Goal: Task Accomplishment & Management: Manage account settings

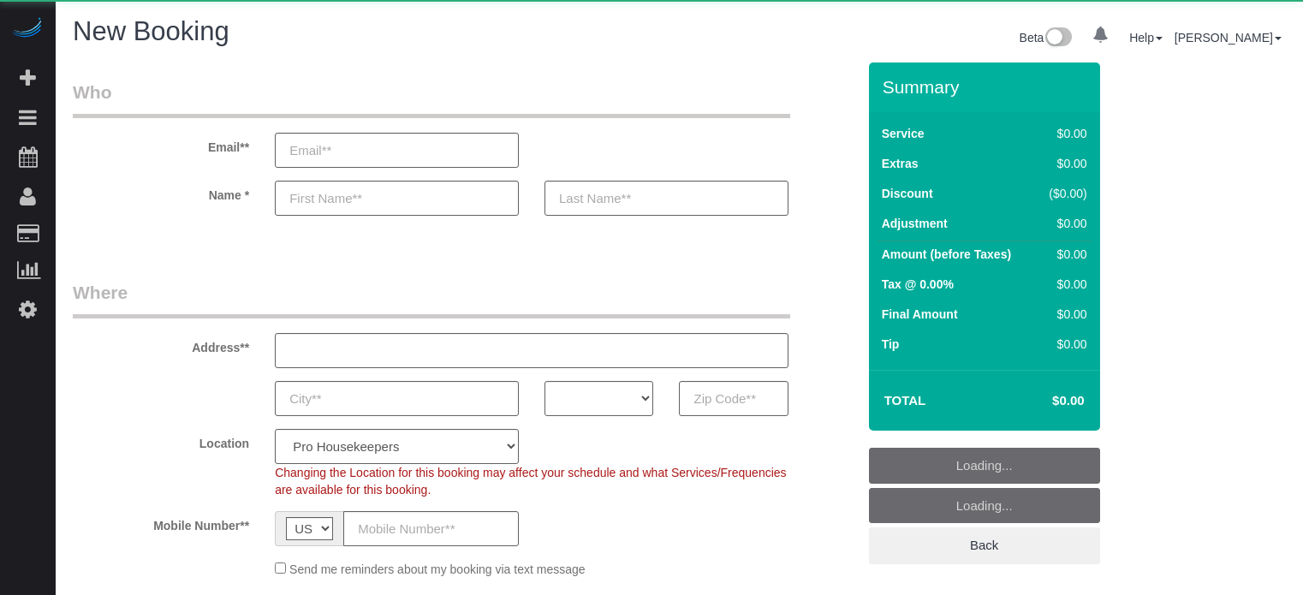
select select "number:9"
select select "object:1252"
select select "4"
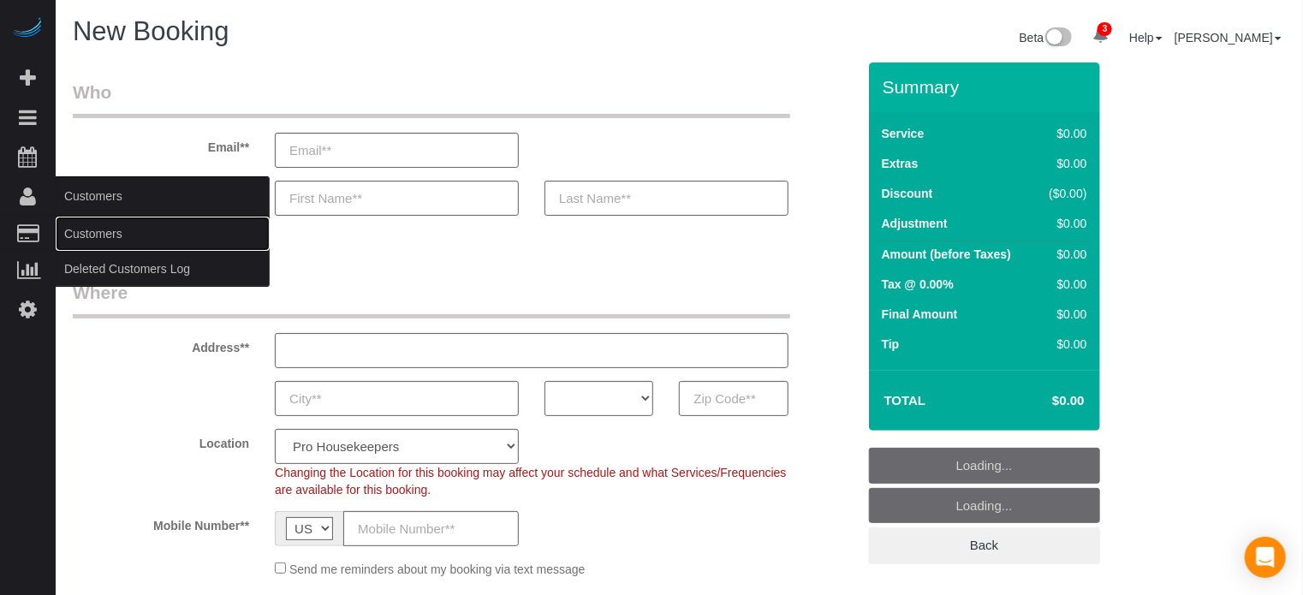
click at [119, 239] on link "Customers" at bounding box center [163, 234] width 214 height 34
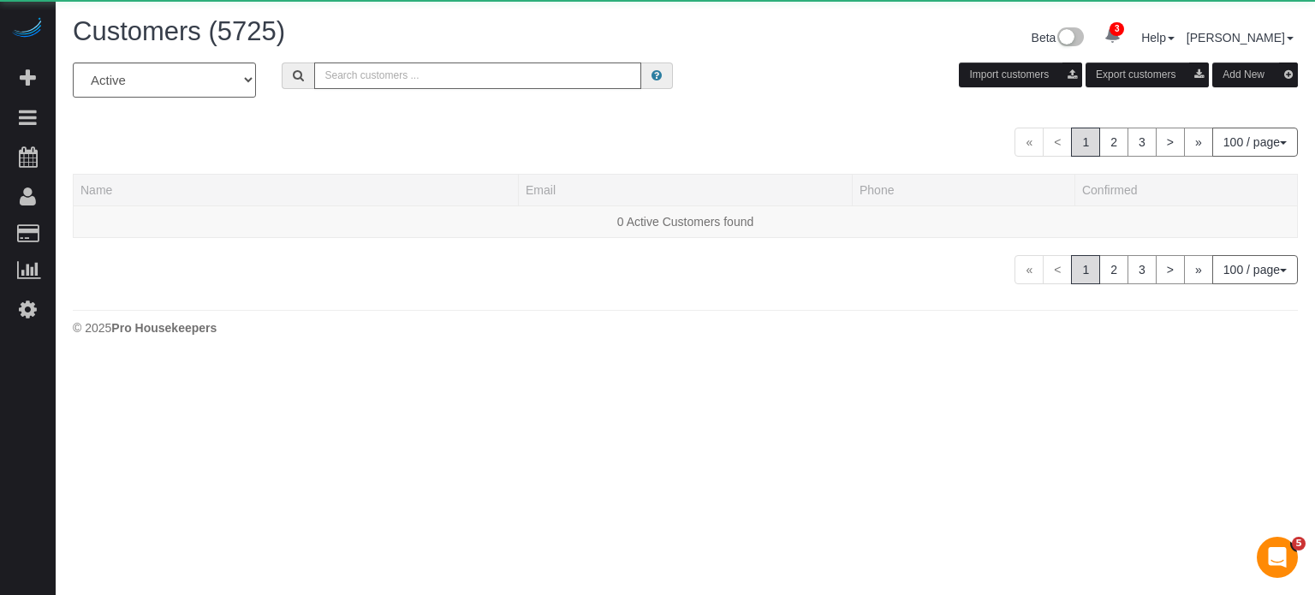
click at [438, 69] on input "text" at bounding box center [477, 75] width 327 height 27
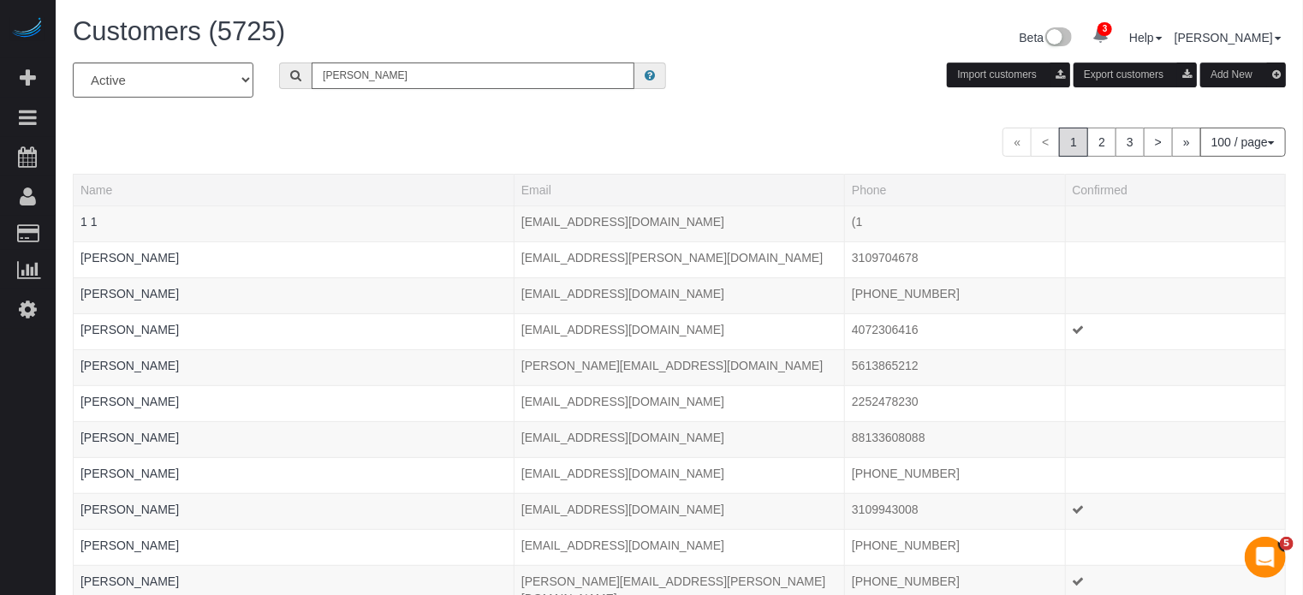
type input "[PERSON_NAME]"
click at [446, 77] on input "[PERSON_NAME]" at bounding box center [473, 75] width 323 height 27
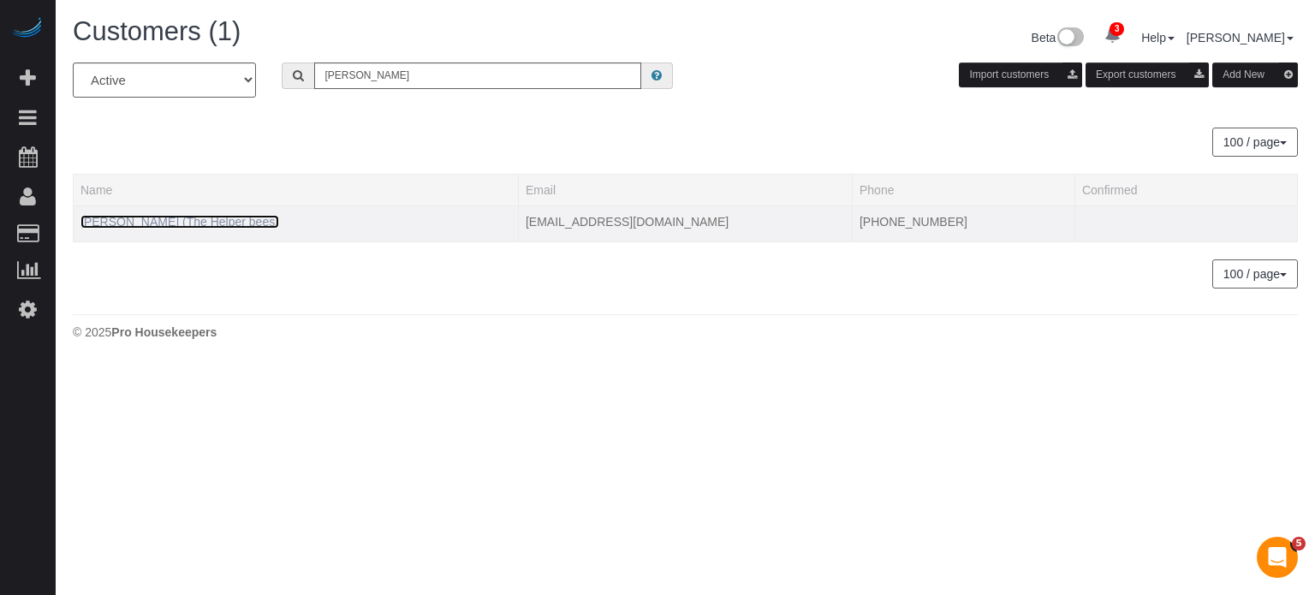
click at [110, 218] on link "[PERSON_NAME] (The Helper bees)" at bounding box center [179, 222] width 199 height 14
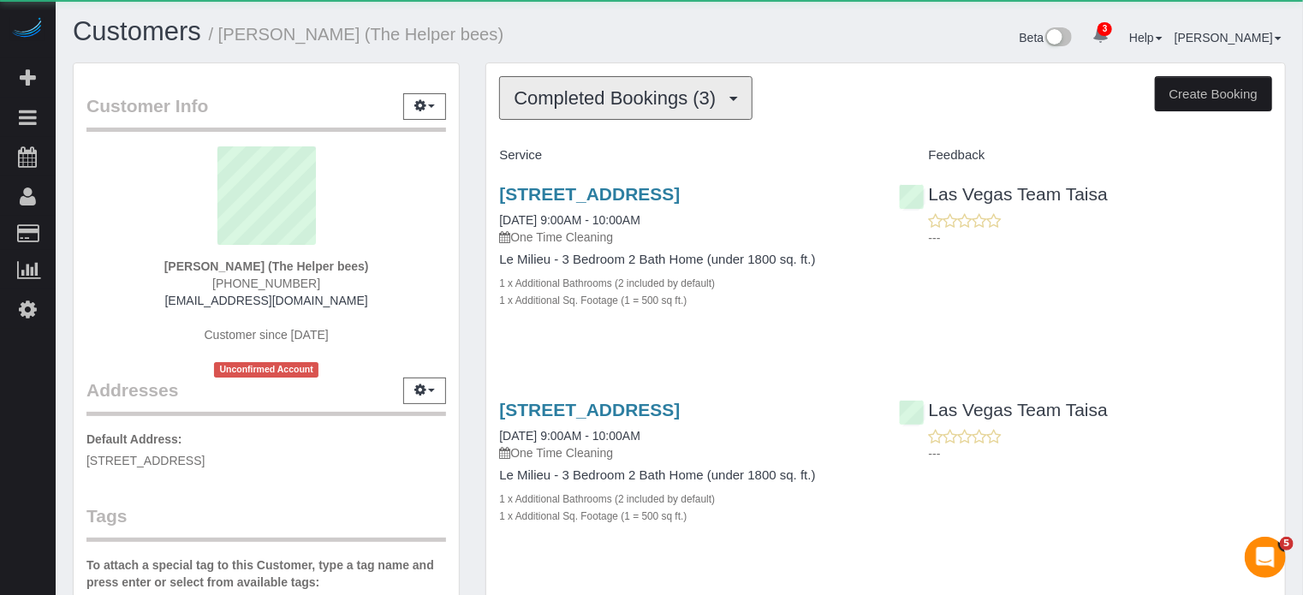
click at [574, 91] on span "Completed Bookings (3)" at bounding box center [619, 97] width 211 height 21
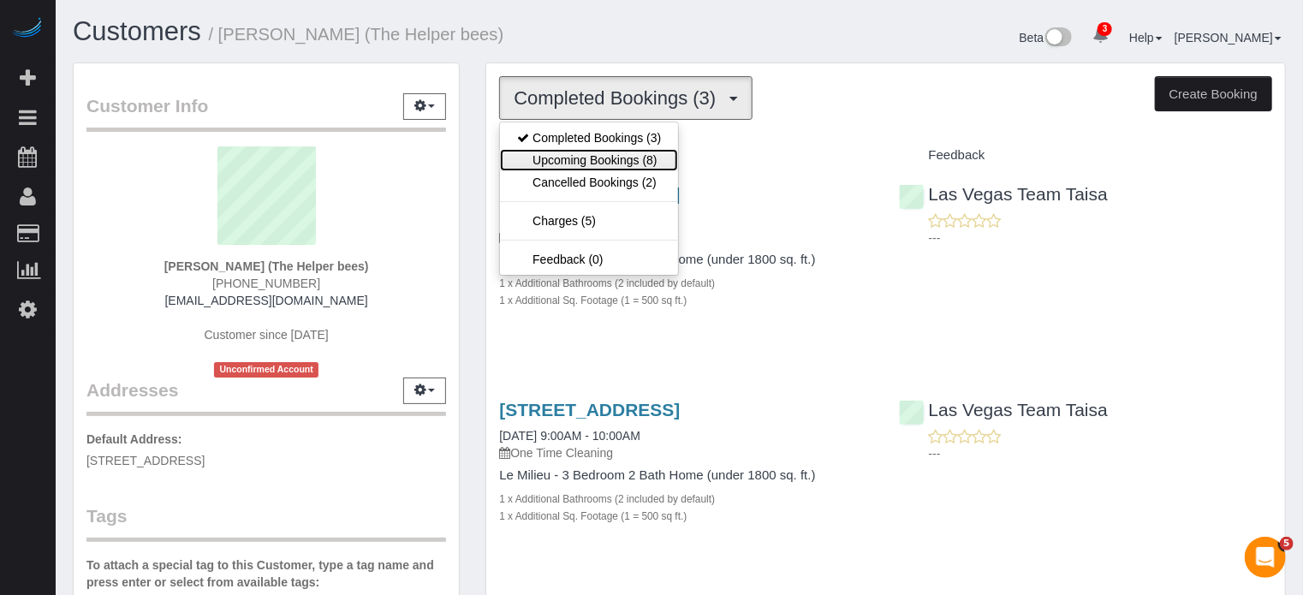
click at [577, 149] on link "Upcoming Bookings (8)" at bounding box center [589, 160] width 178 height 22
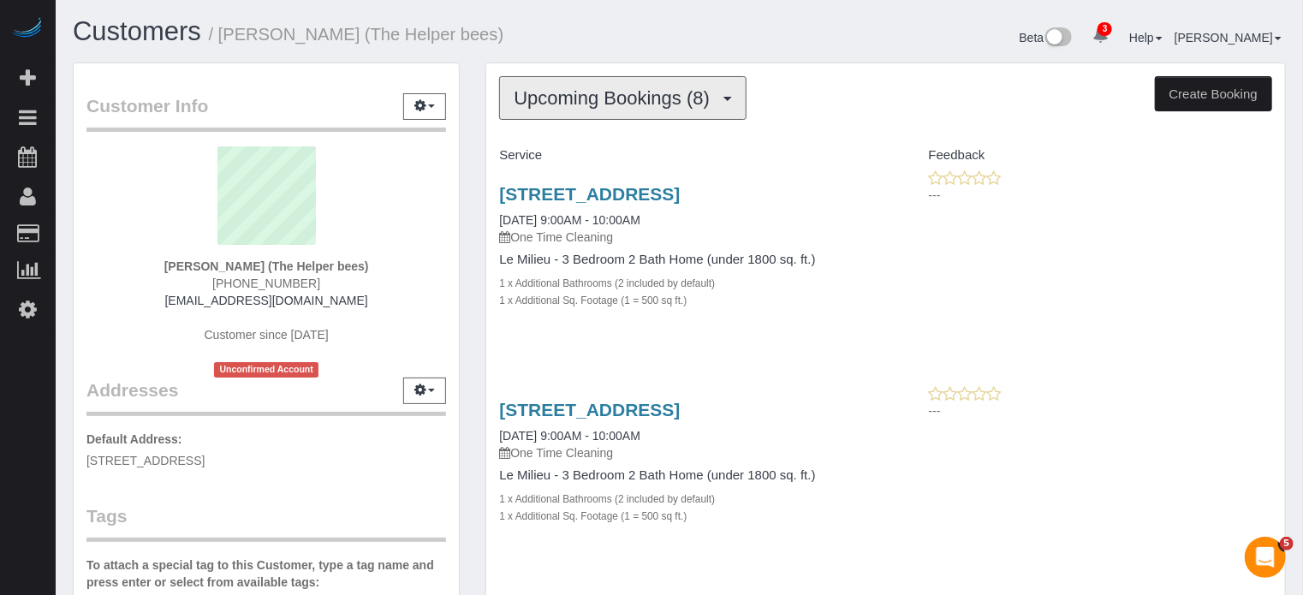
click at [591, 109] on button "Upcoming Bookings (8)" at bounding box center [622, 98] width 247 height 44
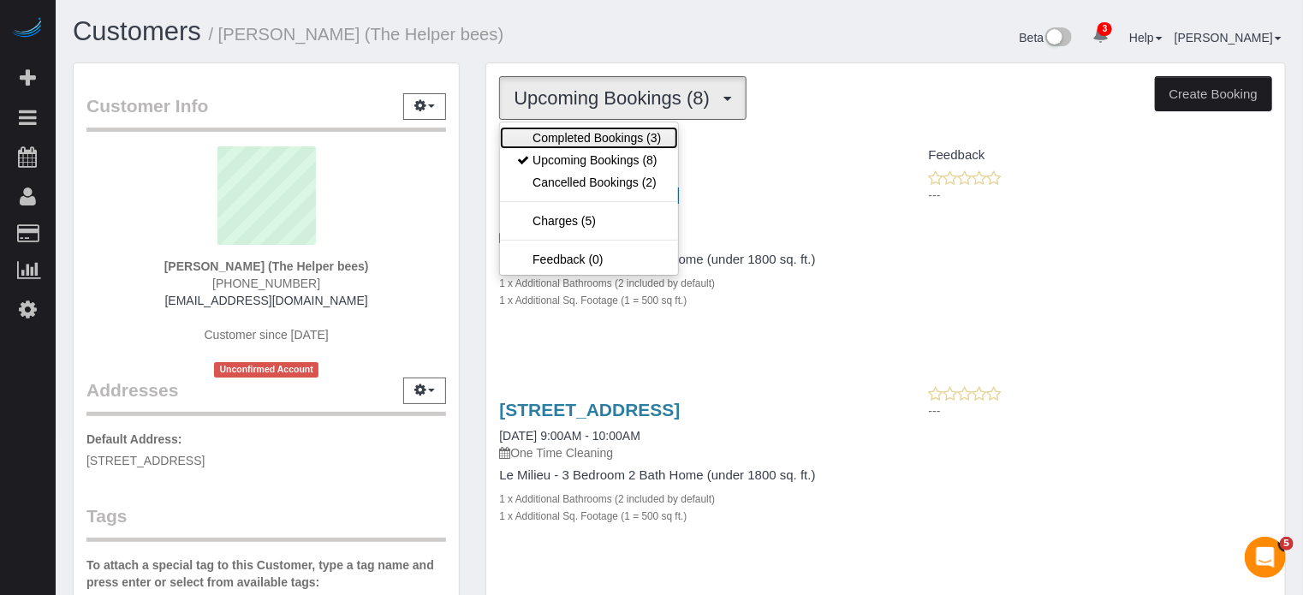
click at [596, 134] on link "Completed Bookings (3)" at bounding box center [589, 138] width 178 height 22
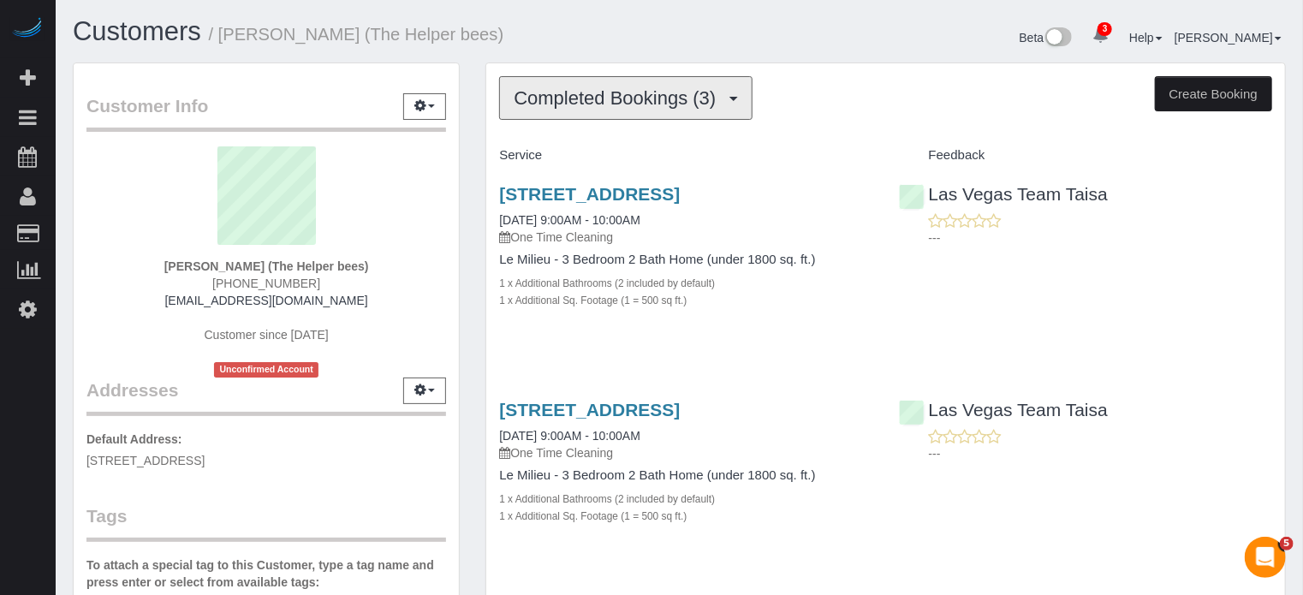
click at [585, 98] on span "Completed Bookings (3)" at bounding box center [619, 97] width 211 height 21
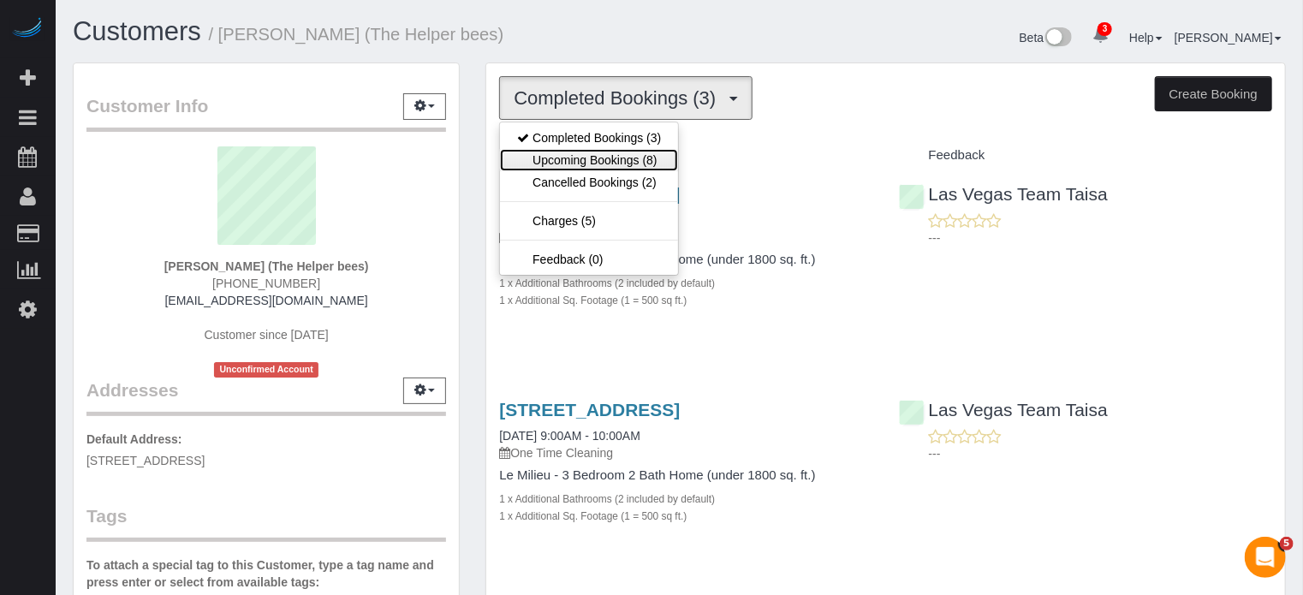
click at [588, 157] on link "Upcoming Bookings (8)" at bounding box center [589, 160] width 178 height 22
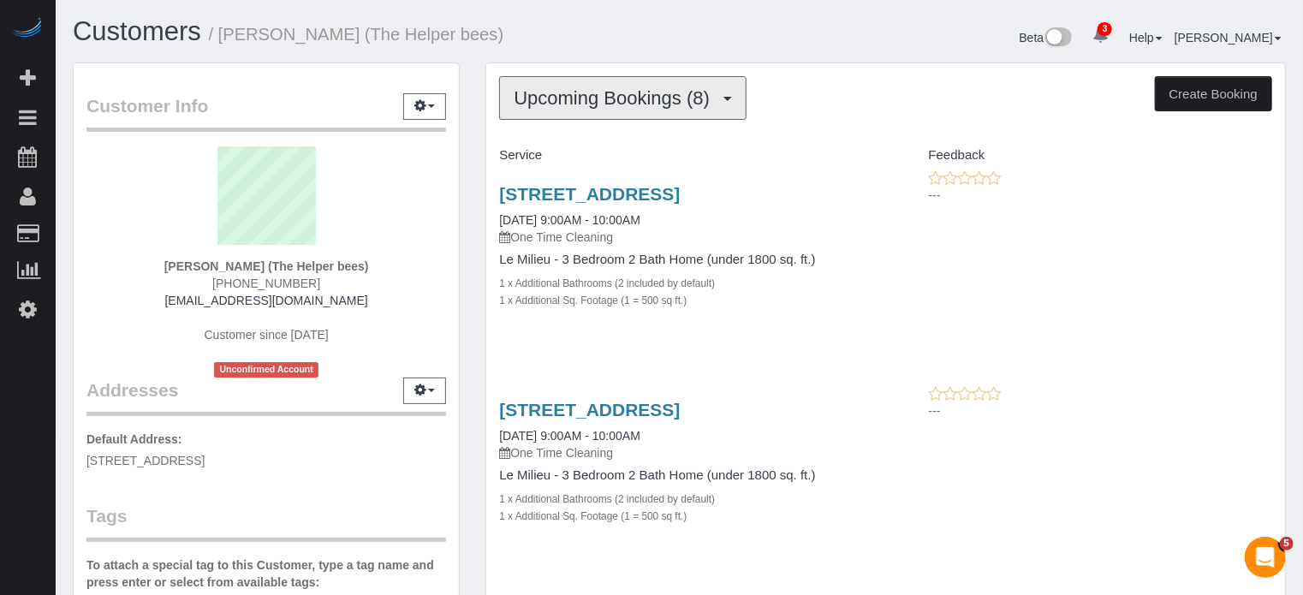
click at [563, 102] on span "Upcoming Bookings (8)" at bounding box center [616, 97] width 205 height 21
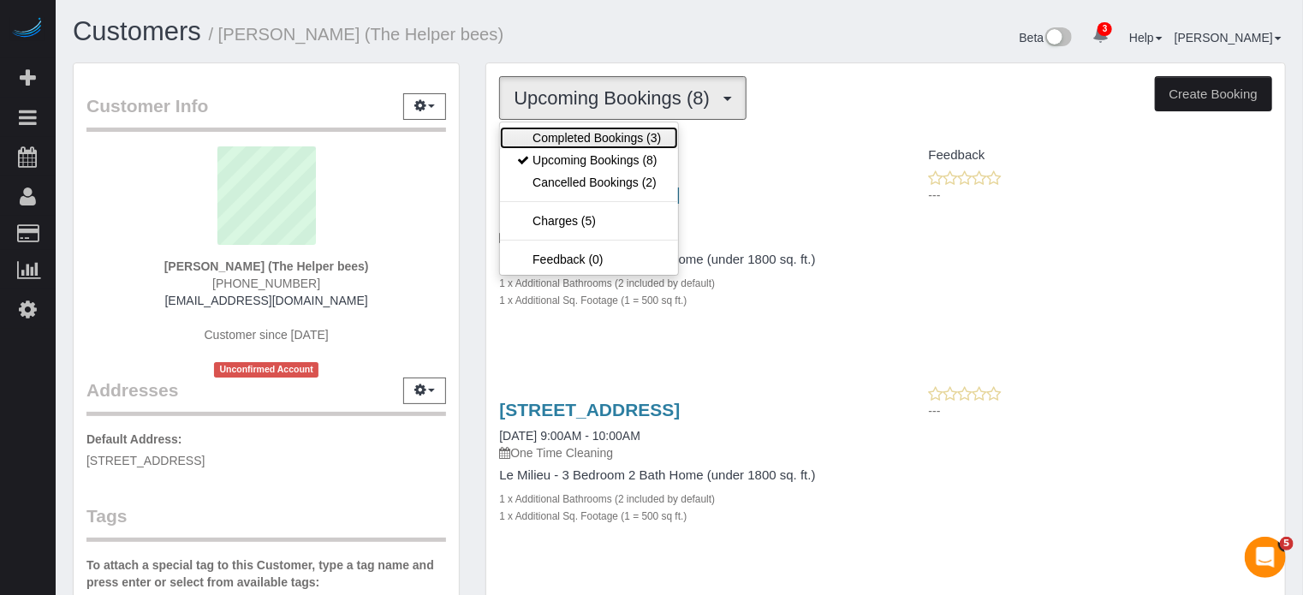
click at [582, 129] on link "Completed Bookings (3)" at bounding box center [589, 138] width 178 height 22
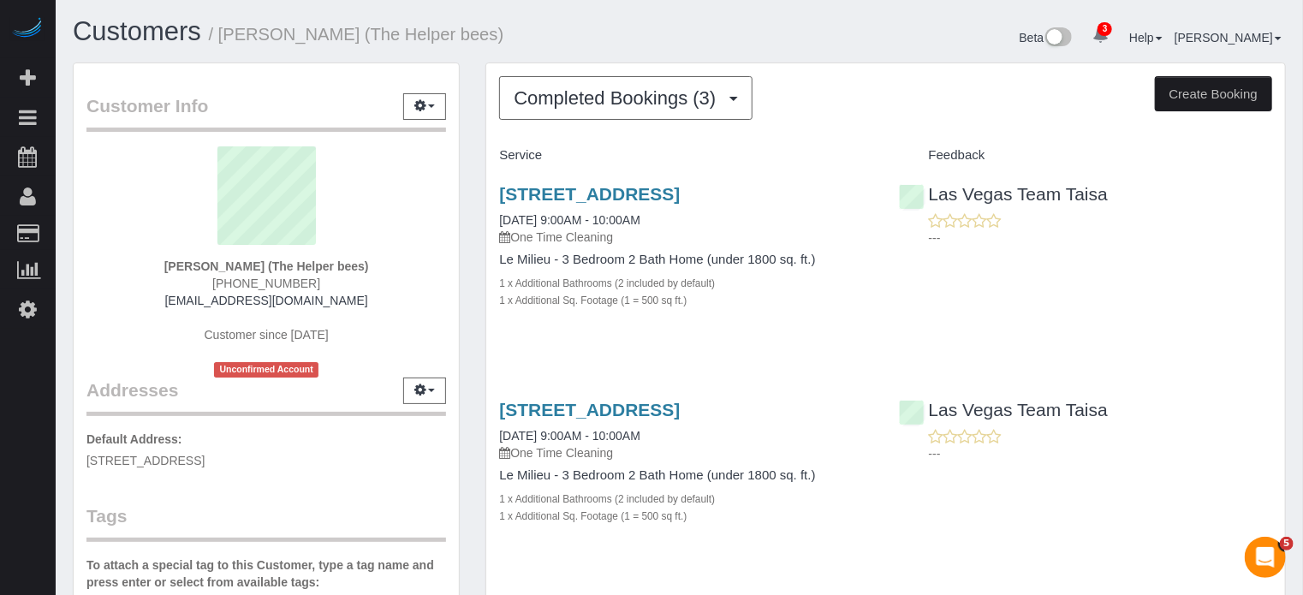
click at [475, 215] on div "Completed Bookings (3) Completed Bookings (3) Upcoming Bookings (8) Cancelled B…" at bounding box center [886, 455] width 826 height 786
click at [474, 218] on div "Completed Bookings (3) Completed Bookings (3) Upcoming Bookings (8) Cancelled B…" at bounding box center [886, 455] width 826 height 786
click at [592, 98] on span "Completed Bookings (3)" at bounding box center [619, 97] width 211 height 21
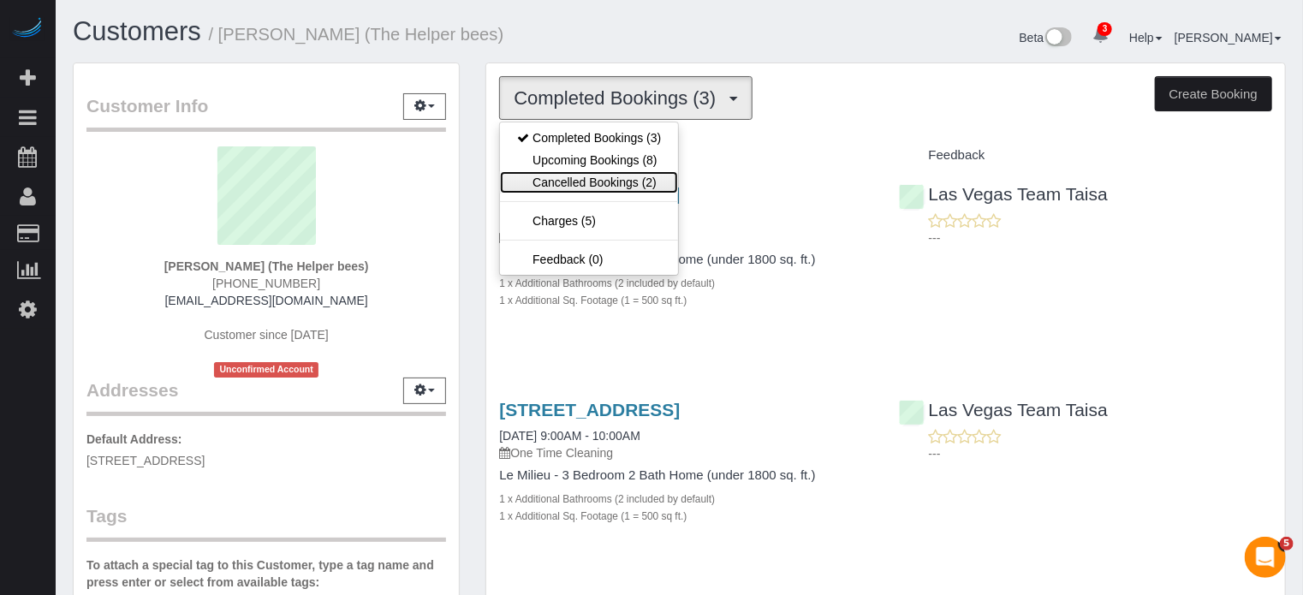
click at [609, 171] on link "Cancelled Bookings (2)" at bounding box center [589, 182] width 178 height 22
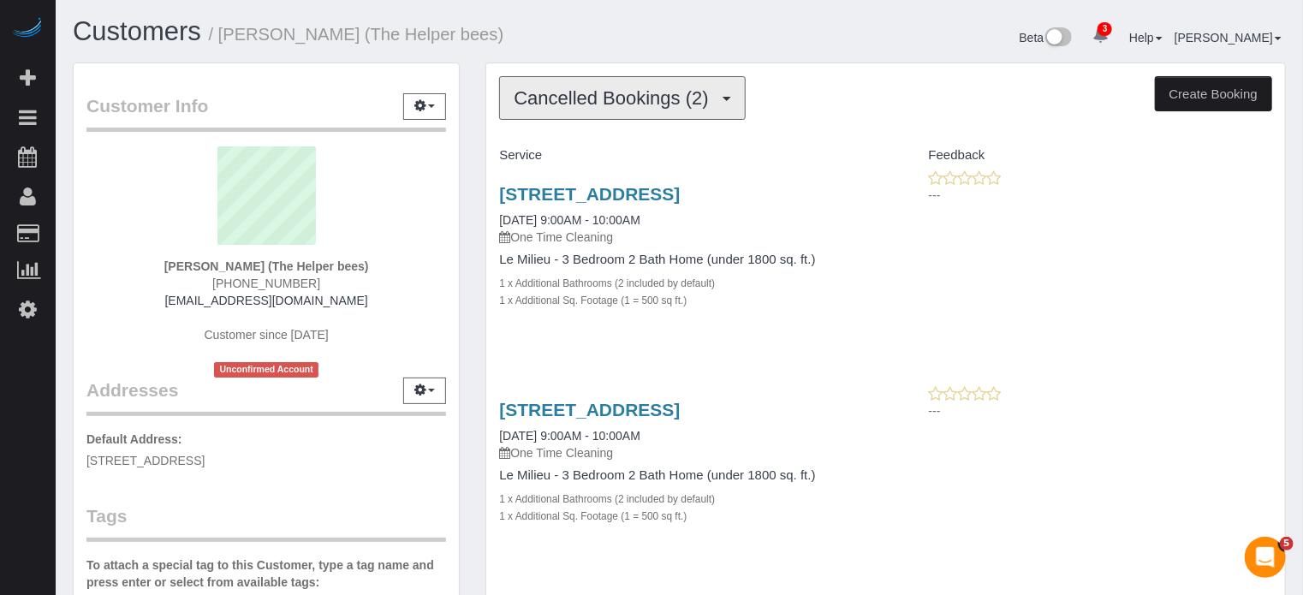
click at [606, 105] on span "Cancelled Bookings (2)" at bounding box center [615, 97] width 203 height 21
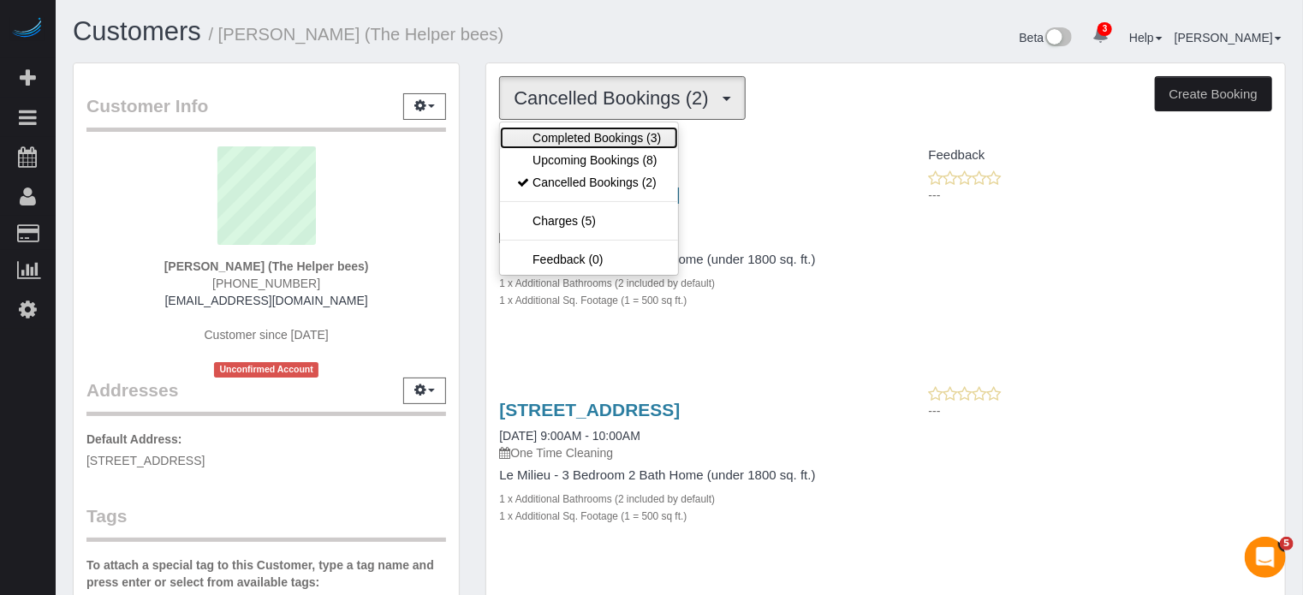
click at [596, 131] on link "Completed Bookings (3)" at bounding box center [589, 138] width 178 height 22
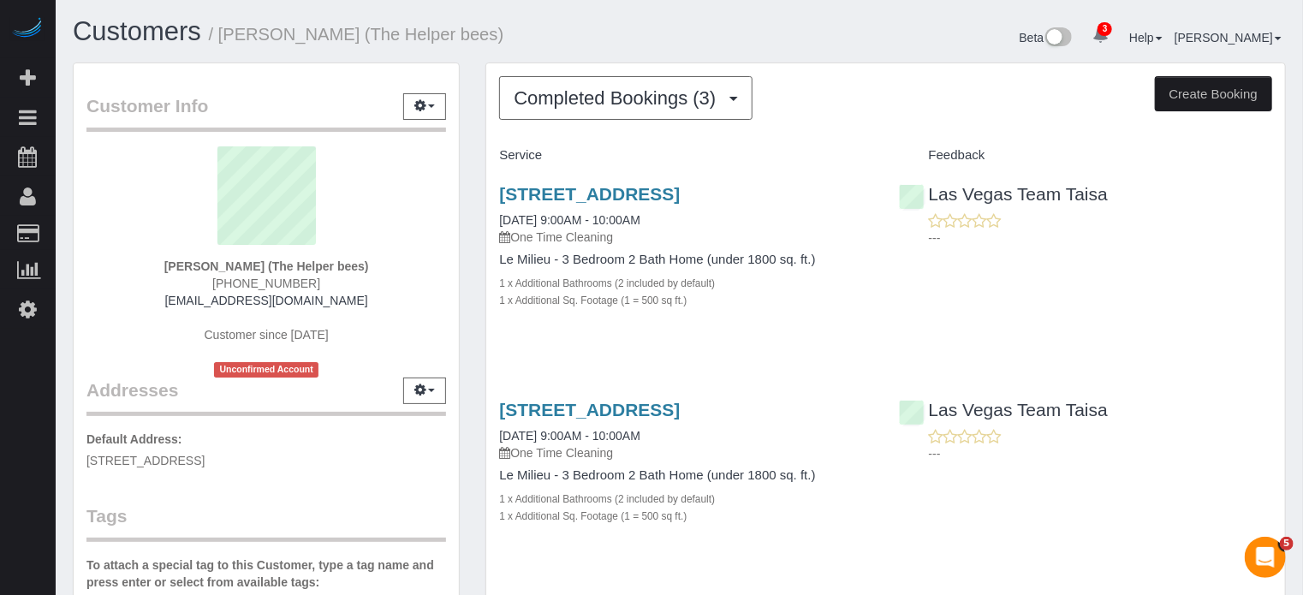
click at [269, 277] on span "[PHONE_NUMBER]" at bounding box center [266, 284] width 108 height 14
copy div "[PHONE_NUMBER]"
click at [466, 187] on div "Customer Info Edit Contact Info Send Message Email Preferences Special Sales Ta…" at bounding box center [266, 484] width 413 height 845
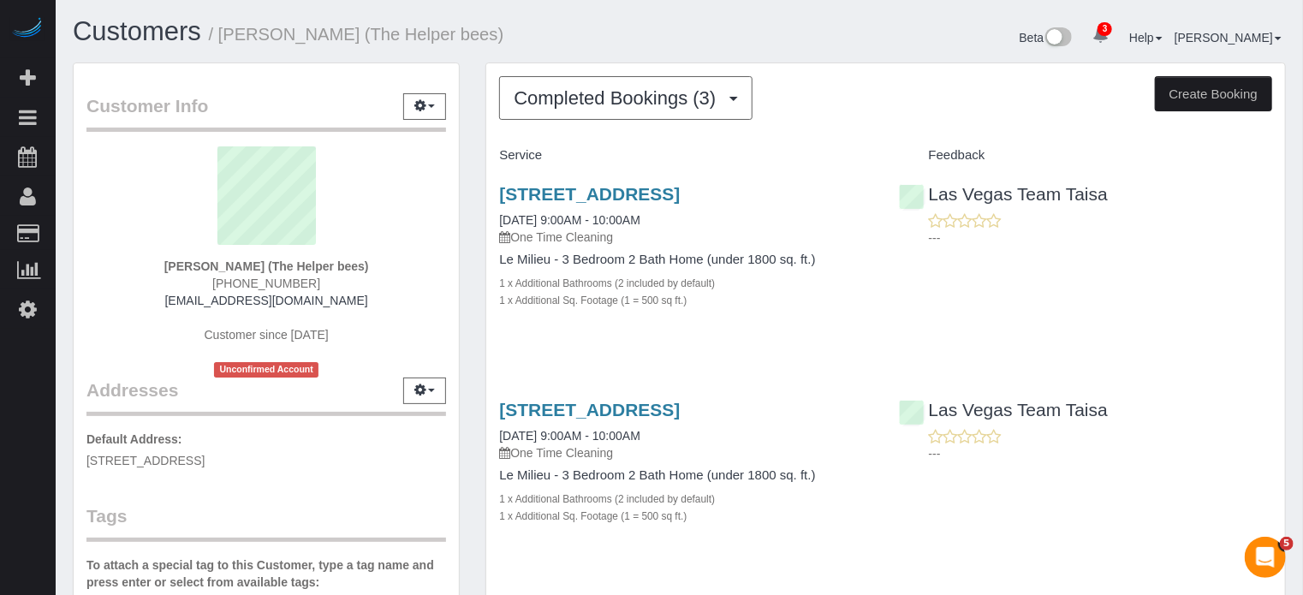
click at [475, 259] on div "Completed Bookings (3) Completed Bookings (3) Upcoming Bookings (8) Cancelled B…" at bounding box center [886, 455] width 826 height 786
click at [438, 62] on ng-include "Customer Info Edit Contact Info Send Message Email Preferences Special Sales Ta…" at bounding box center [266, 476] width 387 height 828
click at [427, 105] on button "button" at bounding box center [424, 106] width 43 height 27
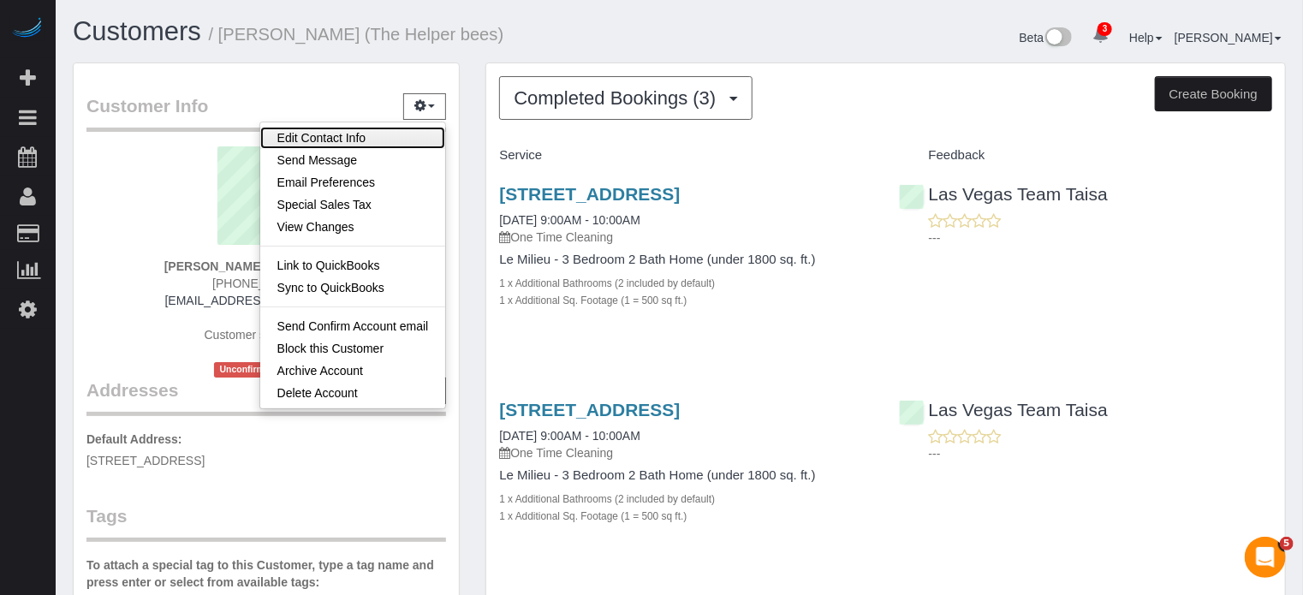
click at [329, 132] on link "Edit Contact Info" at bounding box center [353, 138] width 186 height 22
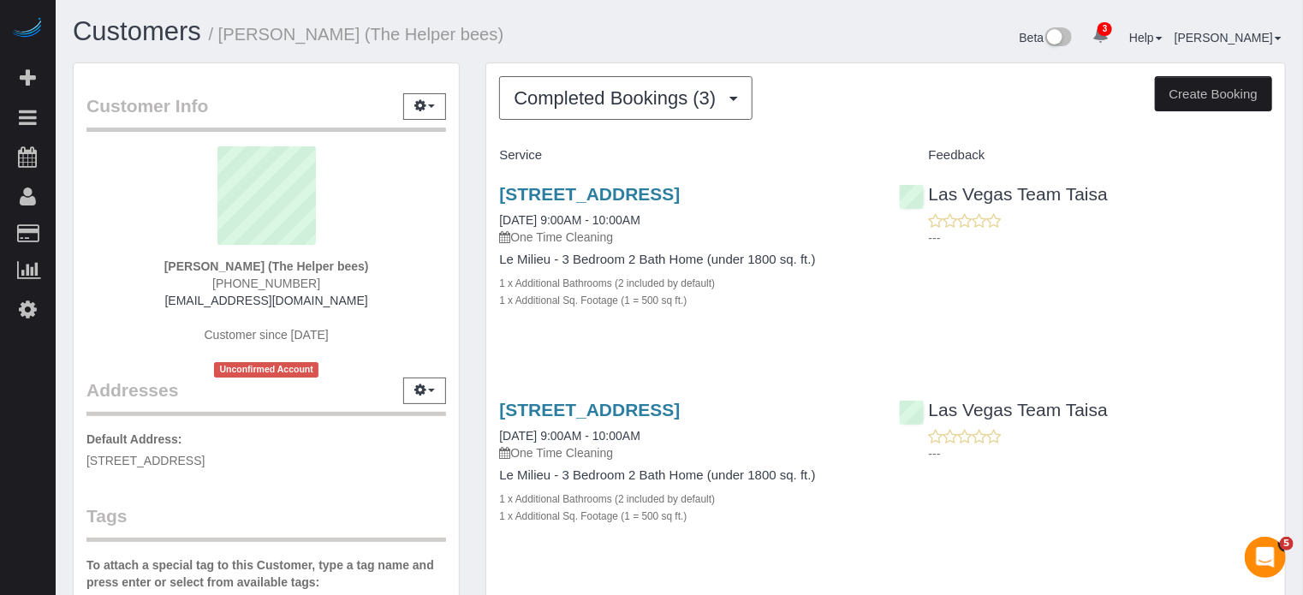
select select "NV"
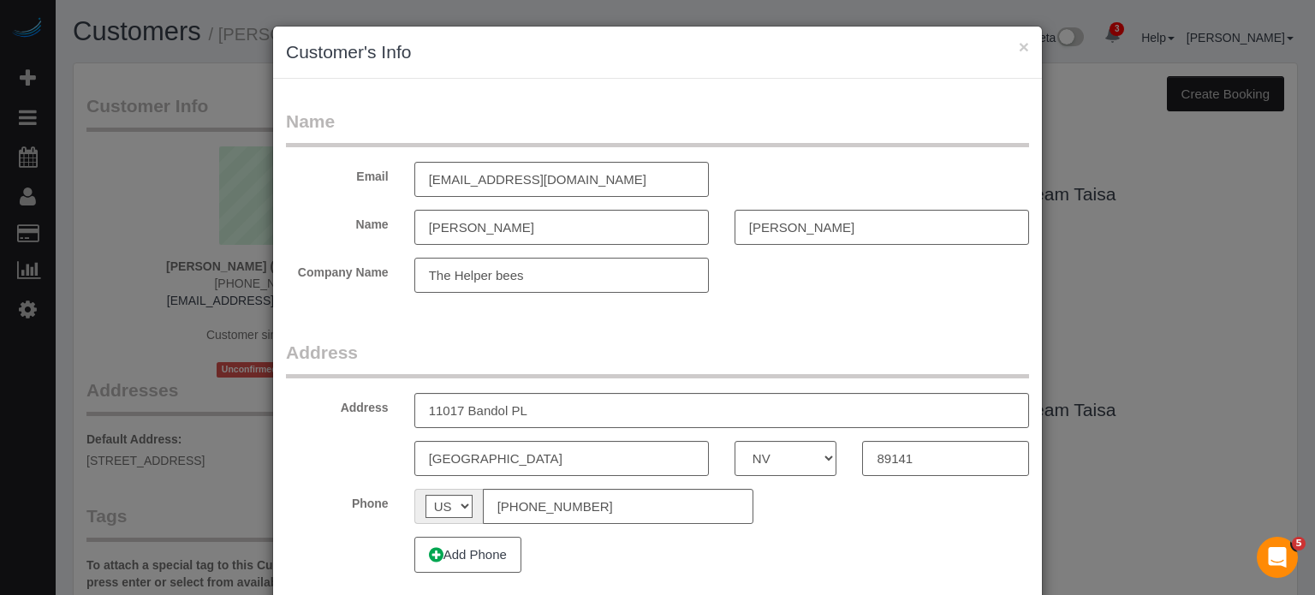
click at [498, 270] on input "The Helper bees" at bounding box center [561, 275] width 295 height 35
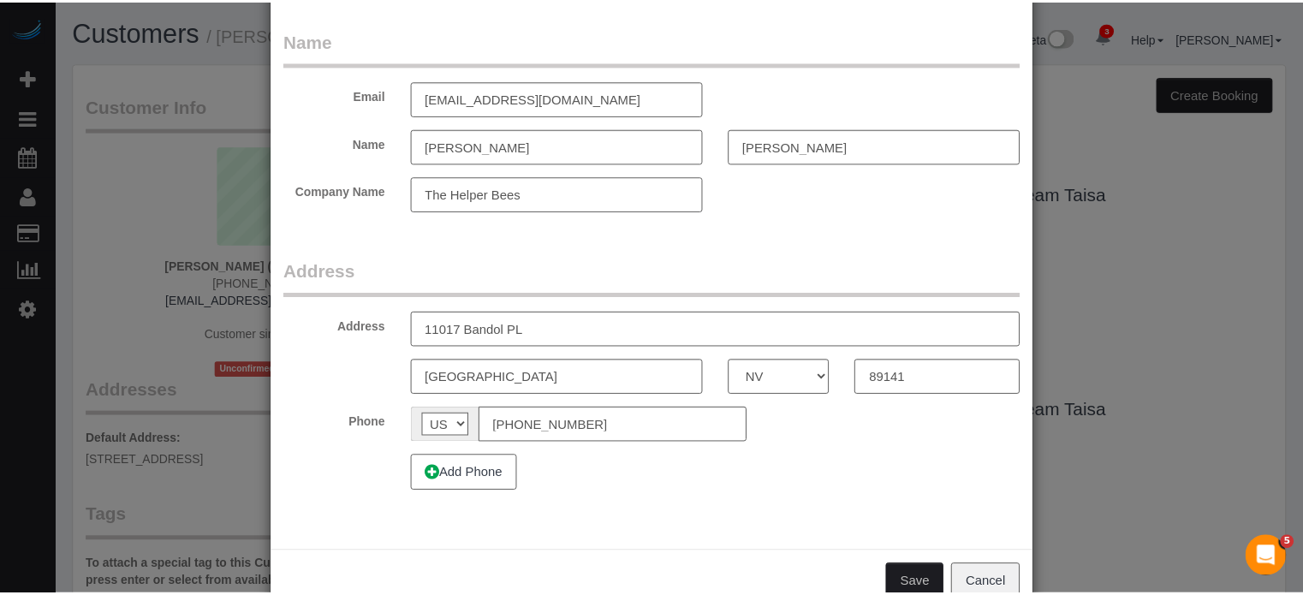
scroll to position [124, 0]
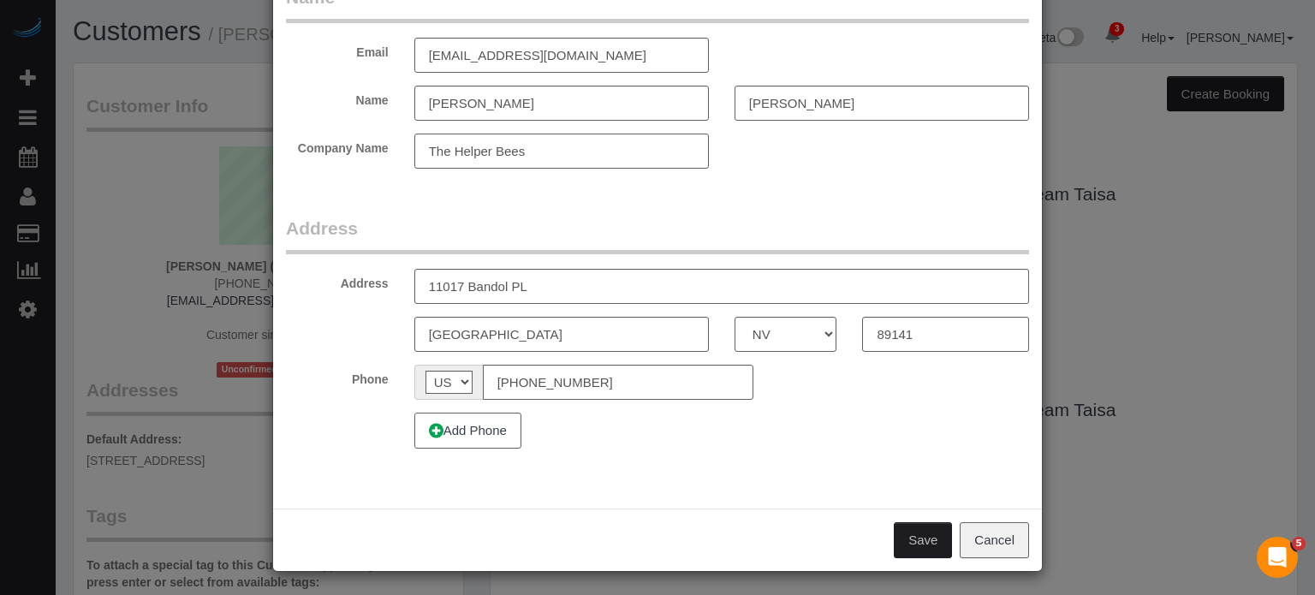
type input "The Helper Bees"
click at [921, 540] on button "Save" at bounding box center [923, 540] width 58 height 36
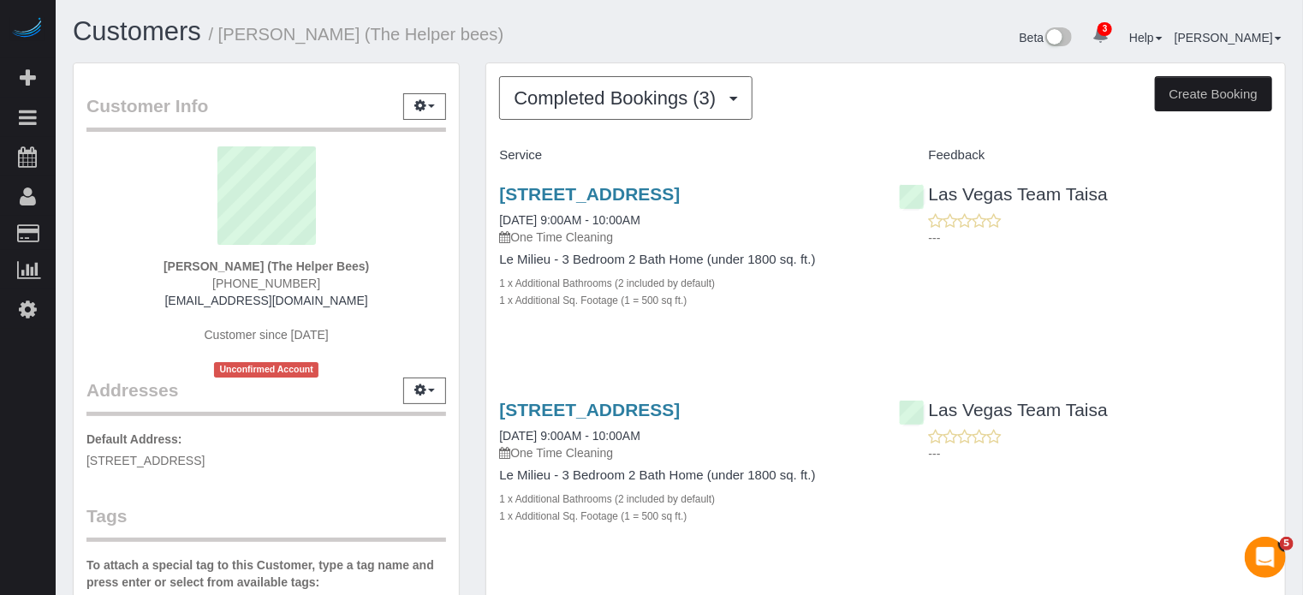
click at [475, 165] on div "Completed Bookings (3) Completed Bookings (3) Upcoming Bookings (8) Cancelled B…" at bounding box center [886, 455] width 826 height 786
drag, startPoint x: 474, startPoint y: 147, endPoint x: 489, endPoint y: 155, distance: 16.5
click at [489, 155] on div "Completed Bookings (3) Completed Bookings (3) Upcoming Bookings (8) Cancelled B…" at bounding box center [886, 455] width 826 height 786
drag, startPoint x: 487, startPoint y: 153, endPoint x: 560, endPoint y: 153, distance: 72.8
click at [560, 153] on div "Service" at bounding box center [685, 155] width 399 height 29
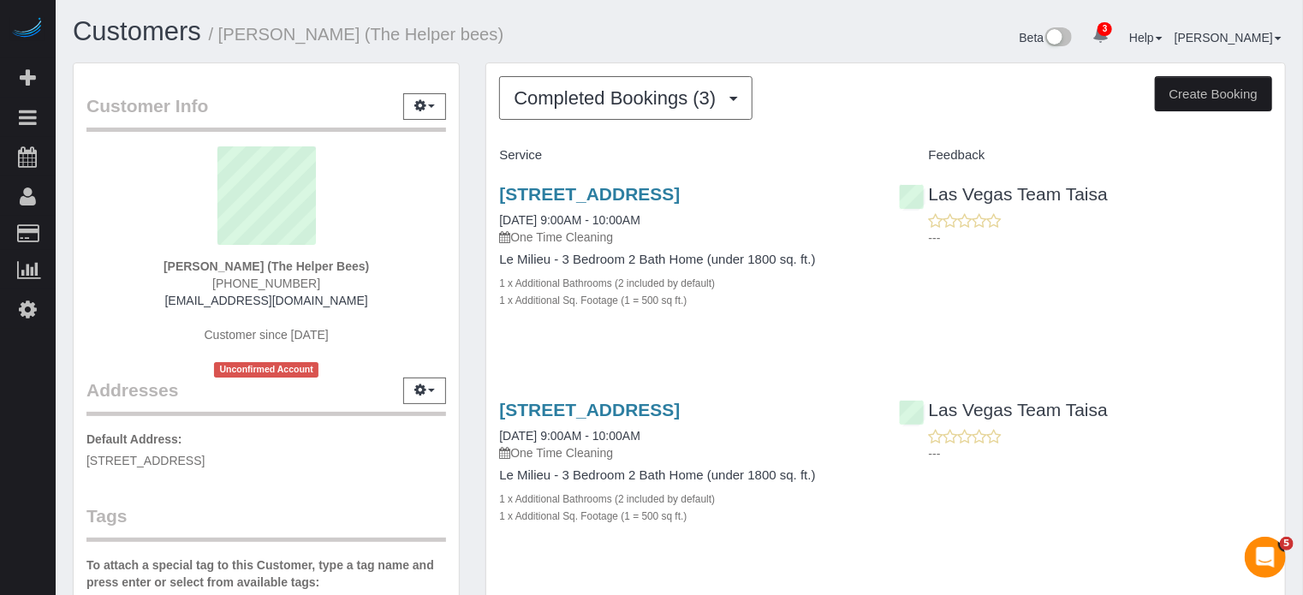
click at [482, 146] on div "Completed Bookings (3) Completed Bookings (3) Upcoming Bookings (8) Cancelled B…" at bounding box center [886, 455] width 826 height 786
drag, startPoint x: 496, startPoint y: 152, endPoint x: 804, endPoint y: 312, distance: 347.3
click at [804, 312] on div "Service Feedback [STREET_ADDRESS] [DATE] 9:00AM - 10:00AM One Time Cleaning Le …" at bounding box center [885, 458] width 773 height 634
click at [804, 312] on div "[STREET_ADDRESS] [DATE] 9:00AM - 10:00AM One Time Cleaning Le Milieu - 3 Bedroo…" at bounding box center [685, 256] width 399 height 173
drag, startPoint x: 752, startPoint y: 308, endPoint x: 483, endPoint y: 164, distance: 305.3
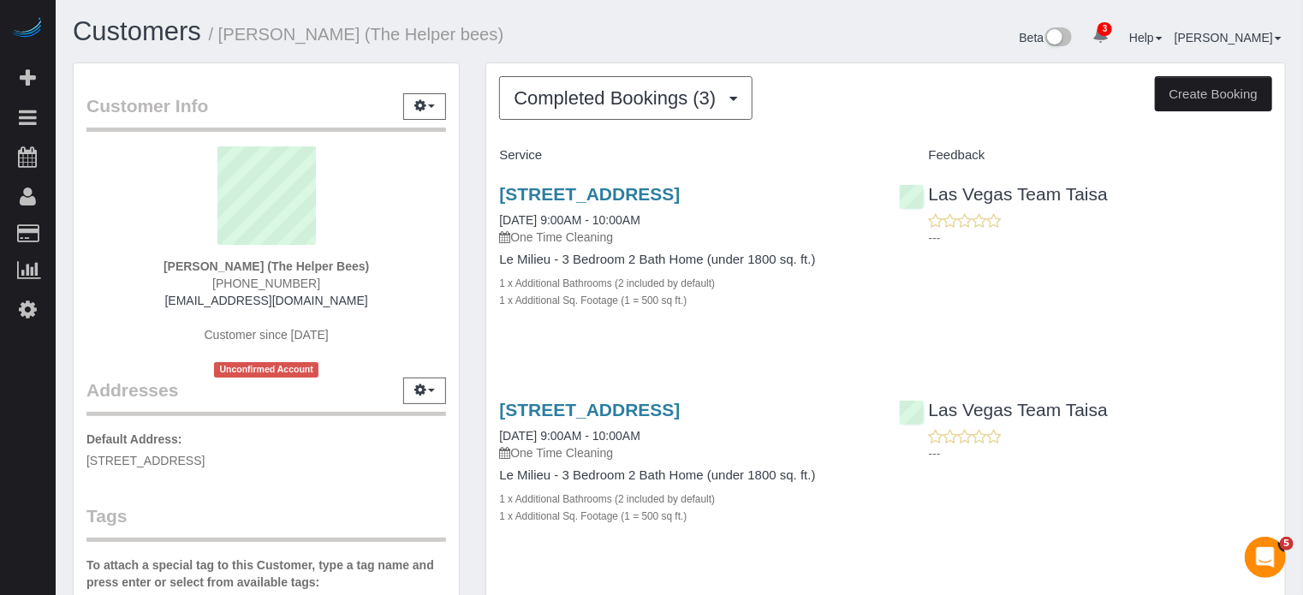
click at [483, 164] on div "Completed Bookings (3) Completed Bookings (3) Upcoming Bookings (8) Cancelled B…" at bounding box center [886, 455] width 826 height 786
drag, startPoint x: 489, startPoint y: 152, endPoint x: 737, endPoint y: 294, distance: 286.1
click at [737, 294] on div "Service Feedback [STREET_ADDRESS] [DATE] 9:00AM - 10:00AM One Time Cleaning Le …" at bounding box center [885, 458] width 773 height 634
click at [737, 294] on div "1 x Additional Sq. Footage (1 = 500 sq ft.)" at bounding box center [685, 299] width 373 height 17
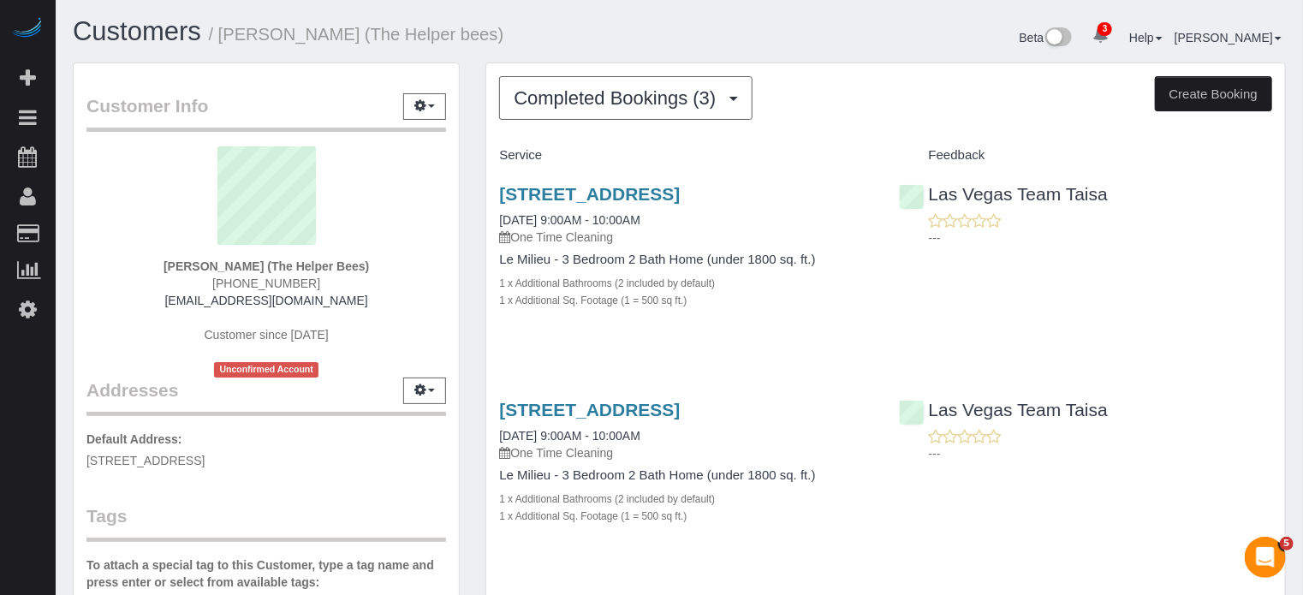
drag, startPoint x: 736, startPoint y: 300, endPoint x: 476, endPoint y: 158, distance: 296.1
click at [476, 158] on div "Completed Bookings (3) Completed Bookings (3) Upcoming Bookings (8) Cancelled B…" at bounding box center [886, 455] width 826 height 786
drag, startPoint x: 477, startPoint y: 156, endPoint x: 490, endPoint y: 151, distance: 13.8
click at [478, 156] on div "Completed Bookings (3) Completed Bookings (3) Upcoming Bookings (8) Cancelled B…" at bounding box center [886, 455] width 826 height 786
click at [493, 150] on div "Service" at bounding box center [685, 155] width 399 height 29
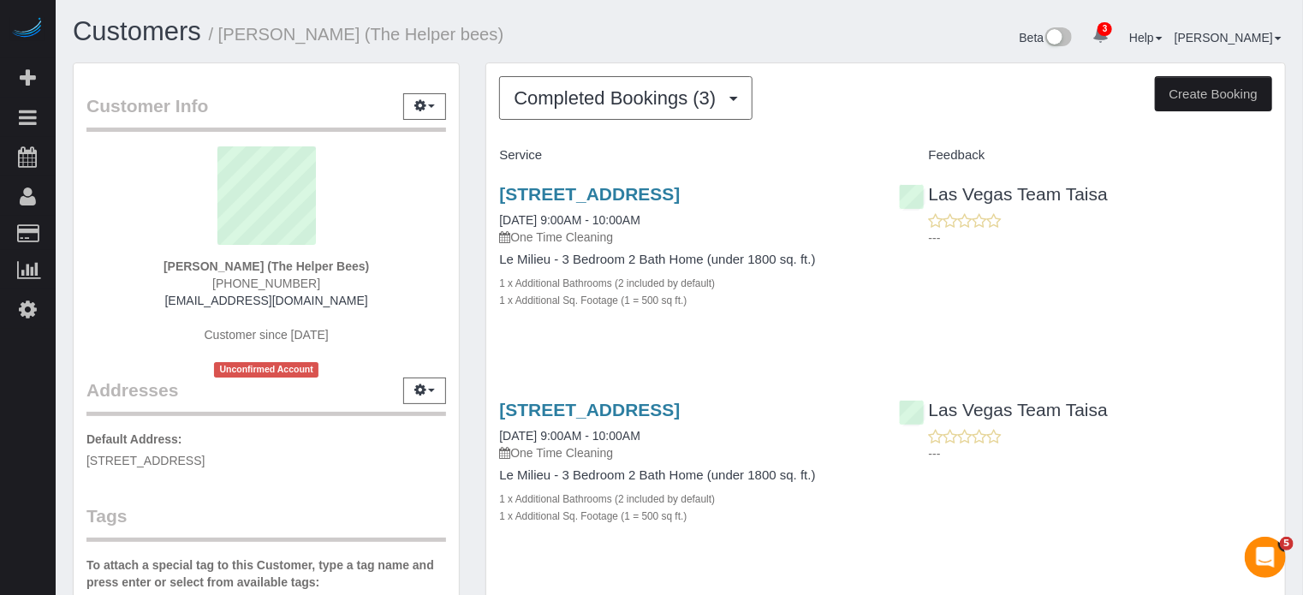
drag, startPoint x: 490, startPoint y: 153, endPoint x: 740, endPoint y: 314, distance: 297.3
click at [740, 314] on div "Service Feedback [STREET_ADDRESS] [DATE] 9:00AM - 10:00AM One Time Cleaning Le …" at bounding box center [885, 458] width 773 height 634
click at [740, 314] on div "[STREET_ADDRESS] [DATE] 9:00AM - 10:00AM One Time Cleaning Le Milieu - 3 Bedroo…" at bounding box center [685, 256] width 399 height 173
drag, startPoint x: 727, startPoint y: 305, endPoint x: 489, endPoint y: 161, distance: 278.1
click at [499, 161] on div "Service Feedback [STREET_ADDRESS] [DATE] 9:00AM - 10:00AM One Time Cleaning Le …" at bounding box center [885, 458] width 773 height 634
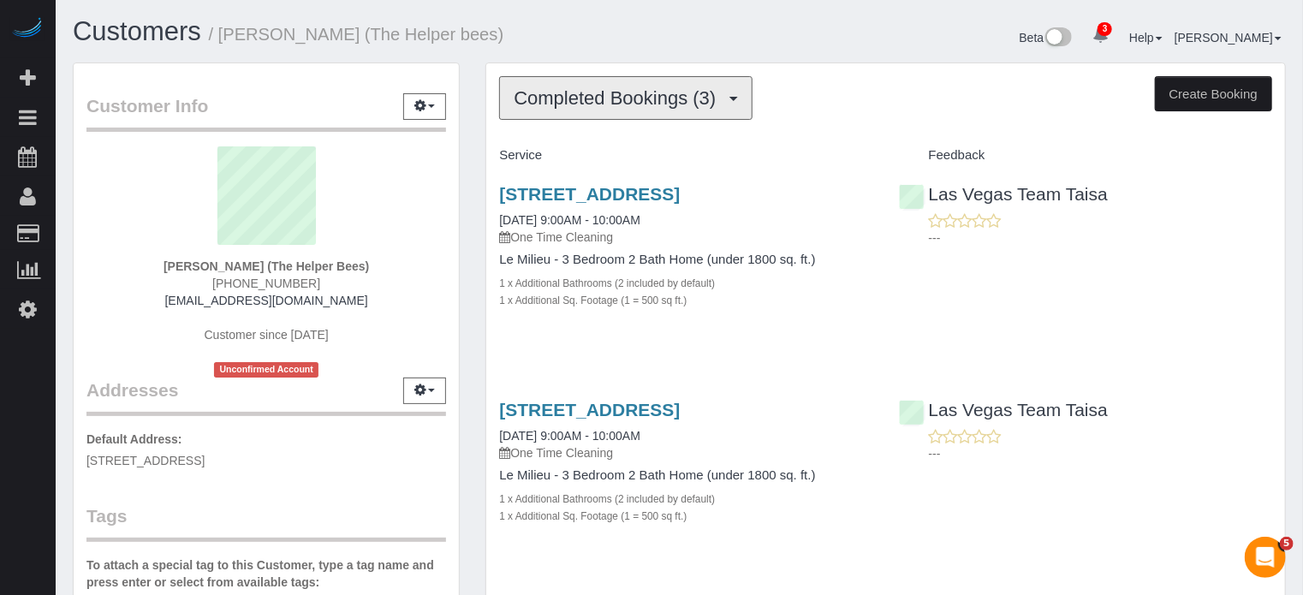
click at [661, 113] on button "Completed Bookings (3)" at bounding box center [625, 98] width 253 height 44
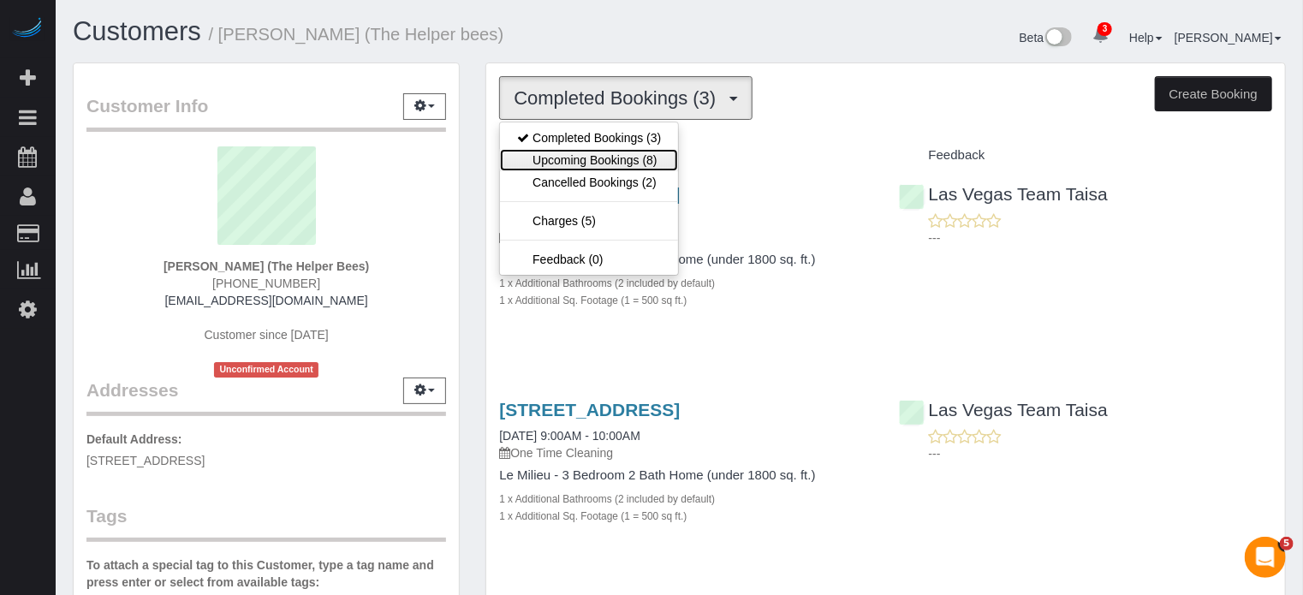
click at [630, 157] on link "Upcoming Bookings (8)" at bounding box center [589, 160] width 178 height 22
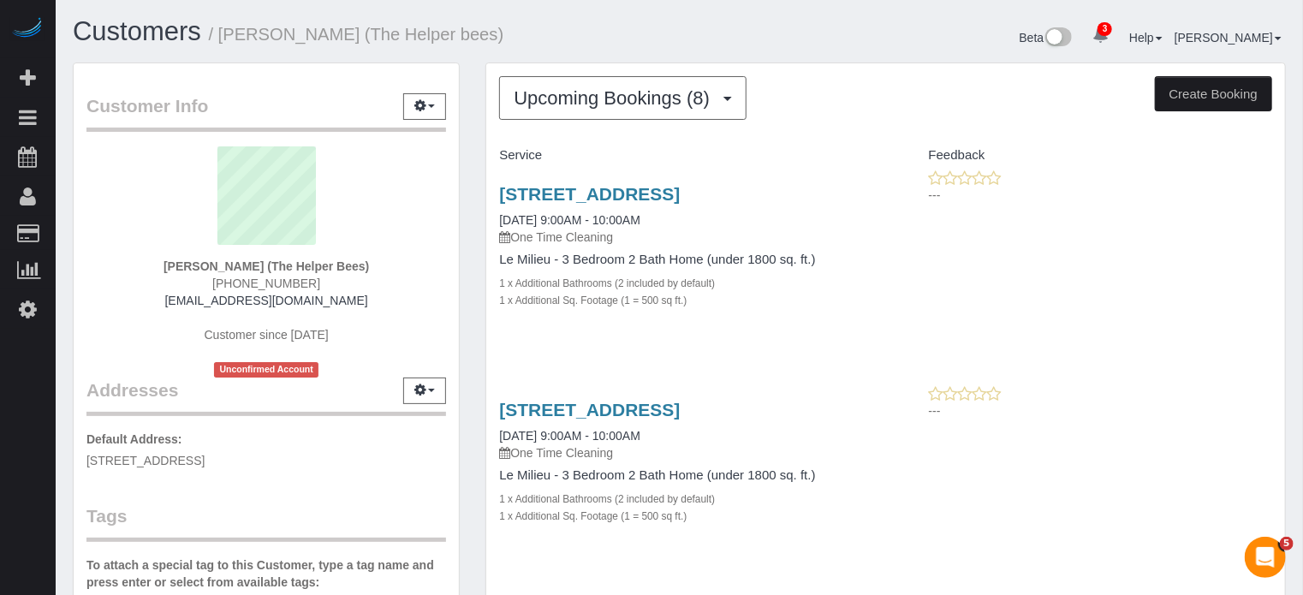
click at [472, 92] on div "Customer Info Edit Contact Info Send Message Email Preferences Special Sales Ta…" at bounding box center [266, 484] width 413 height 845
click at [467, 95] on div "Customer Info Edit Contact Info Send Message Email Preferences Special Sales Ta…" at bounding box center [266, 484] width 413 height 845
click at [469, 94] on div "Customer Info Edit Contact Info Send Message Email Preferences Special Sales Ta…" at bounding box center [266, 484] width 413 height 845
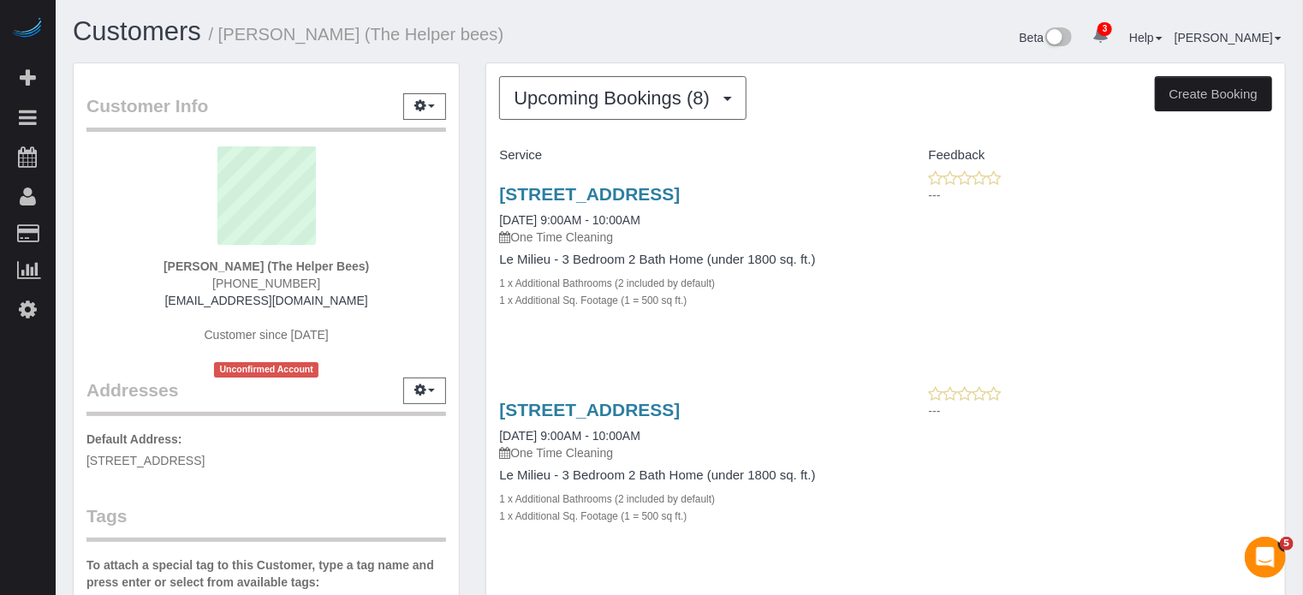
click at [469, 94] on div "Customer Info Edit Contact Info Send Message Email Preferences Special Sales Ta…" at bounding box center [266, 484] width 413 height 845
drag, startPoint x: 485, startPoint y: 193, endPoint x: 743, endPoint y: 295, distance: 278.2
click at [743, 295] on div "1 x Additional Sq. Footage (1 = 500 sq ft.)" at bounding box center [685, 299] width 373 height 17
drag, startPoint x: 740, startPoint y: 307, endPoint x: 479, endPoint y: 197, distance: 282.7
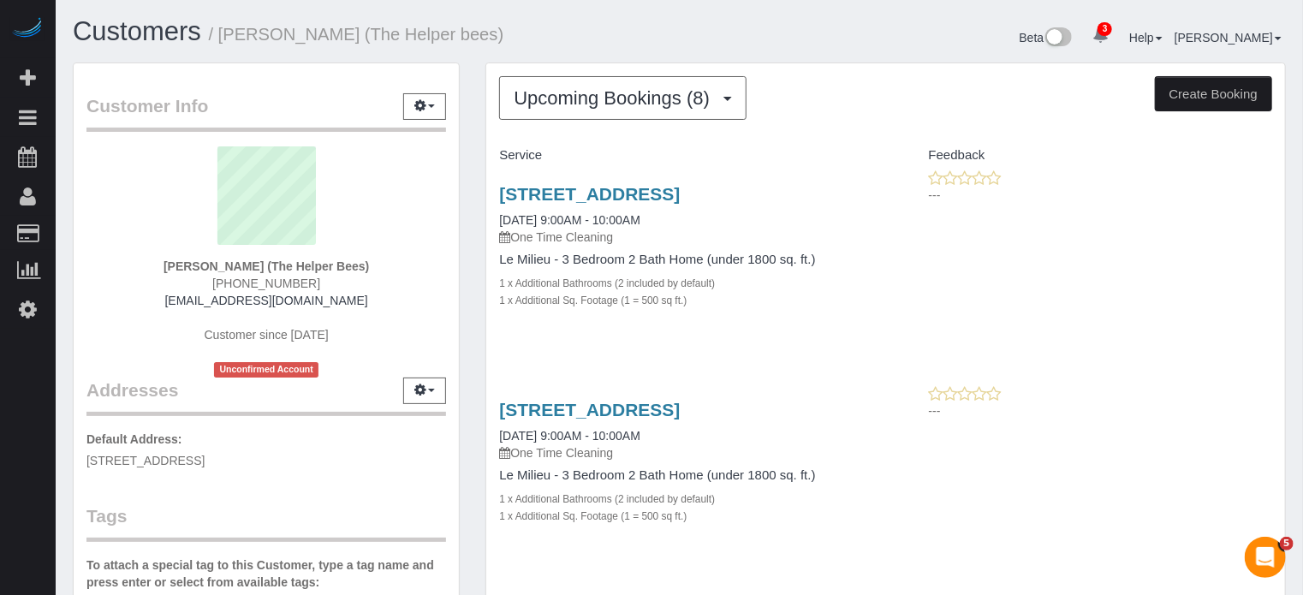
drag, startPoint x: 479, startPoint y: 192, endPoint x: 766, endPoint y: 314, distance: 311.9
click at [766, 314] on div "[STREET_ADDRESS] [DATE] 9:00AM - 10:00AM One Time Cleaning Le Milieu - 3 Bedroo…" at bounding box center [685, 256] width 399 height 173
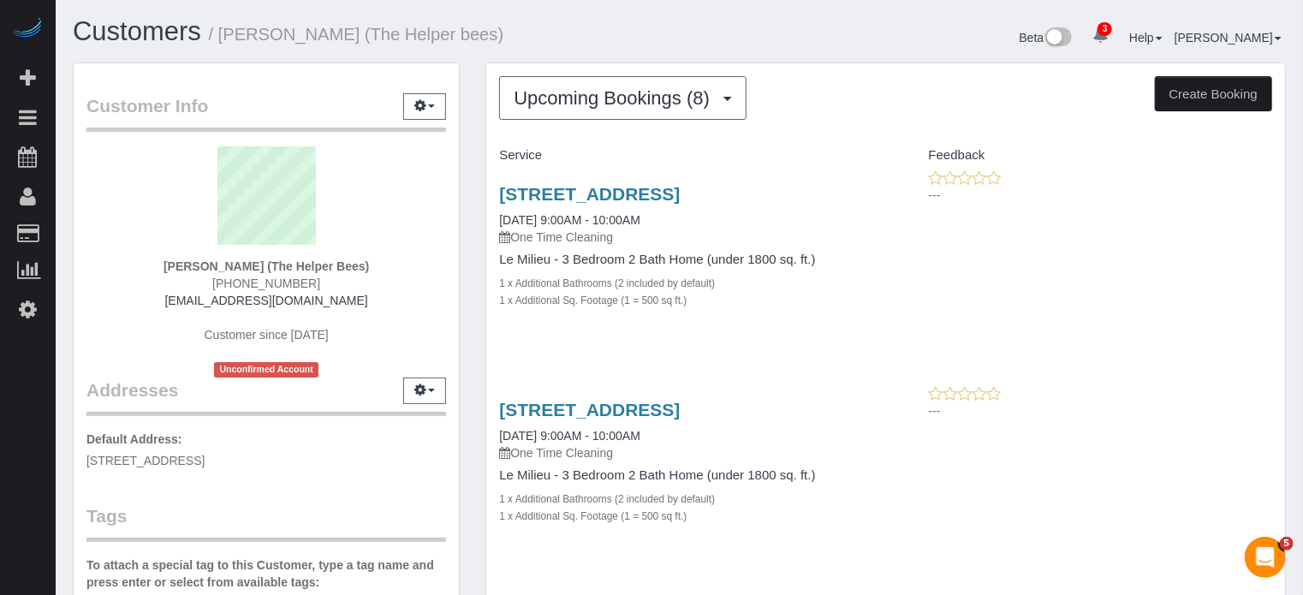
drag, startPoint x: 711, startPoint y: 301, endPoint x: 483, endPoint y: 199, distance: 250.3
drag, startPoint x: 483, startPoint y: 192, endPoint x: 741, endPoint y: 294, distance: 277.1
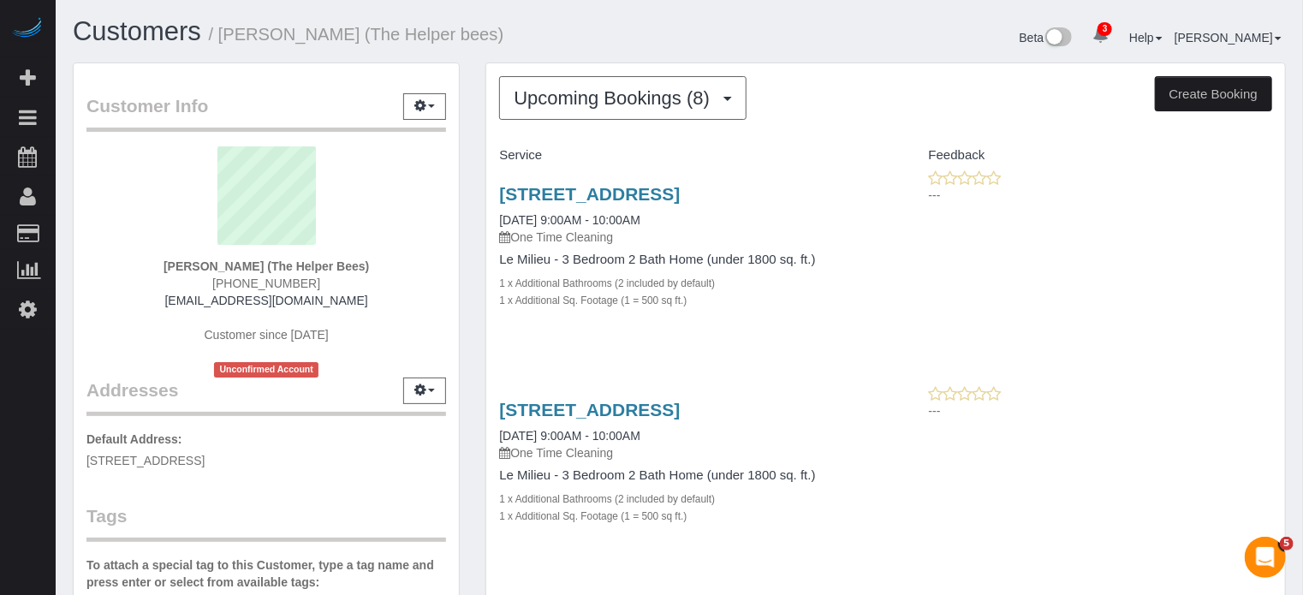
click at [741, 294] on div "1 x Additional Sq. Footage (1 = 500 sq ft.)" at bounding box center [685, 299] width 373 height 17
drag, startPoint x: 740, startPoint y: 308, endPoint x: 472, endPoint y: 193, distance: 291.5
click at [472, 193] on div "Customer Info Edit Contact Info Send Message Email Preferences Special Sales Ta…" at bounding box center [266, 484] width 413 height 845
drag, startPoint x: 513, startPoint y: 156, endPoint x: 757, endPoint y: 300, distance: 283.2
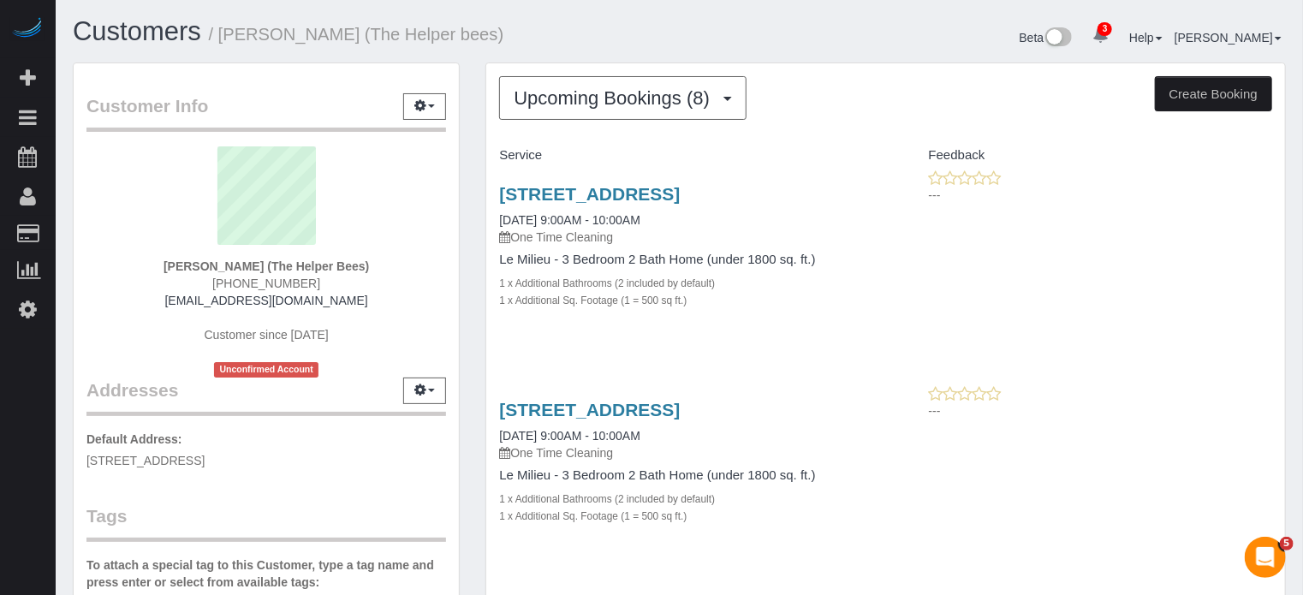
click at [757, 300] on div "1 x Additional Sq. Footage (1 = 500 sq ft.)" at bounding box center [685, 299] width 373 height 17
drag, startPoint x: 742, startPoint y: 312, endPoint x: 488, endPoint y: 153, distance: 299.6
click at [488, 153] on div "Service" at bounding box center [685, 155] width 399 height 29
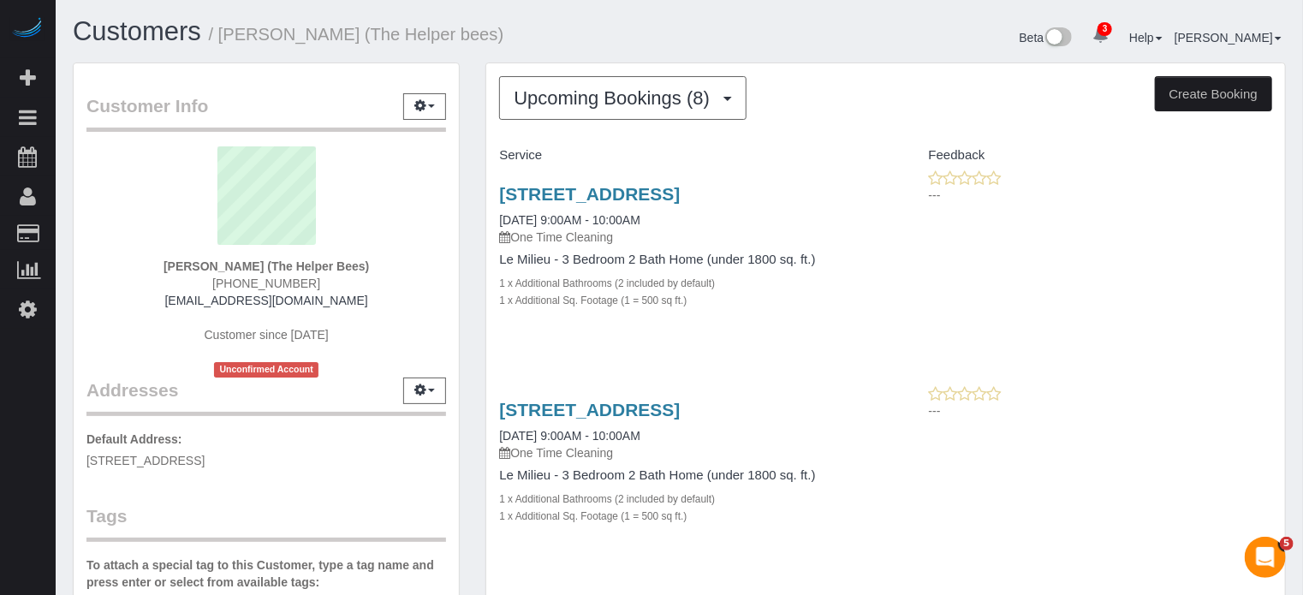
click at [1233, 309] on div "[STREET_ADDRESS] [DATE] 9:00AM - 10:00AM One Time Cleaning Le Milieu - 3 Bedroo…" at bounding box center [885, 256] width 799 height 173
click at [599, 109] on button "Upcoming Bookings (8)" at bounding box center [622, 98] width 247 height 44
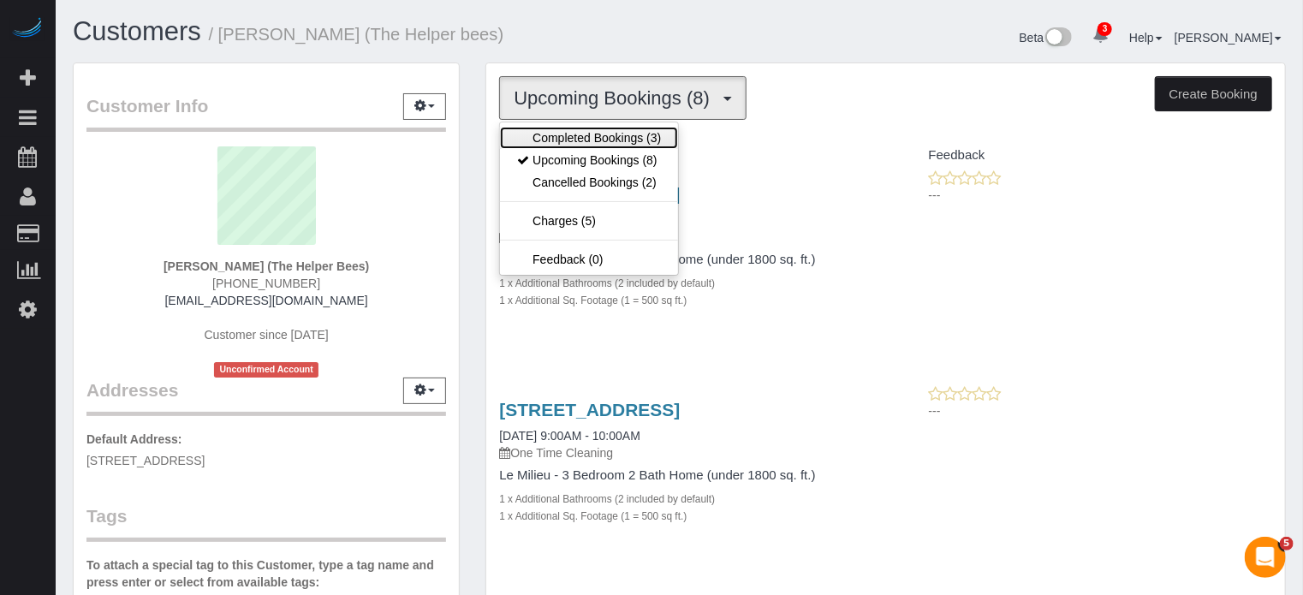
click at [610, 127] on link "Completed Bookings (3)" at bounding box center [589, 138] width 178 height 22
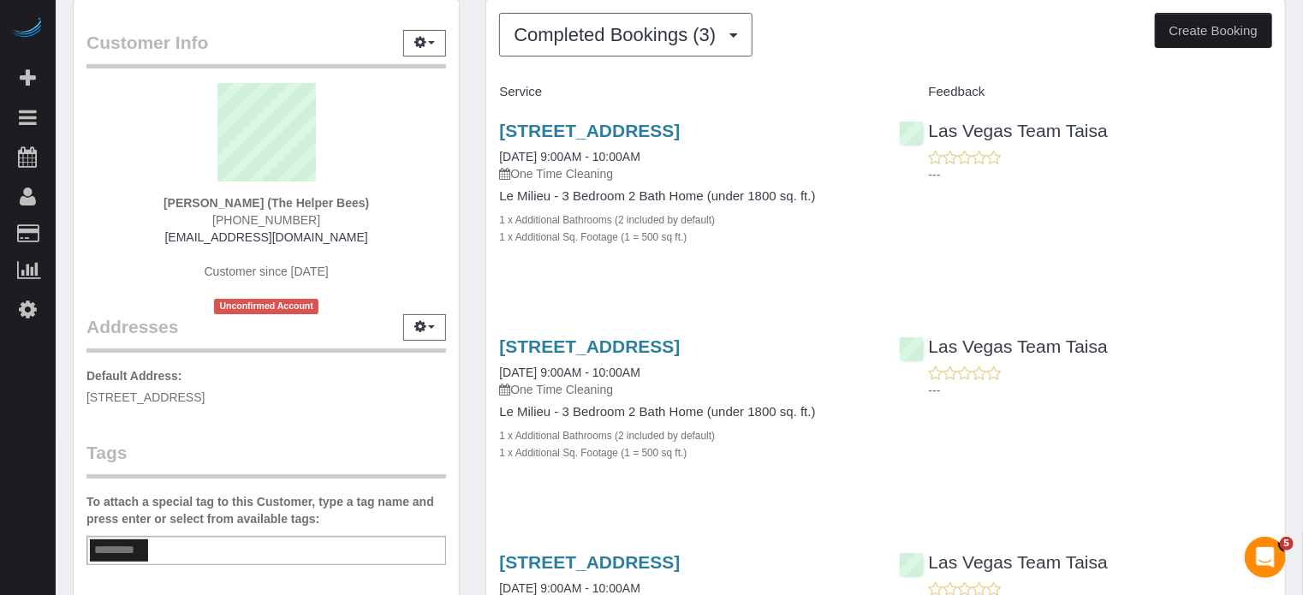
scroll to position [0, 0]
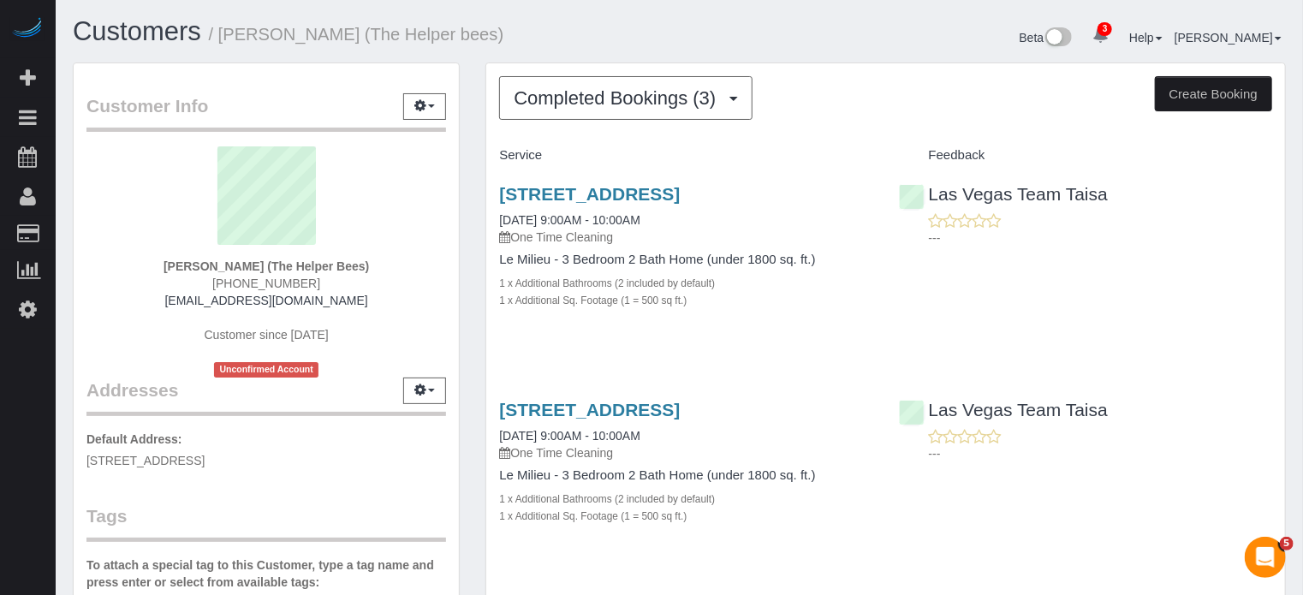
drag, startPoint x: 880, startPoint y: 153, endPoint x: 1057, endPoint y: 225, distance: 190.5
click at [1057, 225] on div "Service Feedback [STREET_ADDRESS] [DATE] 9:00AM - 10:00AM One Time Cleaning Le …" at bounding box center [885, 458] width 773 height 634
click at [1057, 225] on div "---" at bounding box center [1085, 229] width 373 height 34
drag, startPoint x: 1075, startPoint y: 454, endPoint x: 853, endPoint y: 328, distance: 255.7
click at [853, 328] on div "Service Feedback [STREET_ADDRESS] [DATE] 9:00AM - 10:00AM One Time Cleaning Le …" at bounding box center [885, 458] width 773 height 634
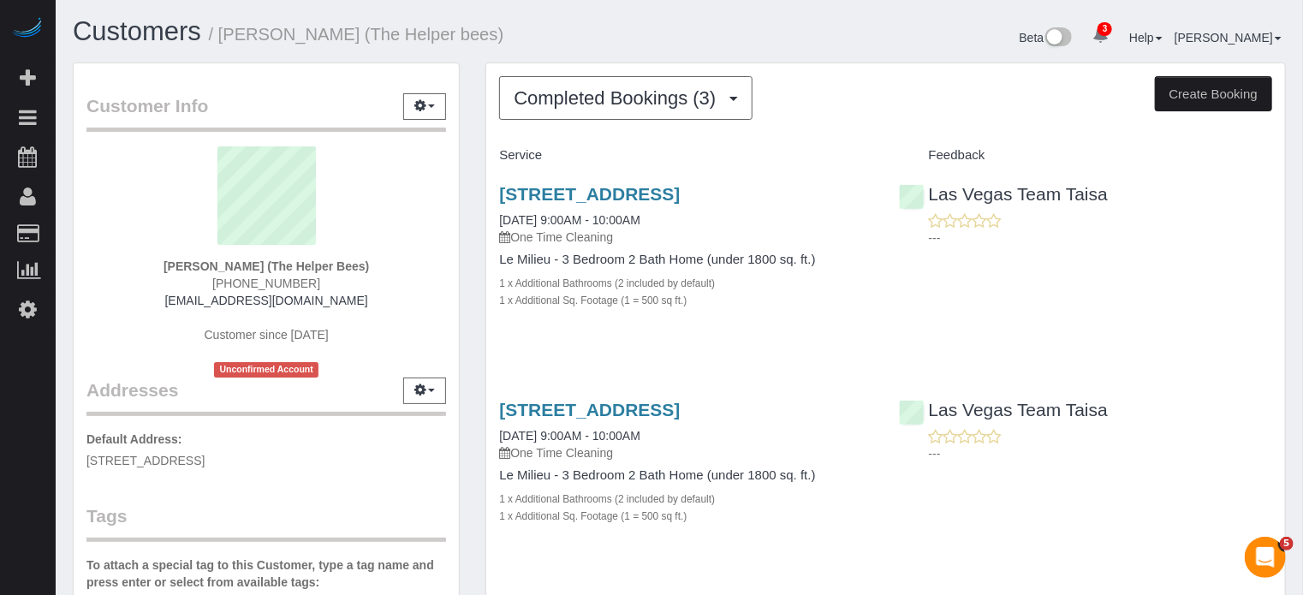
click at [853, 328] on div "[STREET_ADDRESS] [DATE] 9:00AM - 10:00AM One Time Cleaning Le Milieu - 3 Bedroo…" at bounding box center [685, 256] width 399 height 173
drag, startPoint x: 1098, startPoint y: 467, endPoint x: 490, endPoint y: 158, distance: 681.6
click at [499, 158] on div "Service Feedback [STREET_ADDRESS] [DATE] 9:00AM - 10:00AM One Time Cleaning Le …" at bounding box center [885, 458] width 773 height 634
click at [490, 158] on div "Service" at bounding box center [685, 155] width 399 height 29
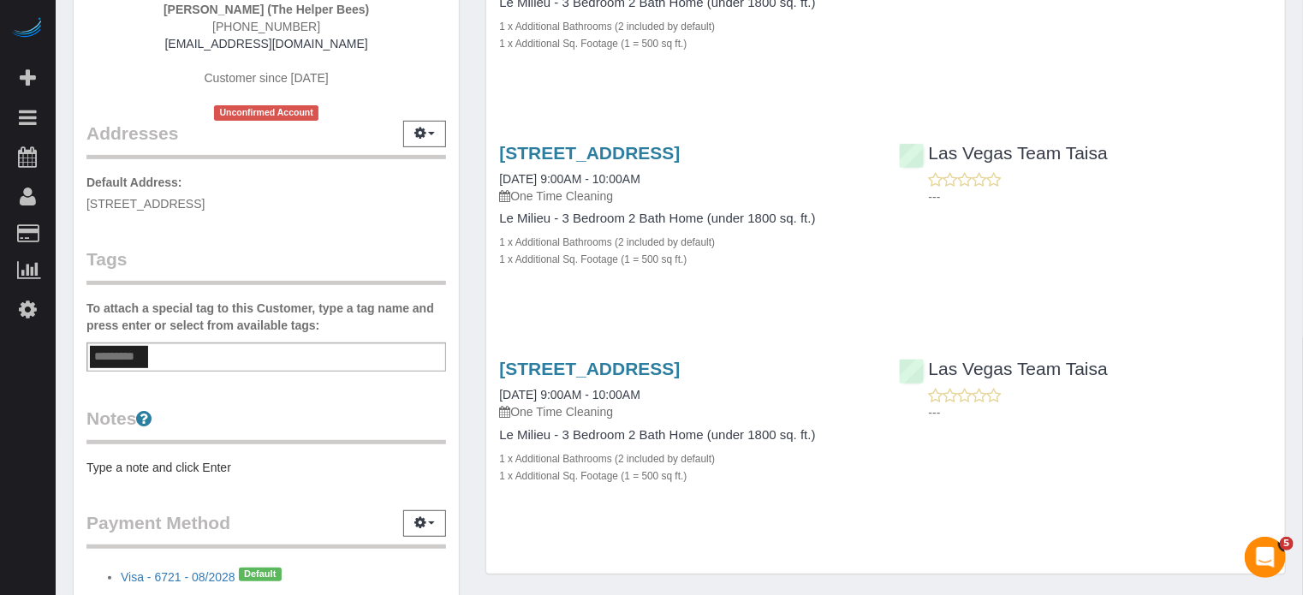
scroll to position [371, 0]
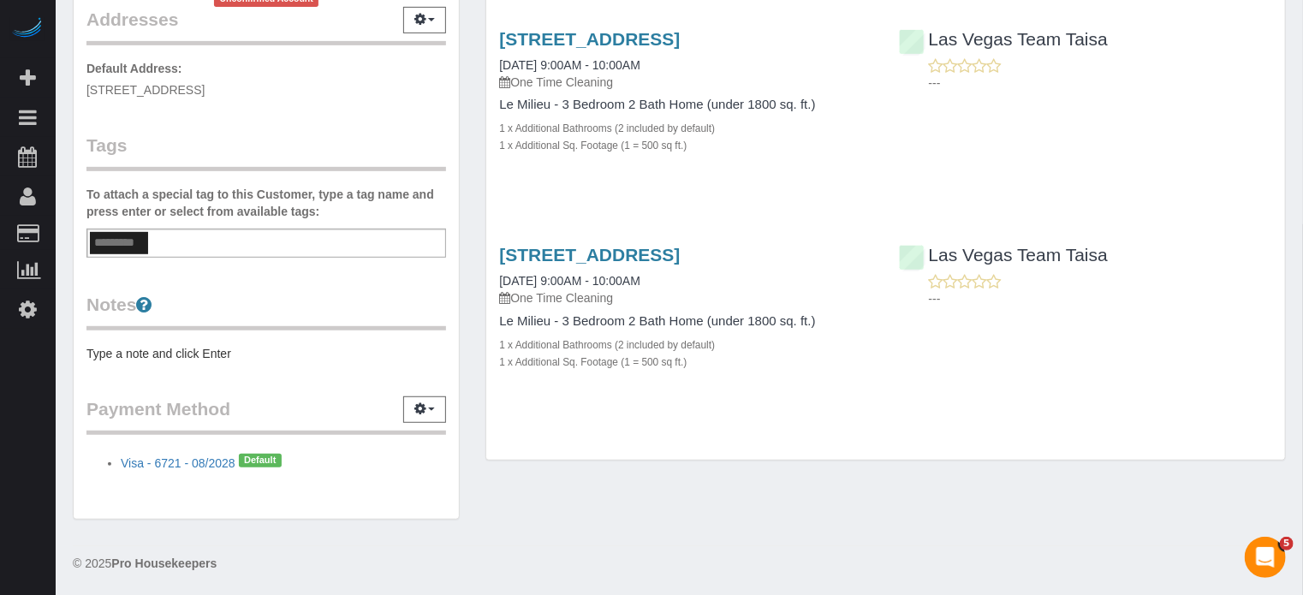
drag, startPoint x: 500, startPoint y: 153, endPoint x: 1127, endPoint y: 420, distance: 681.3
click at [1127, 420] on div "Completed Bookings (3) Completed Bookings (3) Upcoming Bookings (8) Cancelled B…" at bounding box center [885, 76] width 799 height 767
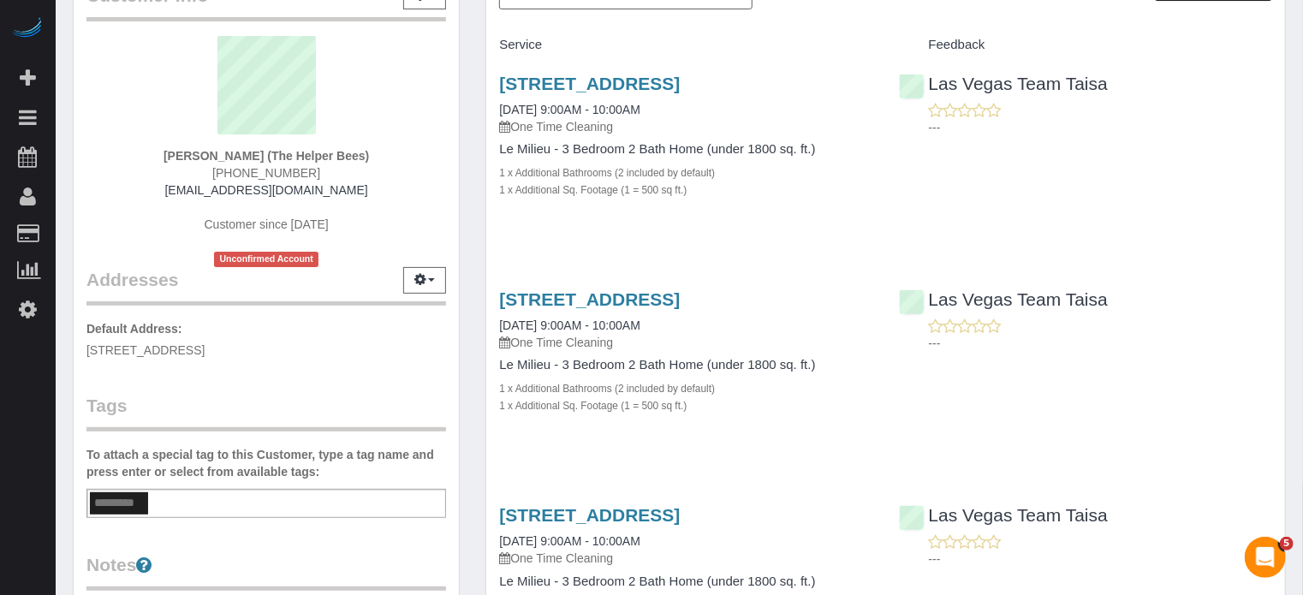
scroll to position [0, 0]
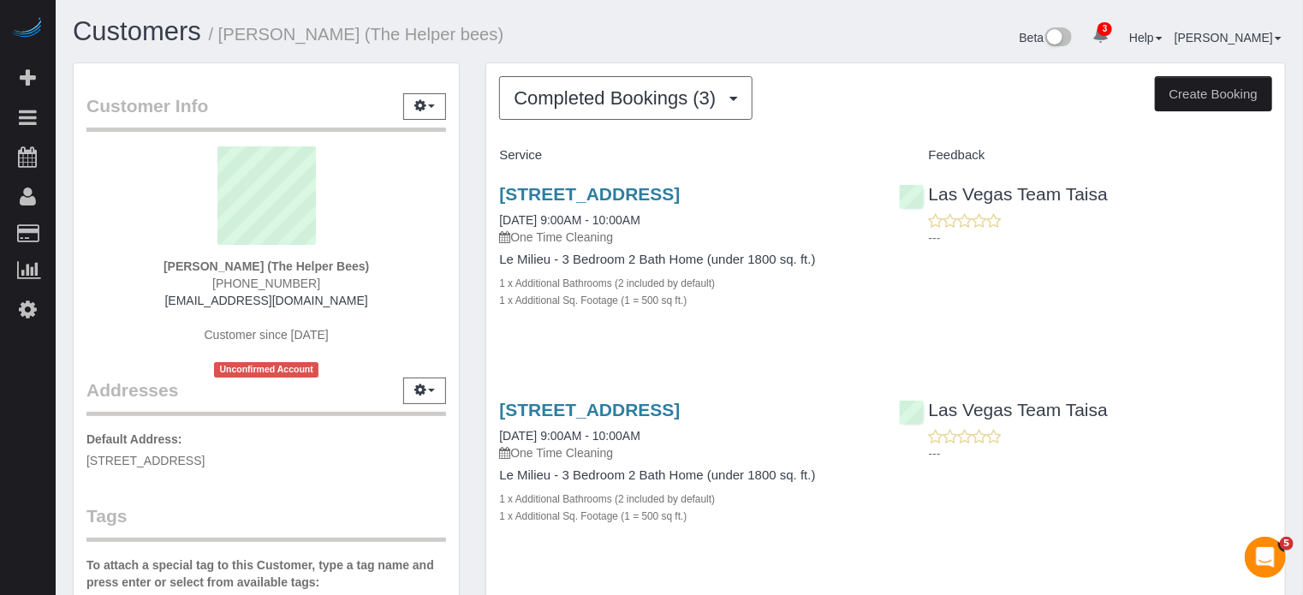
drag, startPoint x: 1052, startPoint y: 348, endPoint x: 496, endPoint y: 158, distance: 588.3
click at [499, 158] on div "Service Feedback [STREET_ADDRESS] [DATE] 9:00AM - 10:00AM One Time Cleaning Le …" at bounding box center [885, 458] width 773 height 634
click at [496, 158] on div "Service" at bounding box center [685, 155] width 399 height 29
drag, startPoint x: 497, startPoint y: 151, endPoint x: 1087, endPoint y: 277, distance: 604.0
click at [1087, 277] on div "Service Feedback [STREET_ADDRESS] [DATE] 9:00AM - 10:00AM One Time Cleaning Le …" at bounding box center [885, 458] width 773 height 634
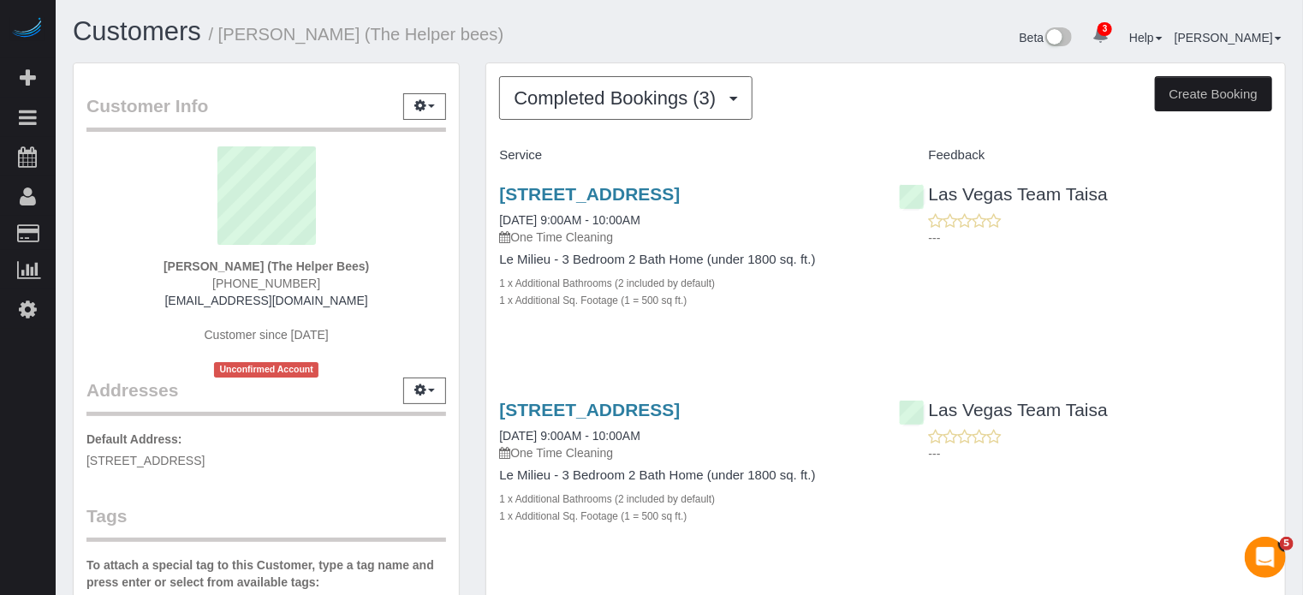
click at [1087, 277] on div "[STREET_ADDRESS] [DATE] 9:00AM - 10:00AM One Time Cleaning Le Milieu - 3 Bedroo…" at bounding box center [885, 256] width 799 height 173
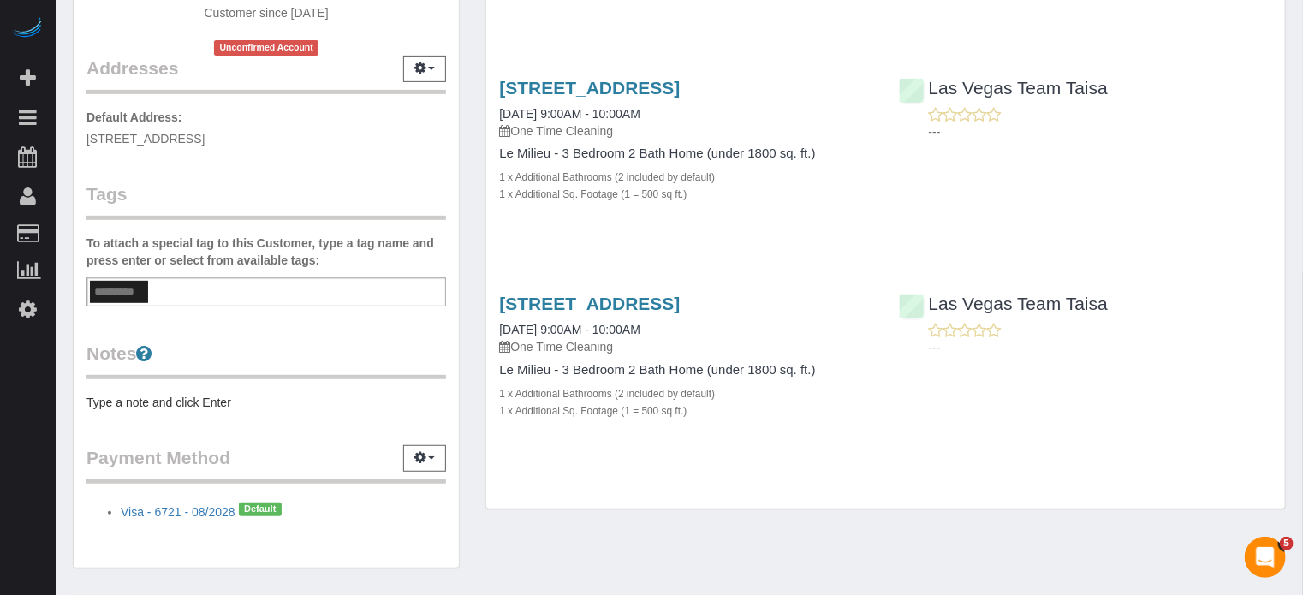
scroll to position [371, 0]
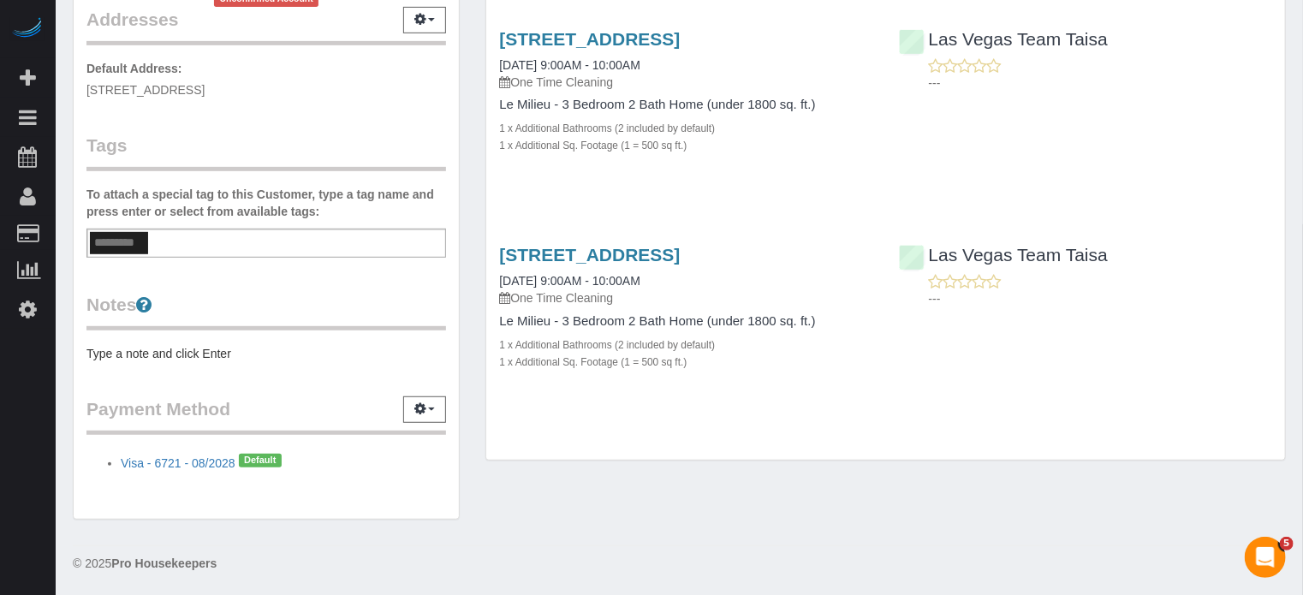
drag, startPoint x: 473, startPoint y: 154, endPoint x: 1130, endPoint y: 362, distance: 688.8
click at [1130, 362] on div "Completed Bookings (3) Completed Bookings (3) Upcoming Bookings (8) Cancelled B…" at bounding box center [886, 85] width 826 height 786
click at [1130, 362] on div "[STREET_ADDRESS] [DATE] 9:00AM - 10:00AM One Time Cleaning Le Milieu - 3 Bedroo…" at bounding box center [885, 316] width 799 height 173
drag, startPoint x: 499, startPoint y: 152, endPoint x: 1037, endPoint y: 324, distance: 564.5
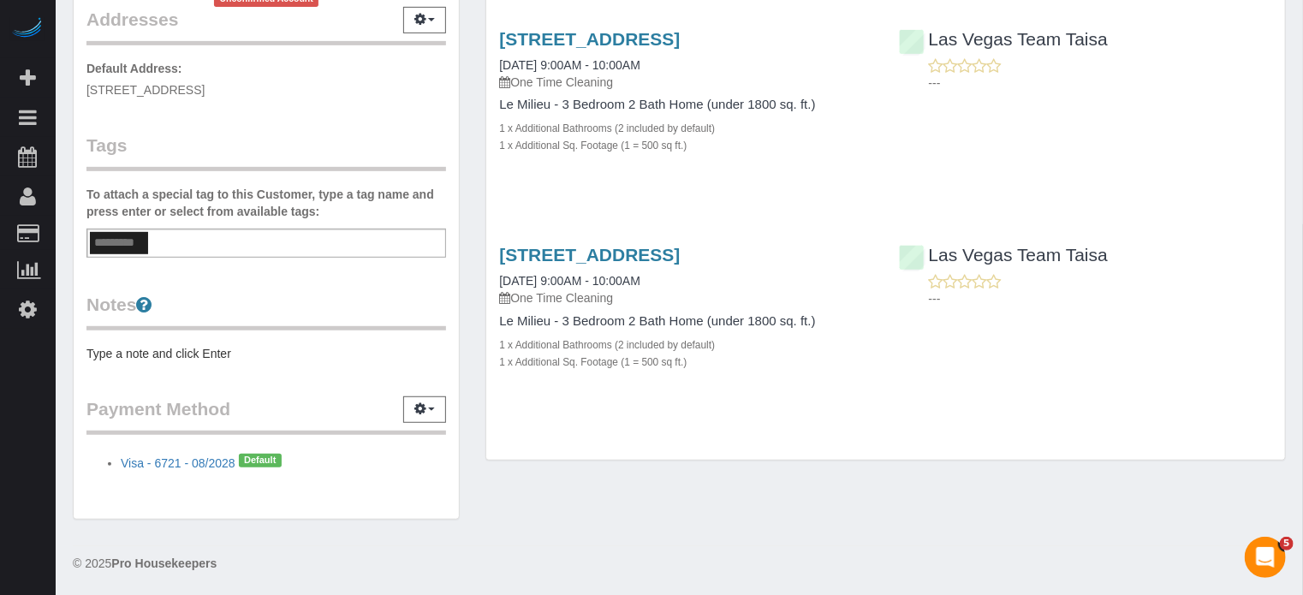
click at [1037, 324] on div "Service Feedback [STREET_ADDRESS] [DATE] 9:00AM - 10:00AM One Time Cleaning Le …" at bounding box center [885, 88] width 773 height 634
click at [1037, 324] on div "[STREET_ADDRESS] [DATE] 9:00AM - 10:00AM One Time Cleaning Le Milieu - 3 Bedroo…" at bounding box center [885, 316] width 799 height 173
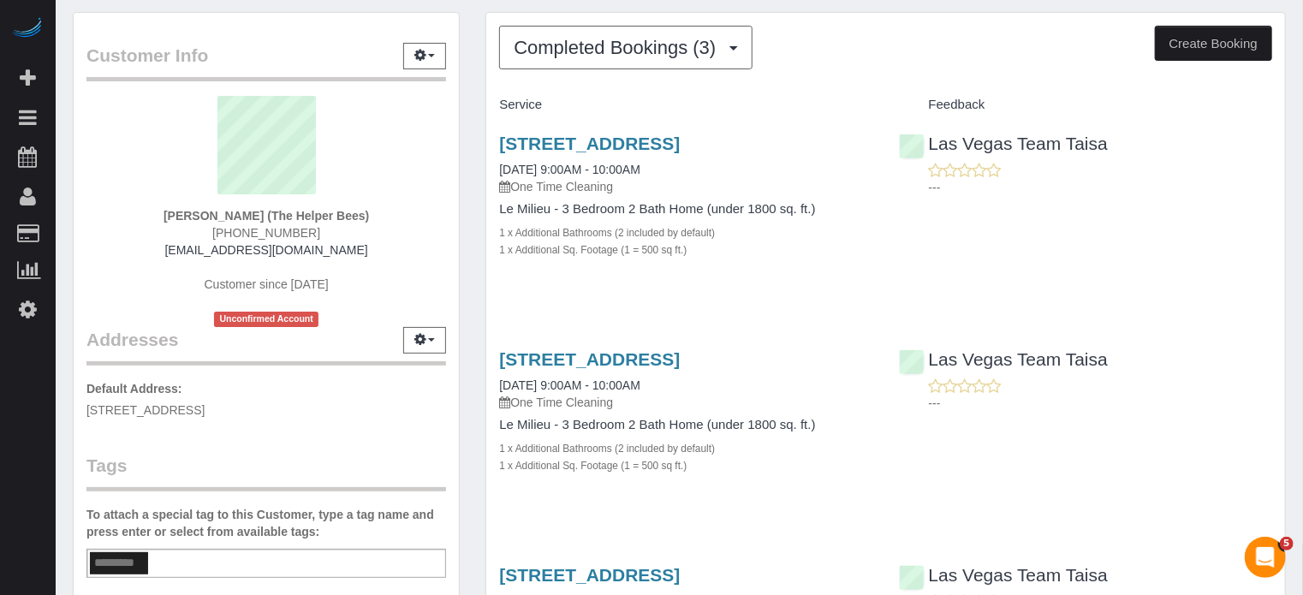
scroll to position [28, 0]
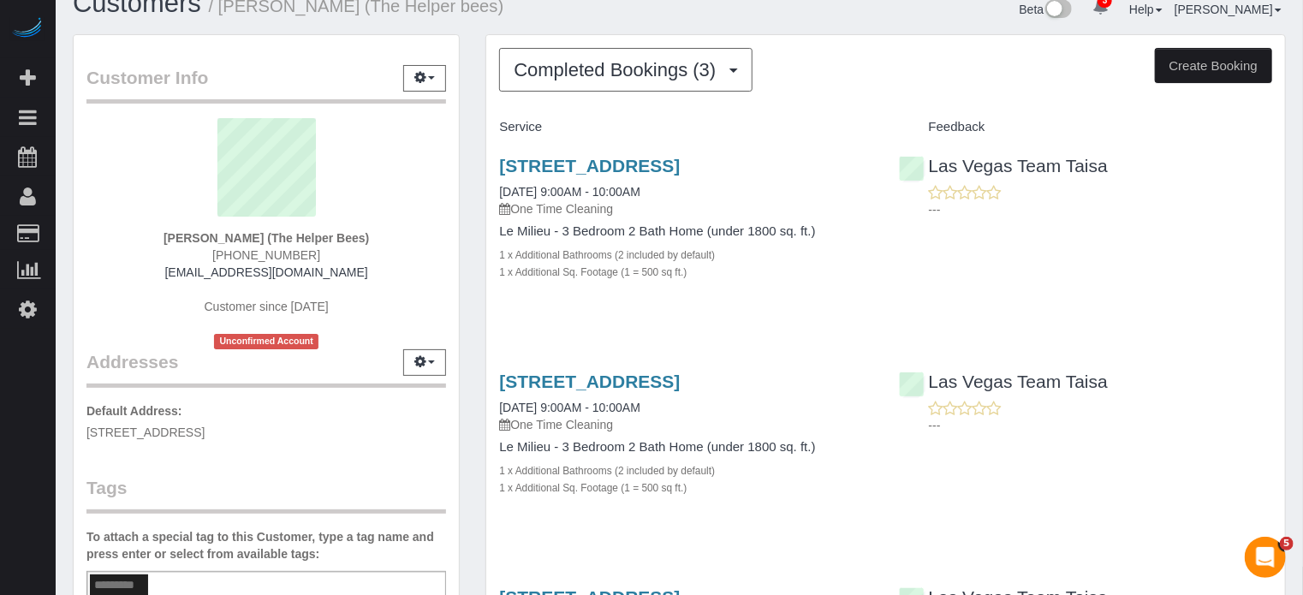
drag, startPoint x: 1092, startPoint y: 411, endPoint x: 500, endPoint y: 127, distance: 656.4
click at [500, 127] on div "Completed Bookings (3) Completed Bookings (3) Upcoming Bookings (8) Cancelled B…" at bounding box center [885, 418] width 799 height 767
click at [500, 127] on h4 "Service" at bounding box center [685, 127] width 373 height 15
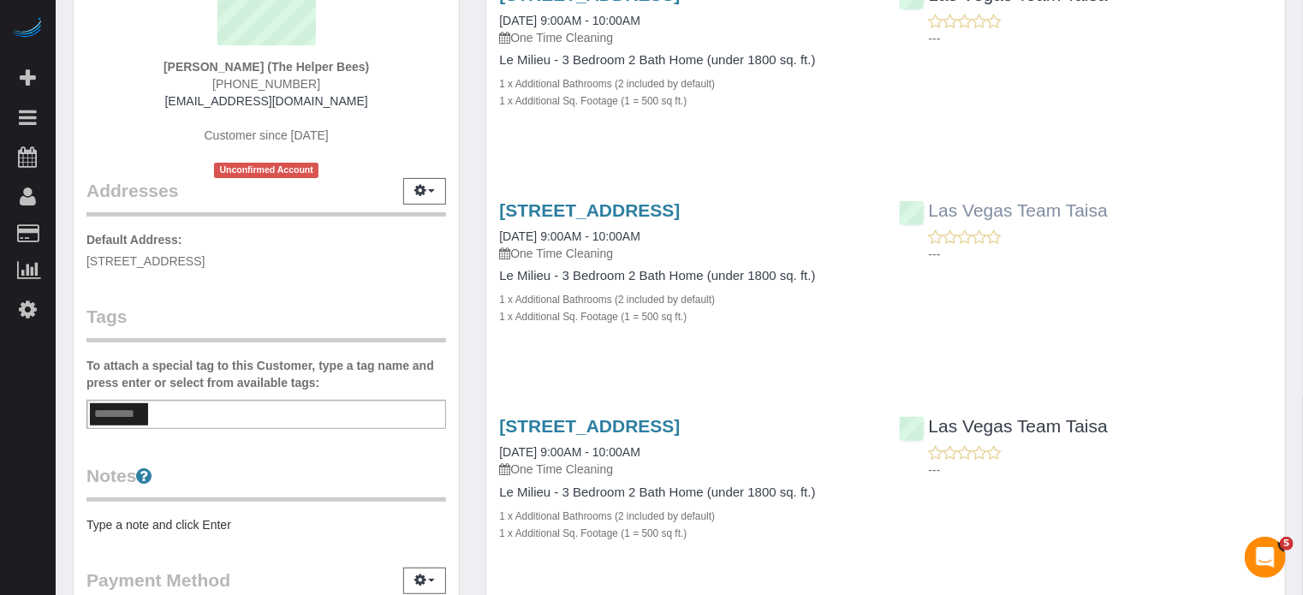
scroll to position [371, 0]
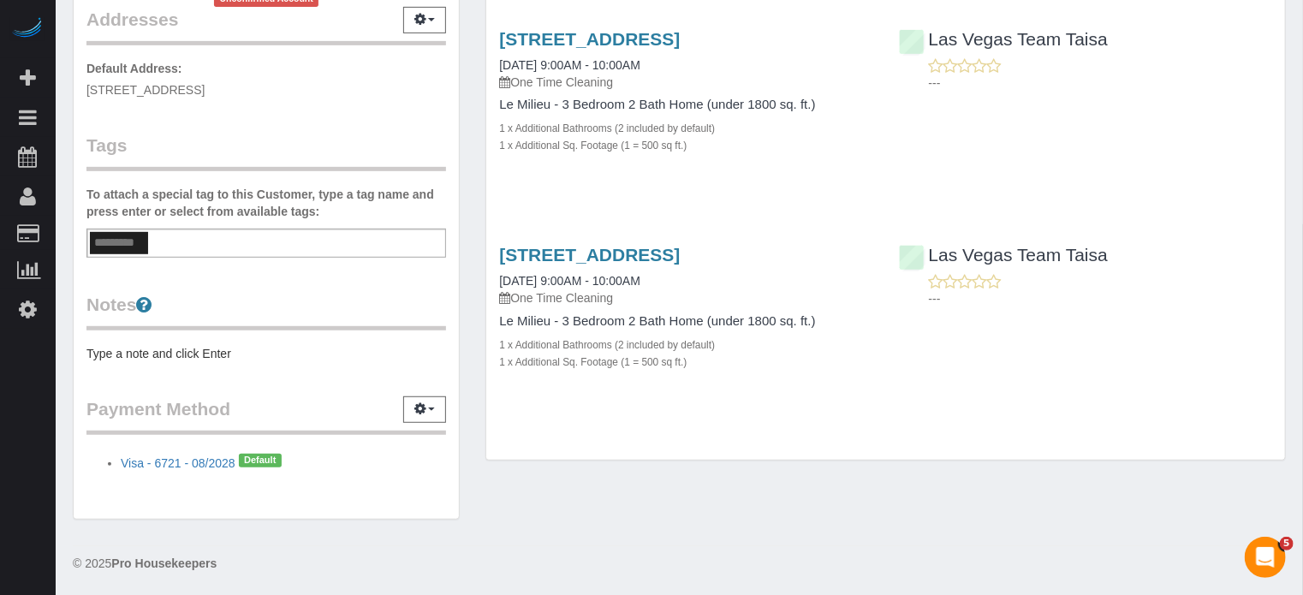
drag, startPoint x: 498, startPoint y: 126, endPoint x: 1107, endPoint y: 398, distance: 666.8
click at [1107, 398] on div "Service Feedback [STREET_ADDRESS] [DATE] 9:00AM - 10:00AM One Time Cleaning Le …" at bounding box center [885, 88] width 773 height 634
click at [1107, 398] on div "[STREET_ADDRESS] [DATE] 9:00AM - 10:00AM One Time Cleaning Le Milieu - 3 Bedroo…" at bounding box center [885, 316] width 799 height 173
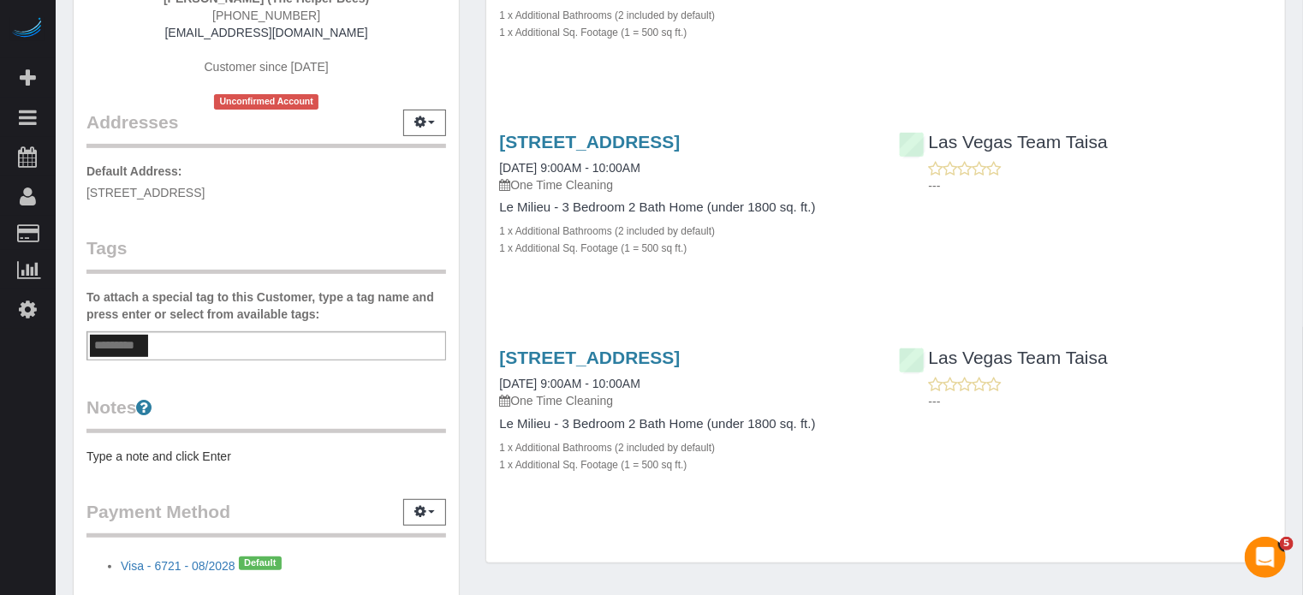
scroll to position [342, 0]
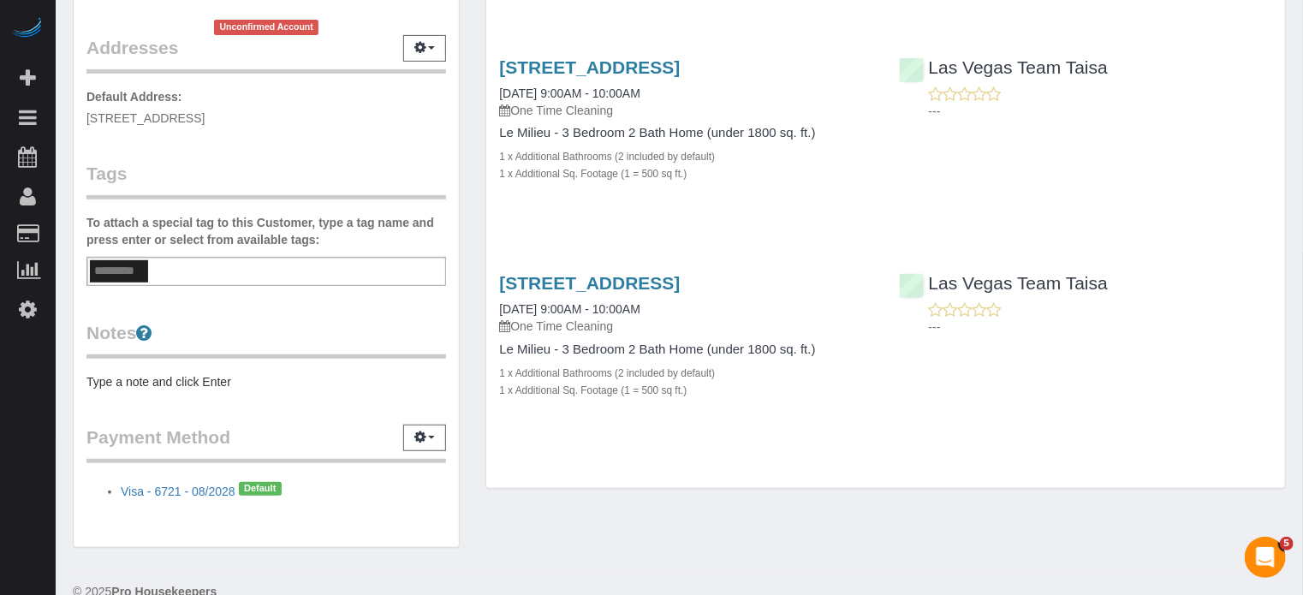
drag, startPoint x: 497, startPoint y: 153, endPoint x: 1098, endPoint y: 343, distance: 631.2
click at [1098, 343] on div "Service Feedback [STREET_ADDRESS] [DATE] 9:00AM - 10:00AM One Time Cleaning Le …" at bounding box center [885, 116] width 773 height 634
click at [1098, 343] on div "[STREET_ADDRESS] [DATE] 9:00AM - 10:00AM One Time Cleaning Le Milieu - 3 Bedroo…" at bounding box center [885, 345] width 799 height 173
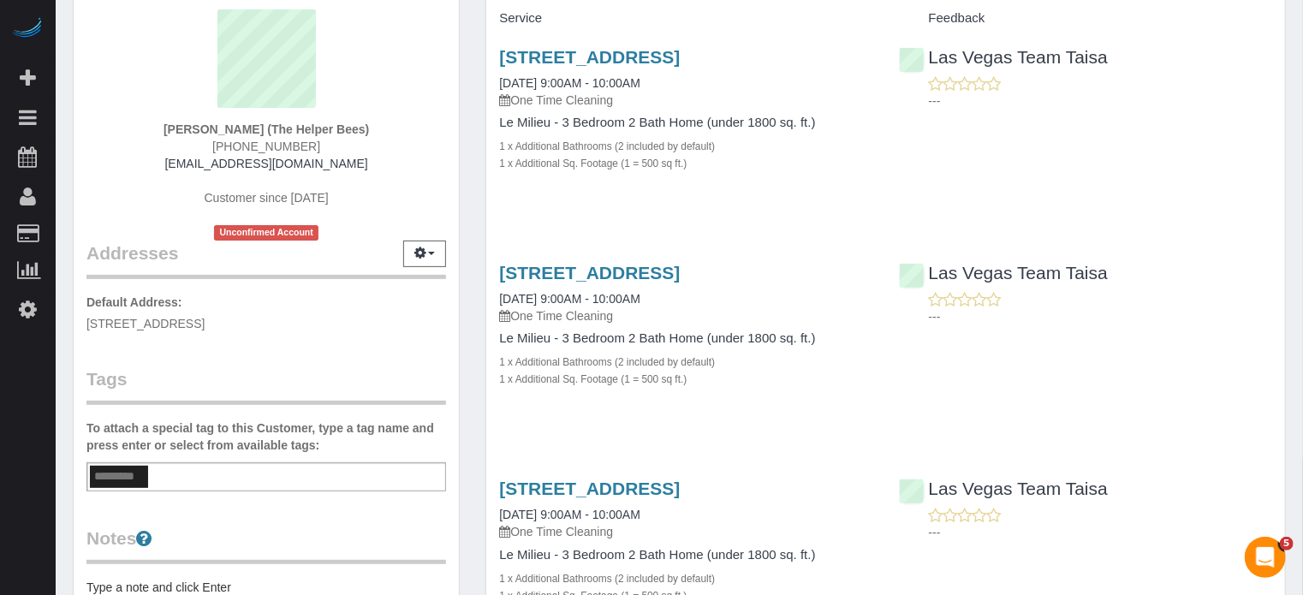
scroll to position [0, 0]
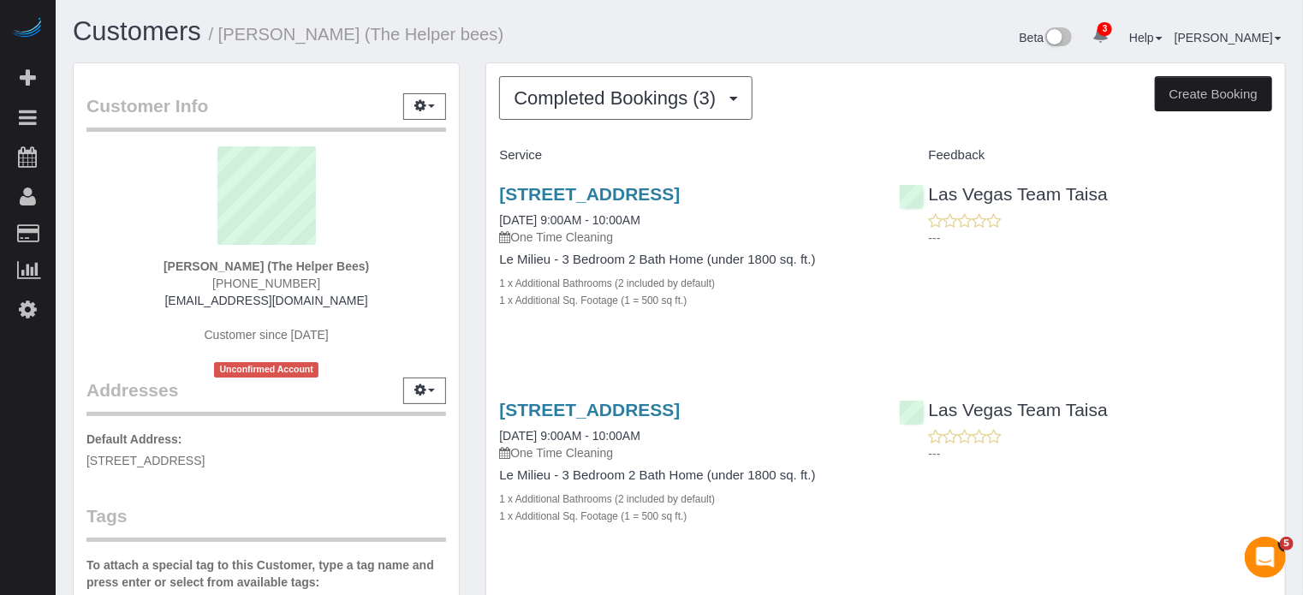
drag, startPoint x: 1098, startPoint y: 384, endPoint x: 499, endPoint y: 152, distance: 642.4
click at [499, 152] on div "Service Feedback [STREET_ADDRESS] [DATE] 9:00AM - 10:00AM One Time Cleaning Le …" at bounding box center [885, 458] width 773 height 634
click at [499, 152] on h4 "Service" at bounding box center [685, 155] width 373 height 15
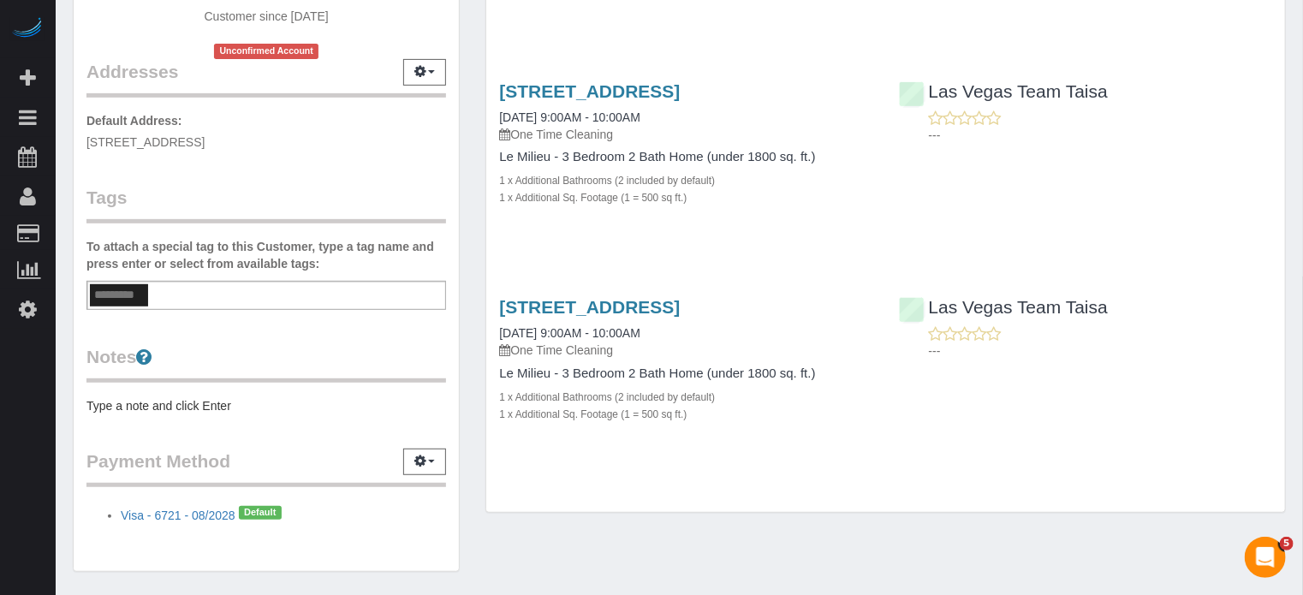
scroll to position [371, 0]
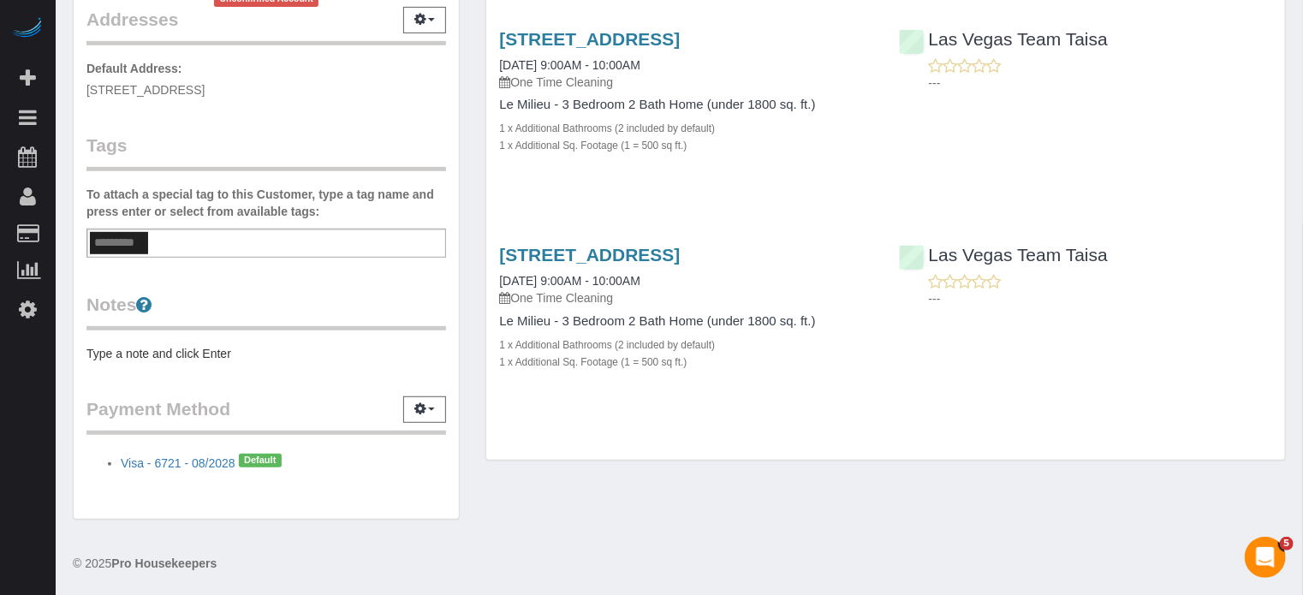
drag, startPoint x: 499, startPoint y: 153, endPoint x: 1041, endPoint y: 337, distance: 572.4
click at [1041, 337] on div "Service Feedback [STREET_ADDRESS] [DATE] 9:00AM - 10:00AM One Time Cleaning Le …" at bounding box center [885, 88] width 773 height 634
click at [1041, 337] on div "[STREET_ADDRESS] [DATE] 9:00AM - 10:00AM One Time Cleaning Le Milieu - 3 Bedroo…" at bounding box center [885, 316] width 799 height 173
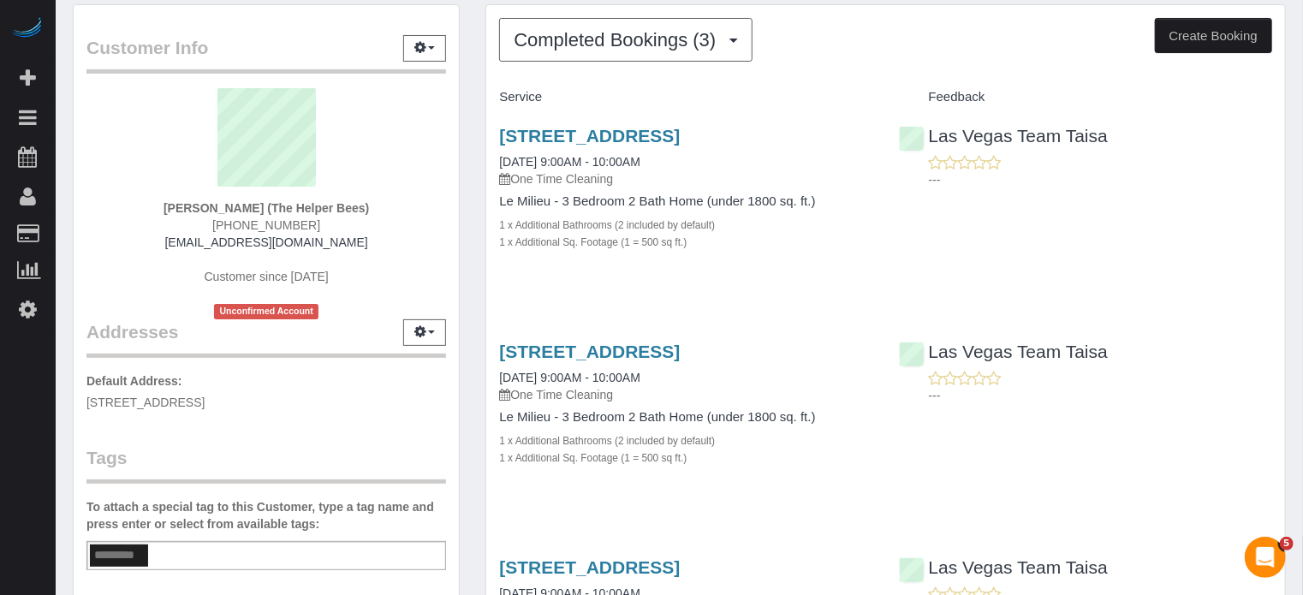
scroll to position [28, 0]
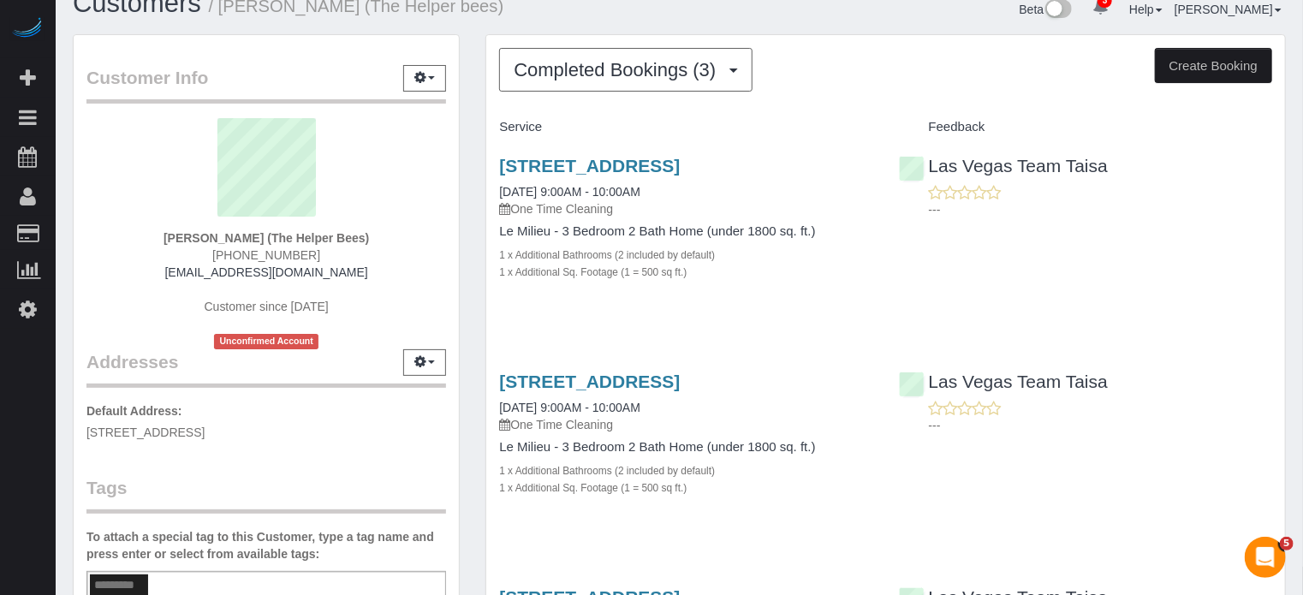
drag, startPoint x: 1070, startPoint y: 374, endPoint x: 491, endPoint y: 126, distance: 629.8
click at [499, 126] on div "Service Feedback [STREET_ADDRESS] [DATE] 9:00AM - 10:00AM One Time Cleaning Le …" at bounding box center [885, 430] width 773 height 634
click at [500, 122] on h4 "Service" at bounding box center [685, 127] width 373 height 15
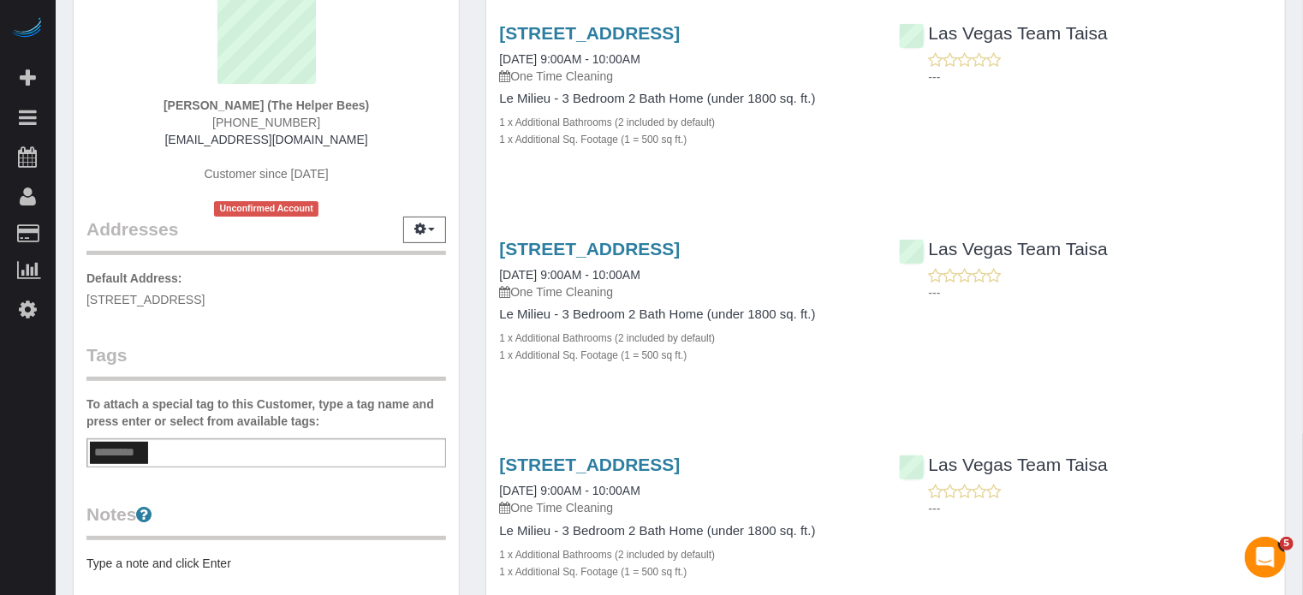
scroll to position [285, 0]
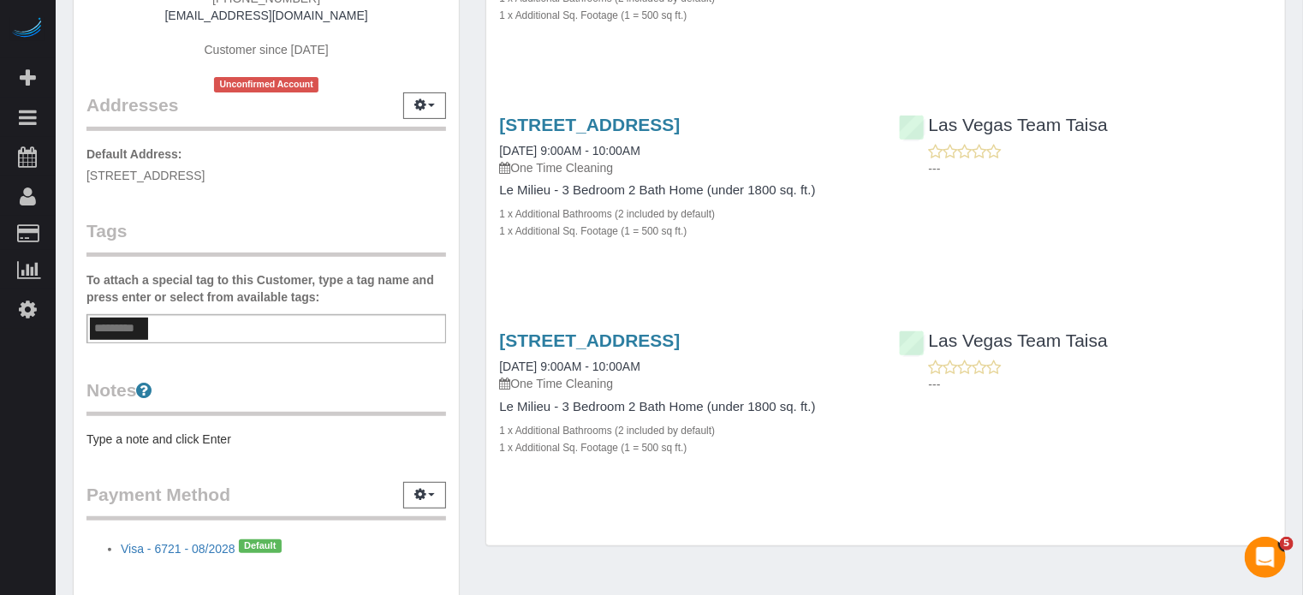
drag, startPoint x: 498, startPoint y: 122, endPoint x: 1082, endPoint y: 395, distance: 644.3
click at [1082, 395] on div "Service Feedback [STREET_ADDRESS] [DATE] 9:00AM - 10:00AM One Time Cleaning Le …" at bounding box center [885, 173] width 773 height 634
click at [1082, 395] on div "Las Vegas Team Taisa ---" at bounding box center [1085, 358] width 399 height 84
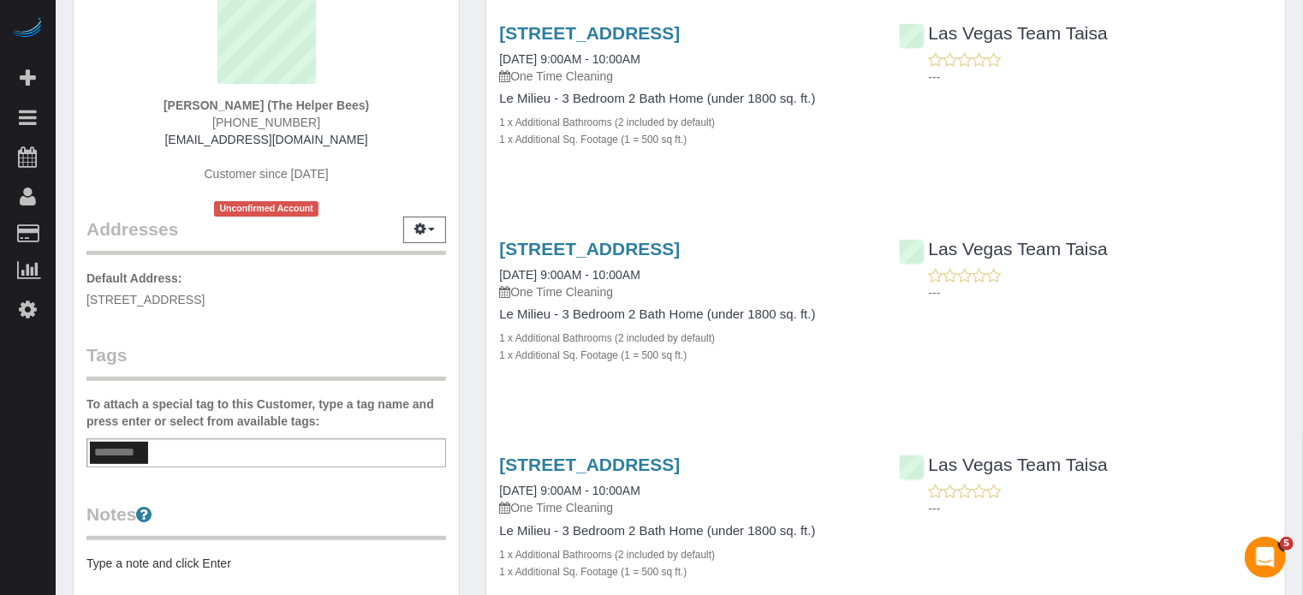
scroll to position [28, 0]
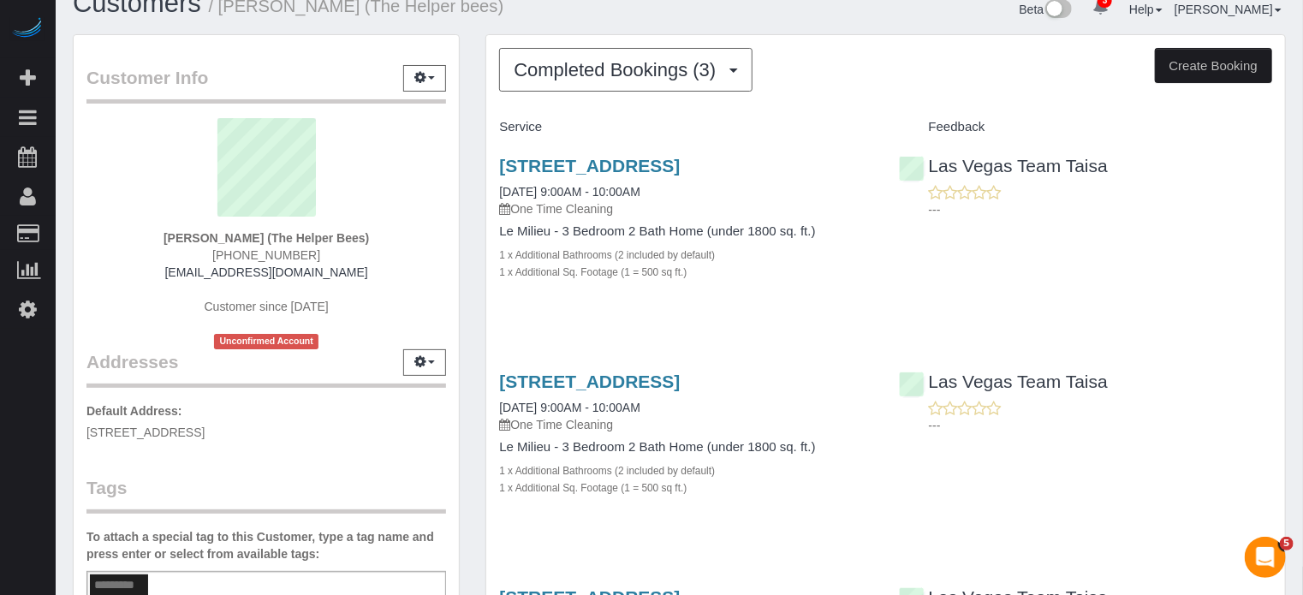
drag, startPoint x: 1003, startPoint y: 412, endPoint x: 500, endPoint y: 118, distance: 582.8
click at [500, 118] on div "Service Feedback [STREET_ADDRESS] [DATE] 9:00AM - 10:00AM One Time Cleaning Le …" at bounding box center [885, 430] width 773 height 634
click at [499, 127] on h4 "Service" at bounding box center [685, 127] width 373 height 15
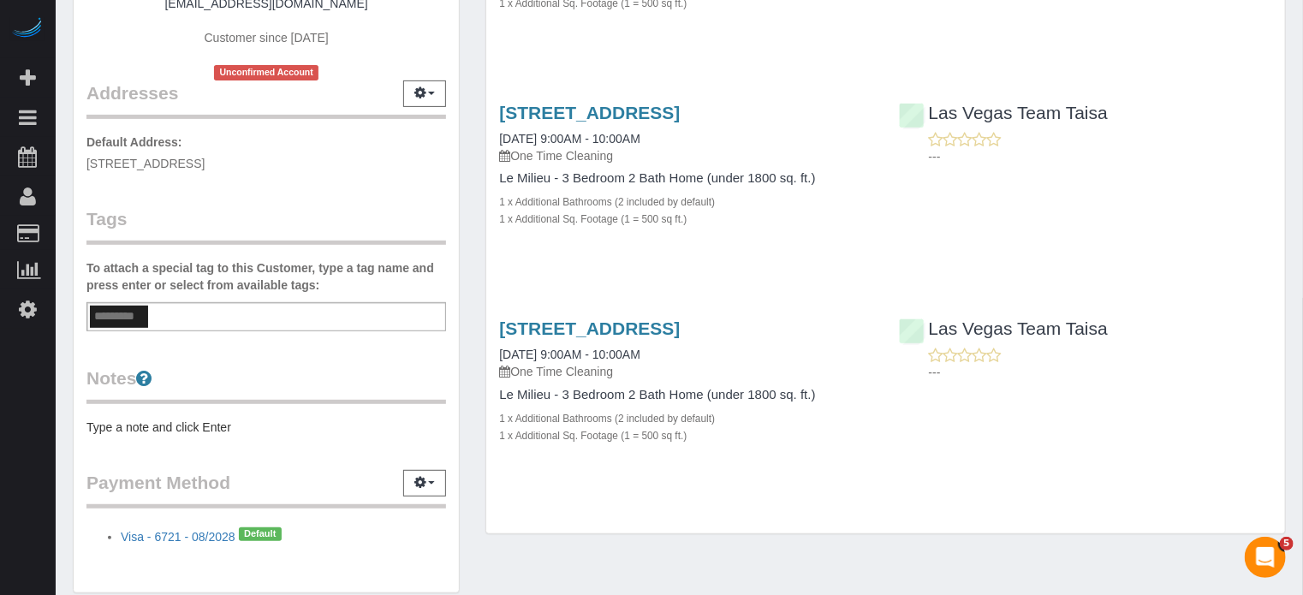
scroll to position [371, 0]
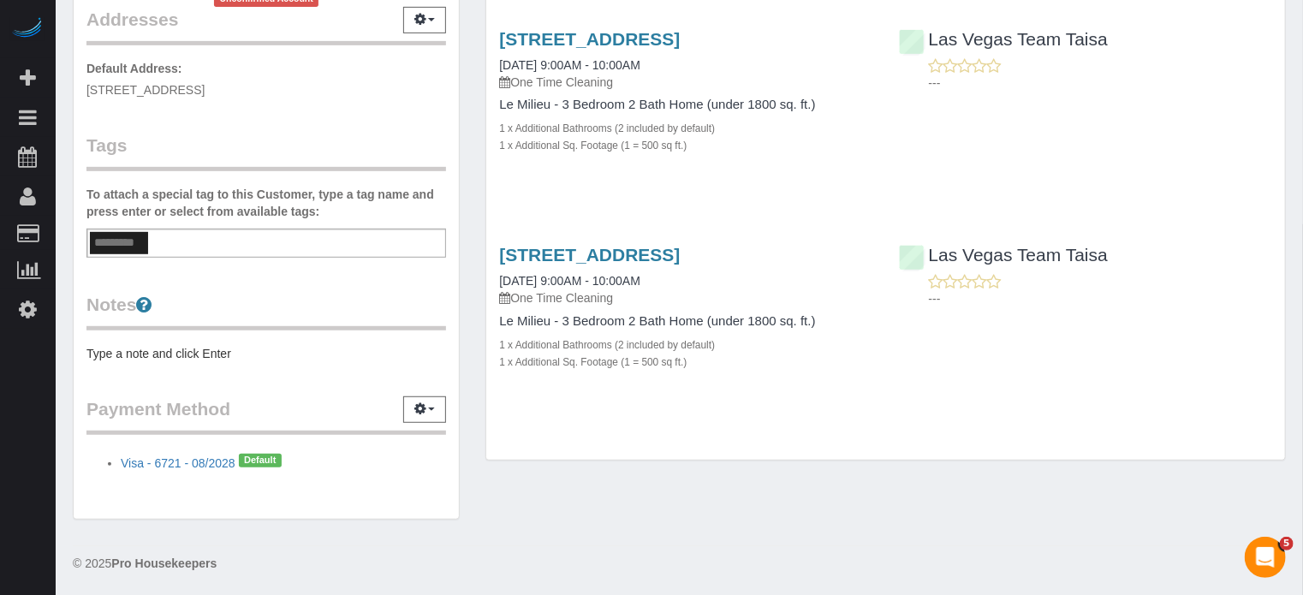
drag, startPoint x: 499, startPoint y: 127, endPoint x: 1087, endPoint y: 345, distance: 627.4
click at [1087, 345] on div "Service Feedback [STREET_ADDRESS] [DATE] 9:00AM - 10:00AM One Time Cleaning Le …" at bounding box center [885, 88] width 773 height 634
click at [1087, 345] on div "[STREET_ADDRESS] [DATE] 9:00AM - 10:00AM One Time Cleaning Le Milieu - 3 Bedroo…" at bounding box center [885, 316] width 799 height 173
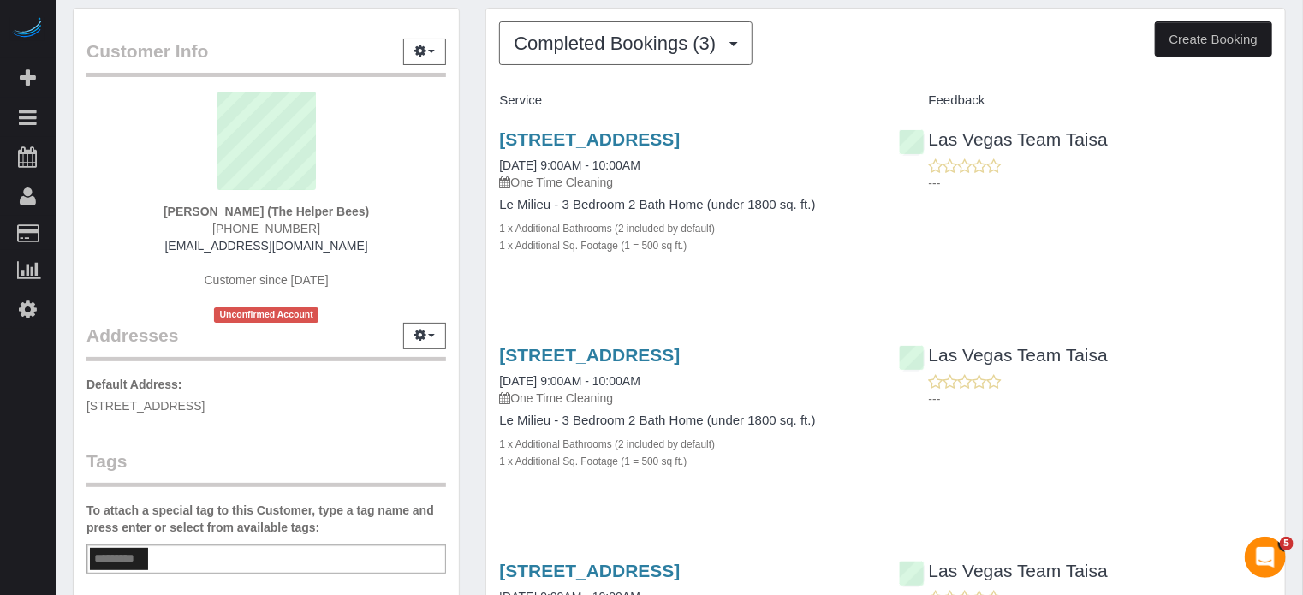
scroll to position [0, 0]
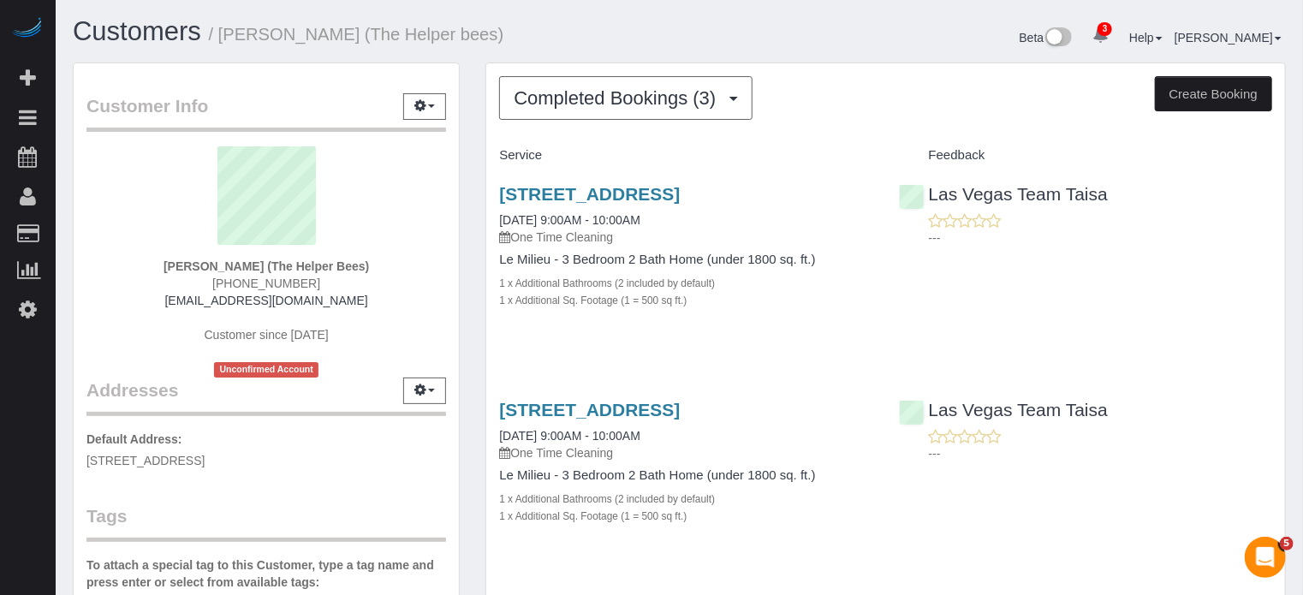
drag, startPoint x: 1123, startPoint y: 378, endPoint x: 499, endPoint y: 149, distance: 664.7
click at [499, 149] on div "Service Feedback [STREET_ADDRESS] [DATE] 9:00AM - 10:00AM One Time Cleaning Le …" at bounding box center [885, 458] width 773 height 634
click at [503, 151] on h4 "Service" at bounding box center [685, 155] width 373 height 15
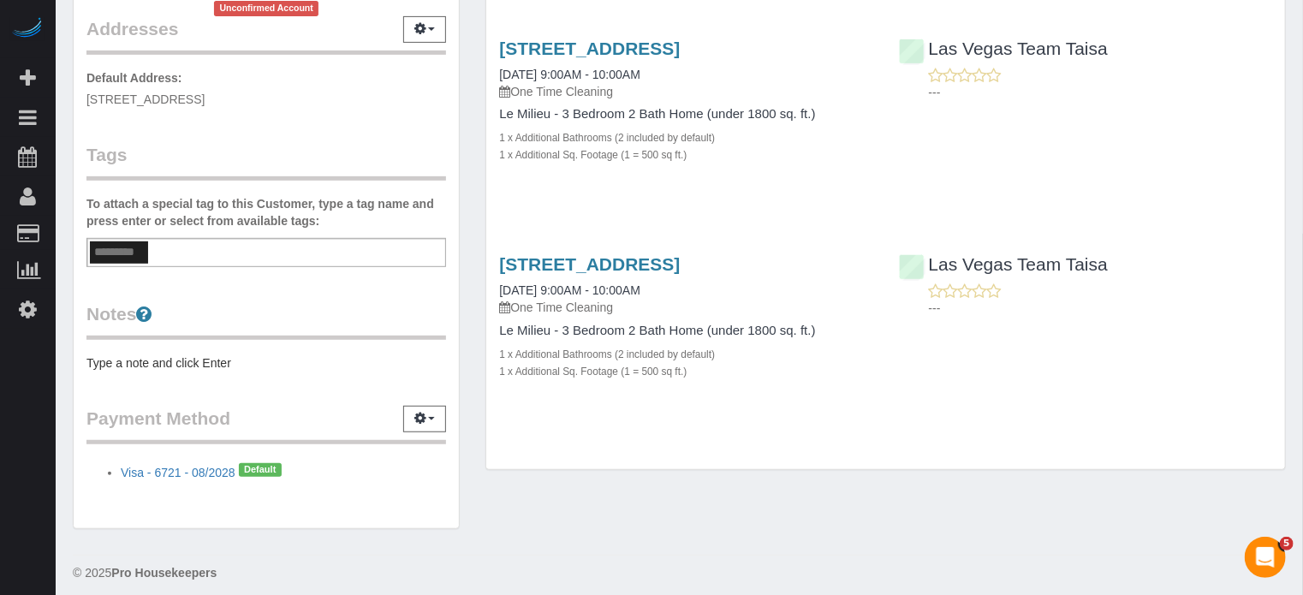
scroll to position [371, 0]
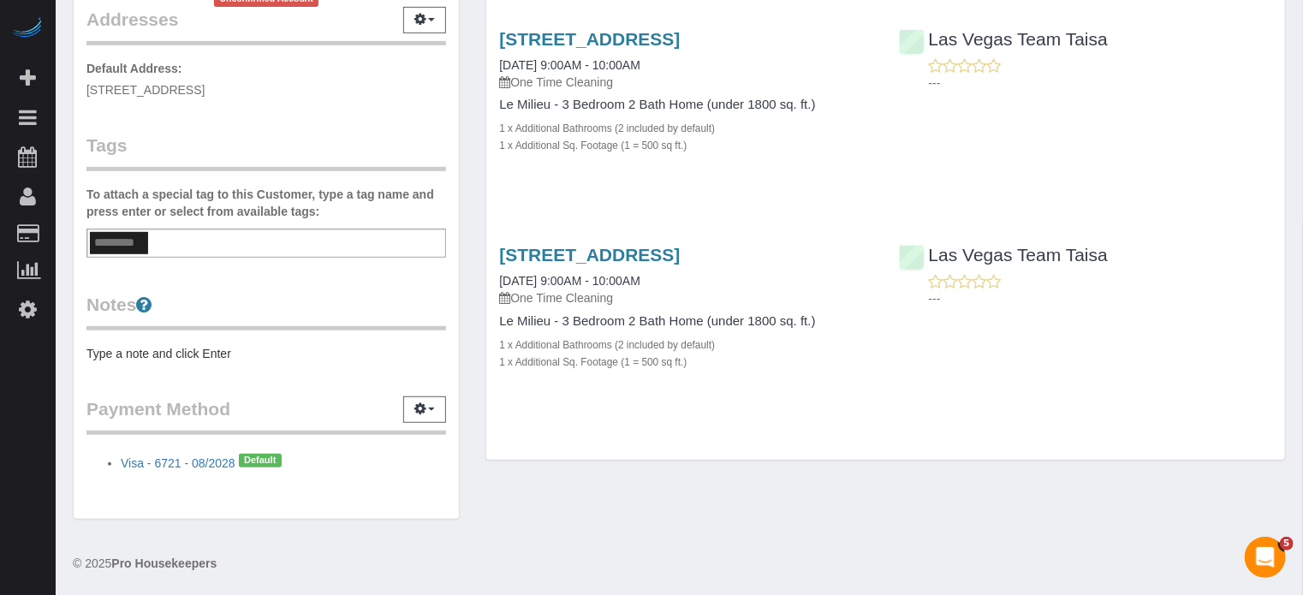
drag, startPoint x: 499, startPoint y: 152, endPoint x: 1051, endPoint y: 342, distance: 584.0
click at [1051, 342] on div "Service Feedback [STREET_ADDRESS] [DATE] 9:00AM - 10:00AM One Time Cleaning Le …" at bounding box center [885, 88] width 773 height 634
click at [1051, 342] on div "[STREET_ADDRESS] [DATE] 9:00AM - 10:00AM One Time Cleaning Le Milieu - 3 Bedroo…" at bounding box center [885, 316] width 799 height 173
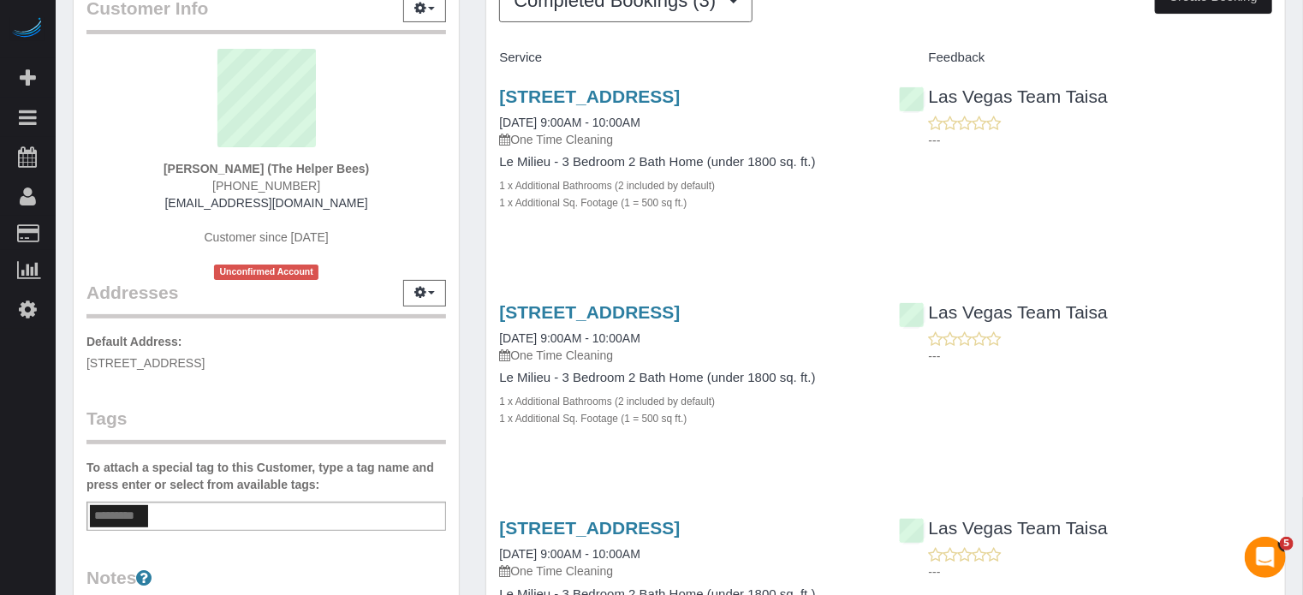
scroll to position [0, 0]
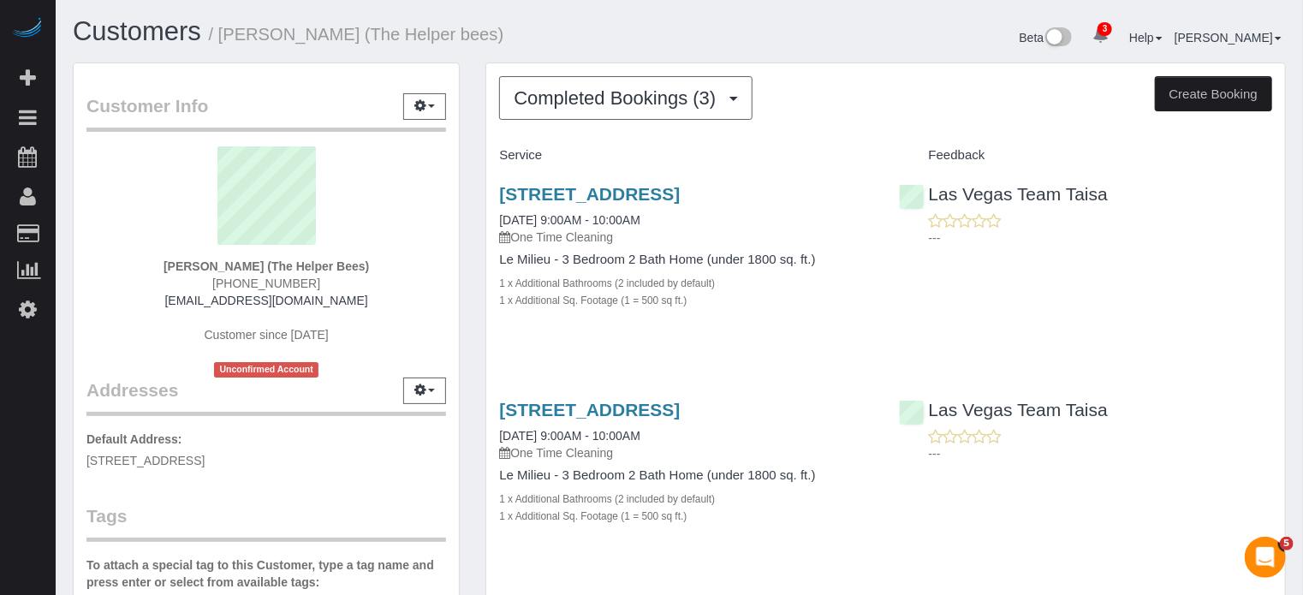
drag, startPoint x: 500, startPoint y: 150, endPoint x: 1010, endPoint y: 317, distance: 536.9
click at [1010, 317] on div "Service Feedback [STREET_ADDRESS] [DATE] 9:00AM - 10:00AM One Time Cleaning Le …" at bounding box center [885, 458] width 773 height 634
click at [869, 92] on div "Completed Bookings (3) Completed Bookings (3) Upcoming Bookings (8) Cancelled B…" at bounding box center [885, 98] width 773 height 44
click at [798, 81] on div "Completed Bookings (3) Completed Bookings (3) Upcoming Bookings (8) Cancelled B…" at bounding box center [885, 98] width 773 height 44
click at [812, 40] on div "Beta 3 Your Notifications You have 0 alerts × You have 16 to charge for [DATE] …" at bounding box center [990, 39] width 620 height 45
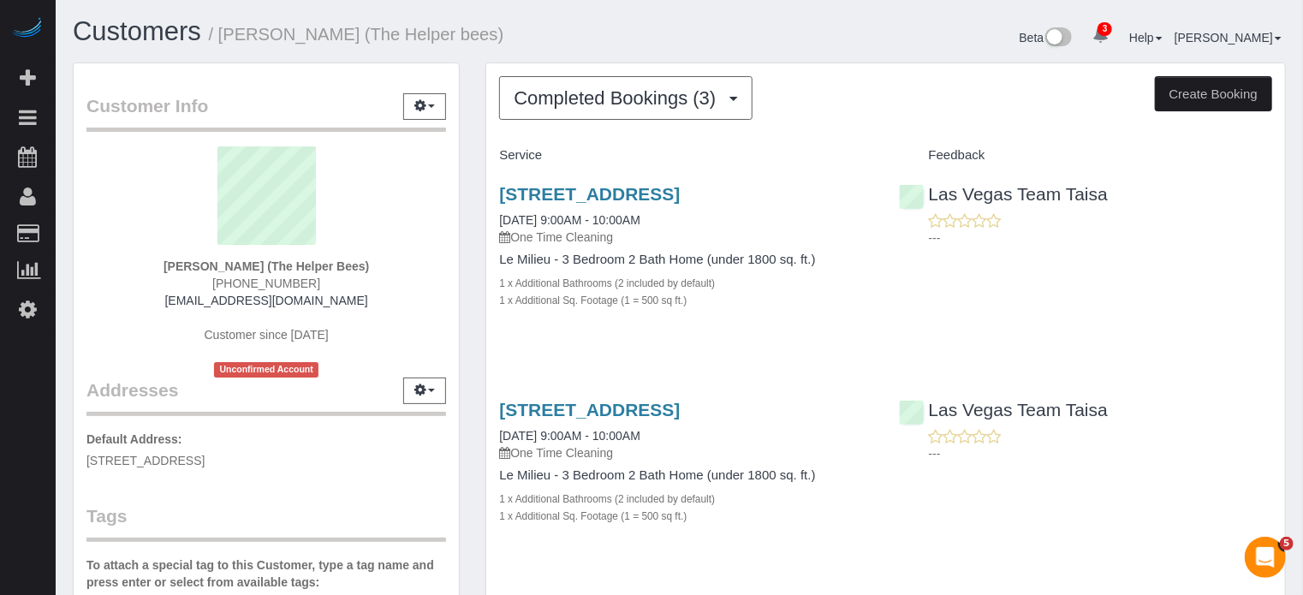
click at [1266, 396] on div "Las Vegas Team Taisa ---" at bounding box center [1085, 427] width 399 height 84
click at [565, 79] on button "Completed Bookings (3)" at bounding box center [625, 98] width 253 height 44
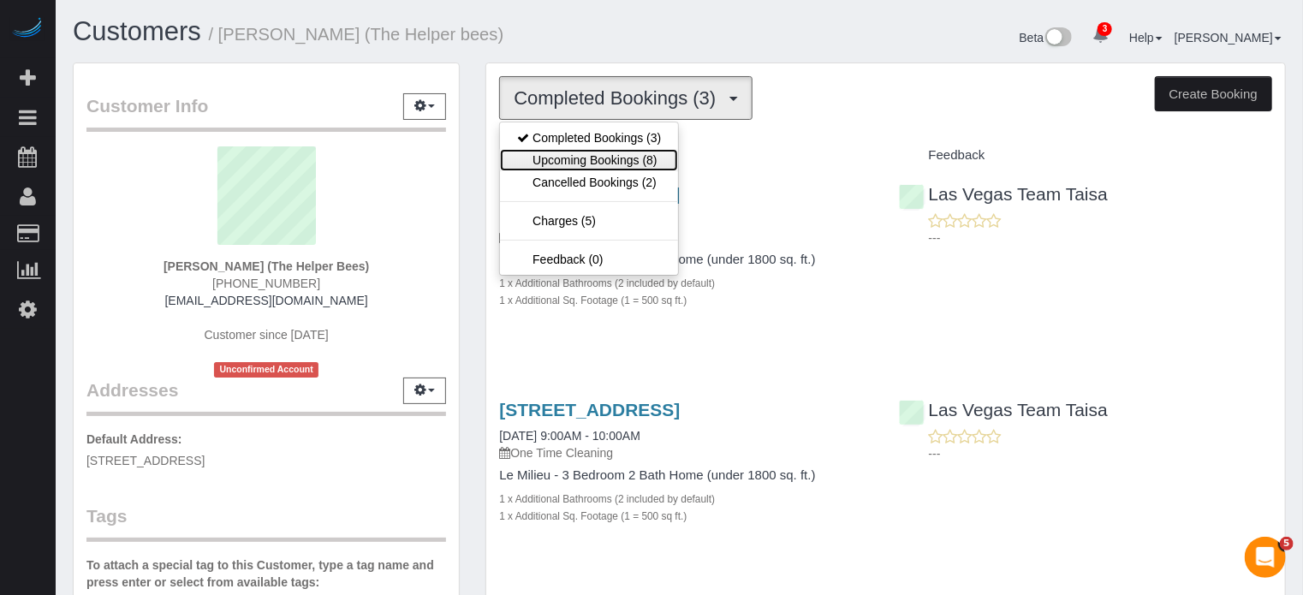
click at [599, 155] on link "Upcoming Bookings (8)" at bounding box center [589, 160] width 178 height 22
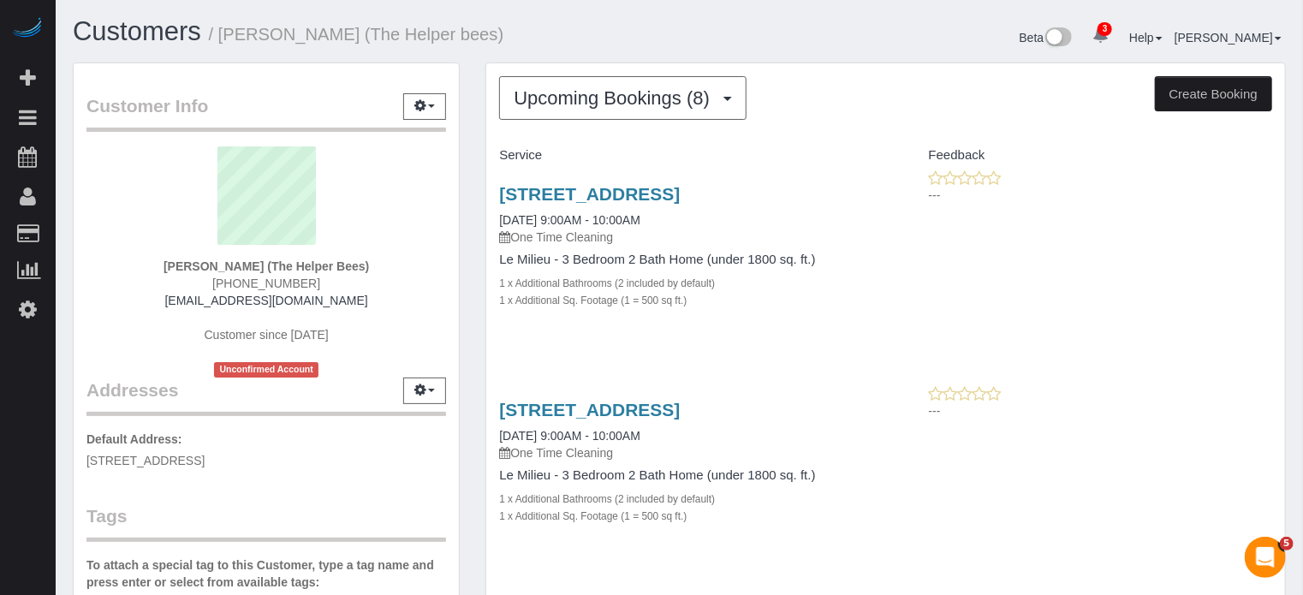
click at [1277, 289] on div "[STREET_ADDRESS] [DATE] 9:00AM - 10:00AM One Time Cleaning Le Milieu - 3 Bedroo…" at bounding box center [885, 256] width 799 height 173
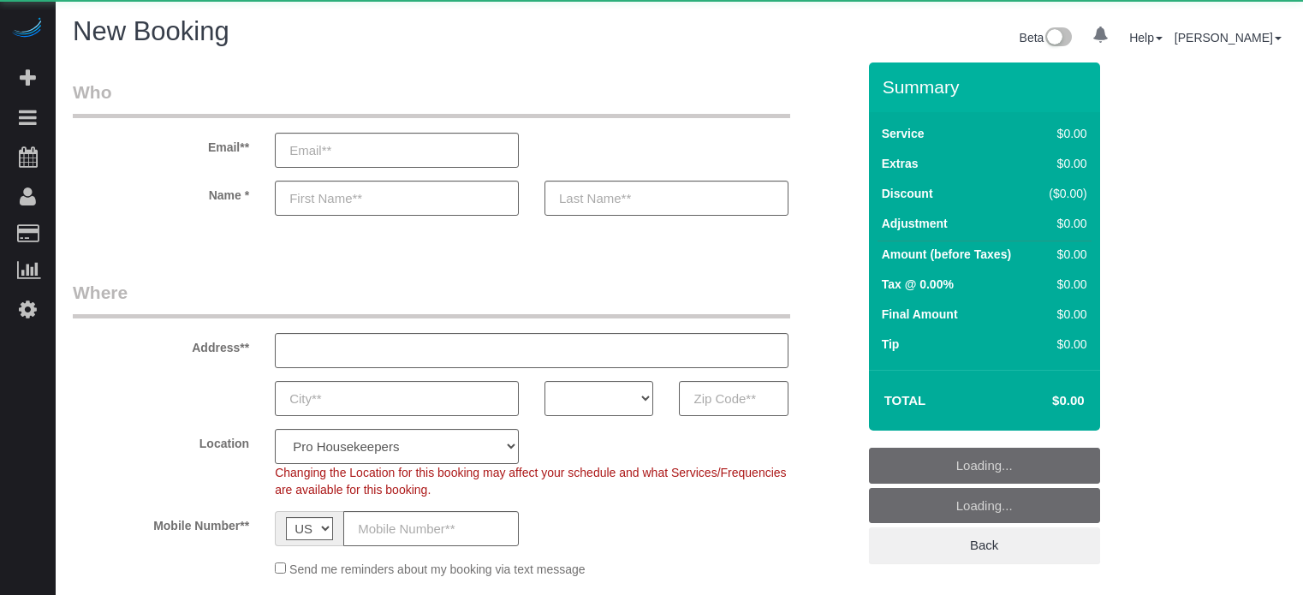
select select "number:9"
select select "object:1123"
select select "4"
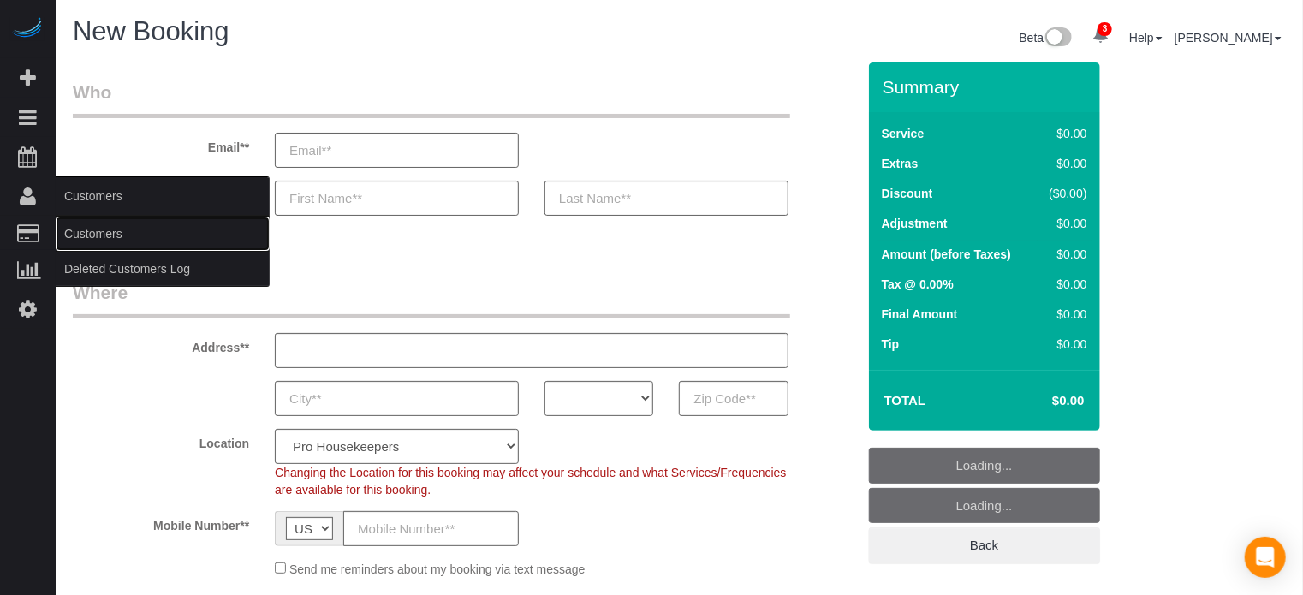
click at [89, 230] on link "Customers" at bounding box center [163, 234] width 214 height 34
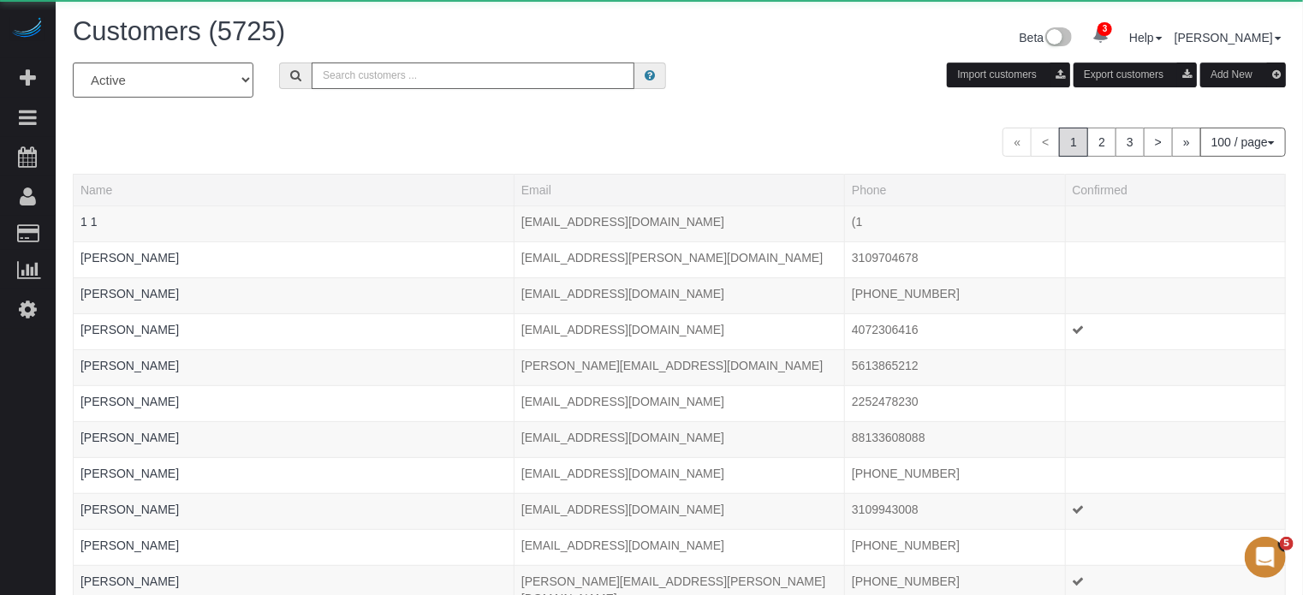
click at [458, 77] on input "text" at bounding box center [473, 75] width 323 height 27
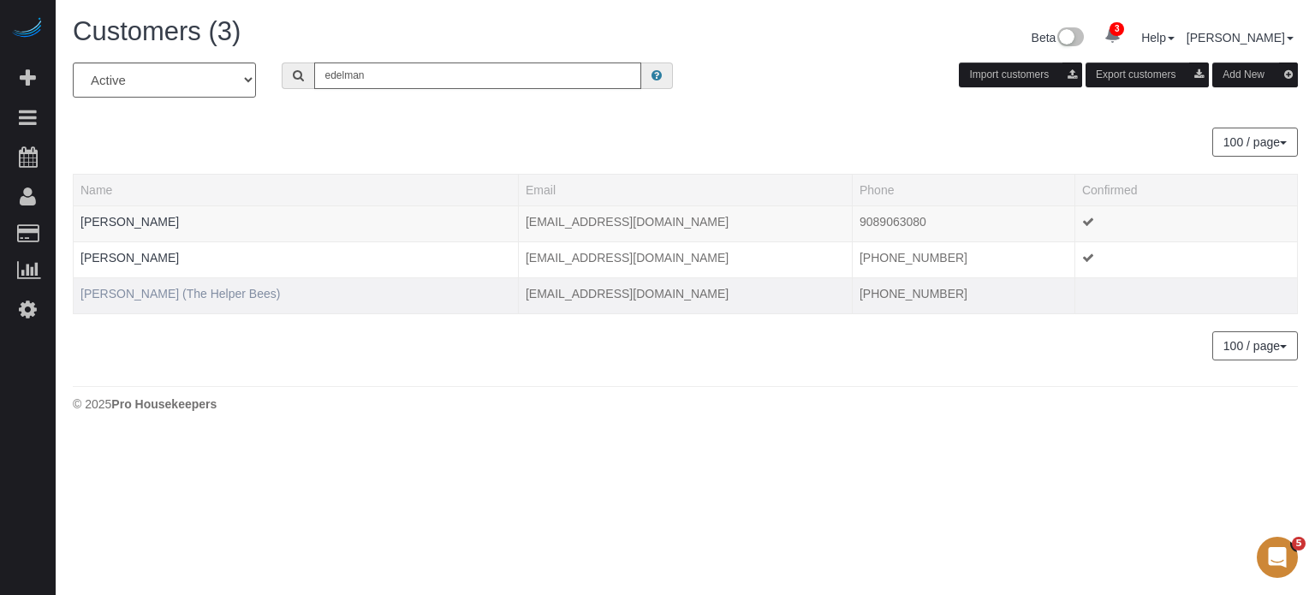
type input "edelman"
click at [146, 290] on link "Robert Edelman (The Helper Bees)" at bounding box center [179, 294] width 199 height 14
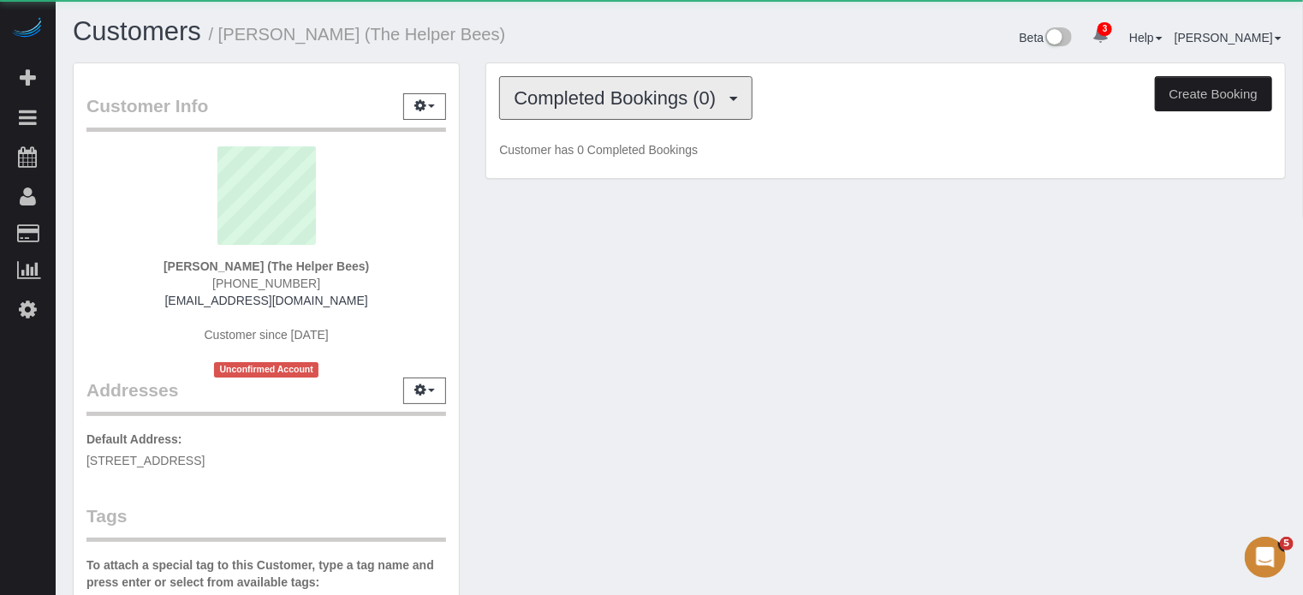
click at [551, 88] on span "Completed Bookings (0)" at bounding box center [619, 97] width 211 height 21
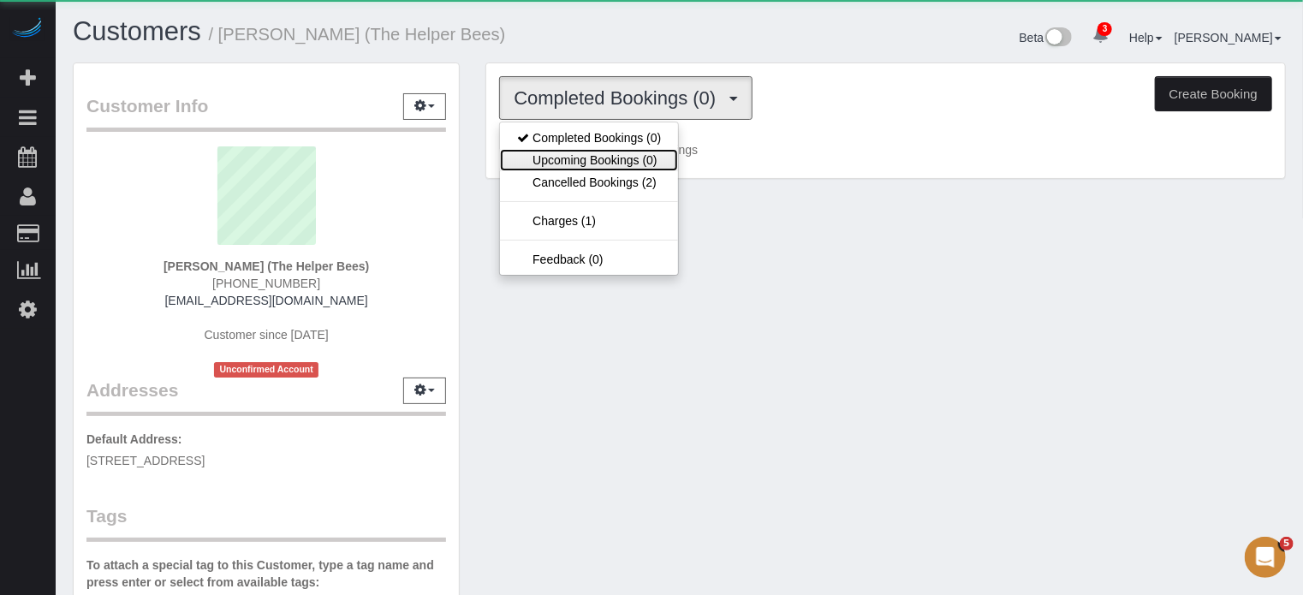
click at [590, 164] on link "Upcoming Bookings (0)" at bounding box center [589, 160] width 178 height 22
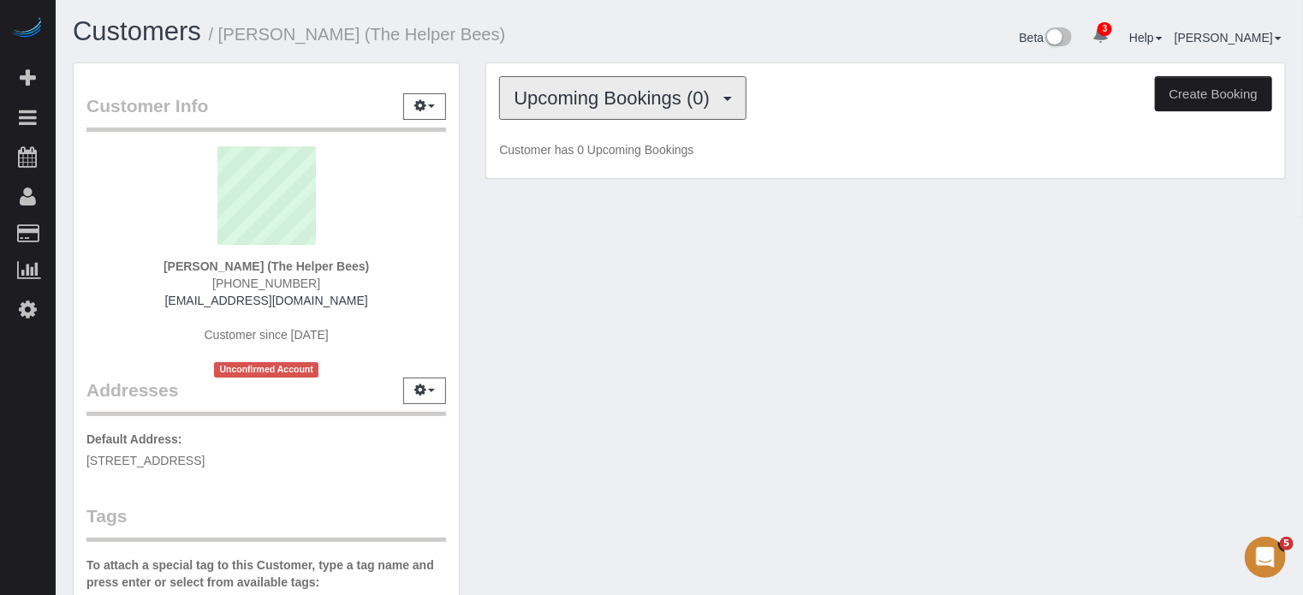
click at [568, 109] on button "Upcoming Bookings (0)" at bounding box center [622, 98] width 247 height 44
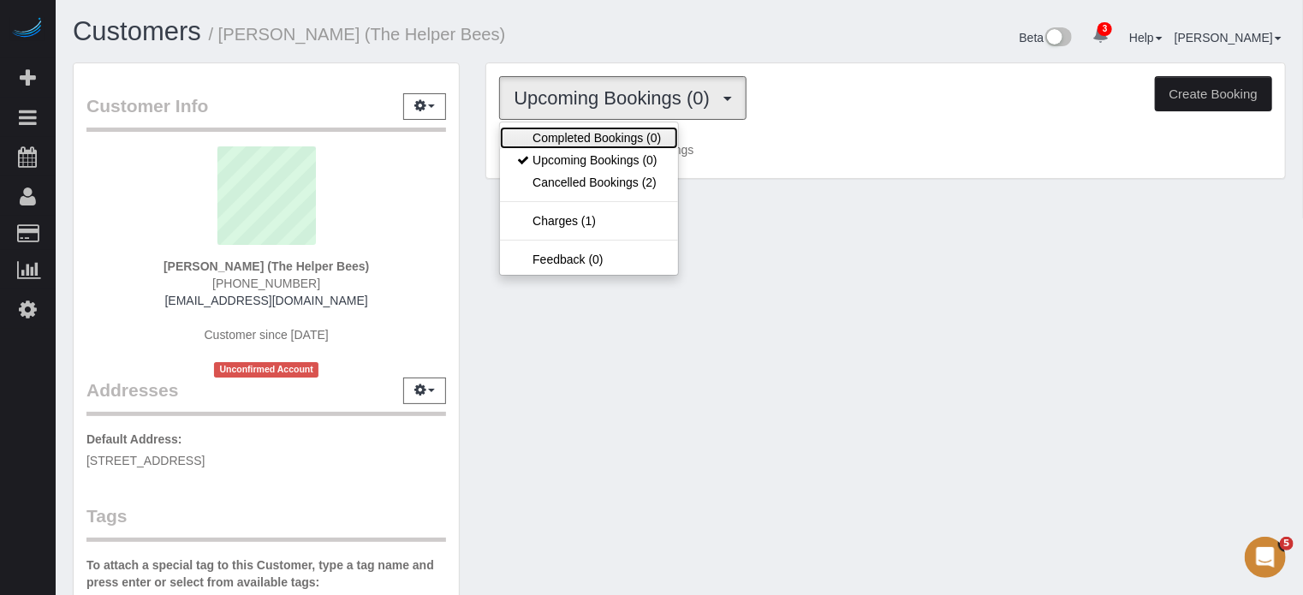
click at [589, 143] on link "Completed Bookings (0)" at bounding box center [589, 138] width 178 height 22
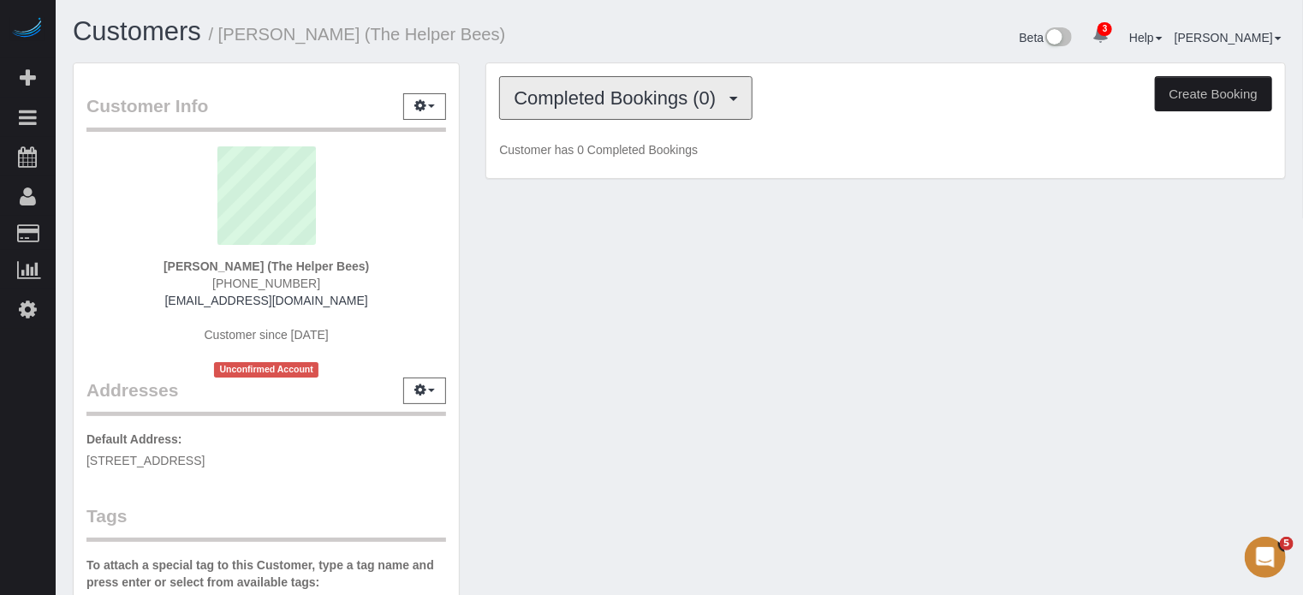
click at [610, 94] on span "Completed Bookings (0)" at bounding box center [619, 97] width 211 height 21
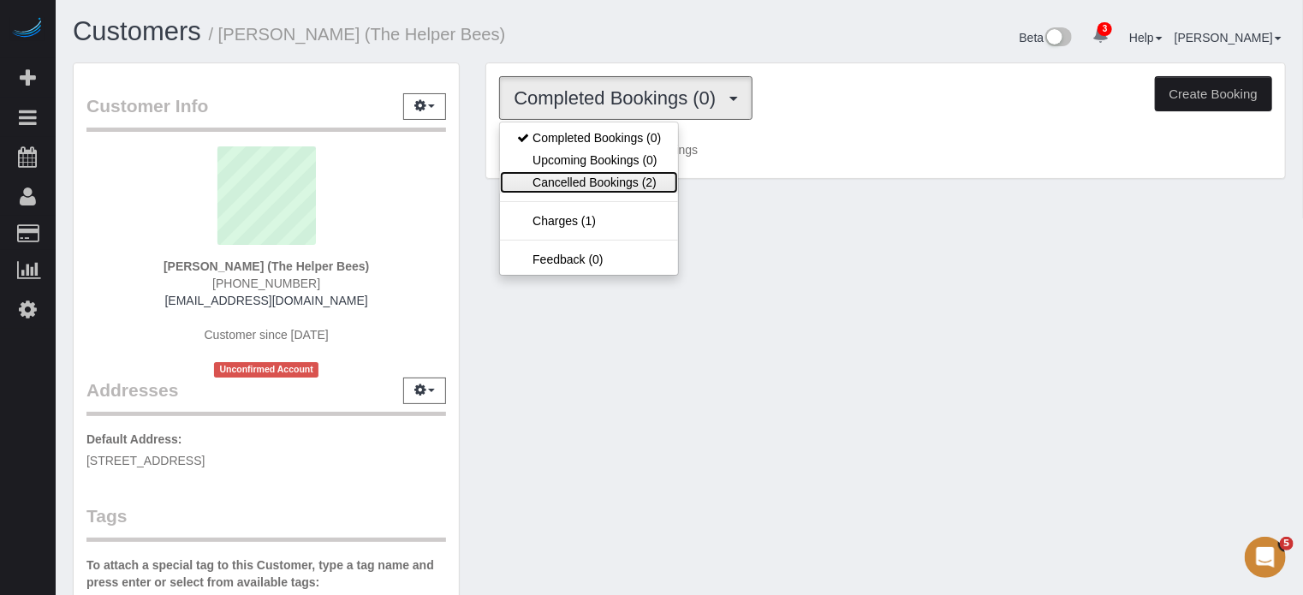
click at [633, 177] on link "Cancelled Bookings (2)" at bounding box center [589, 182] width 178 height 22
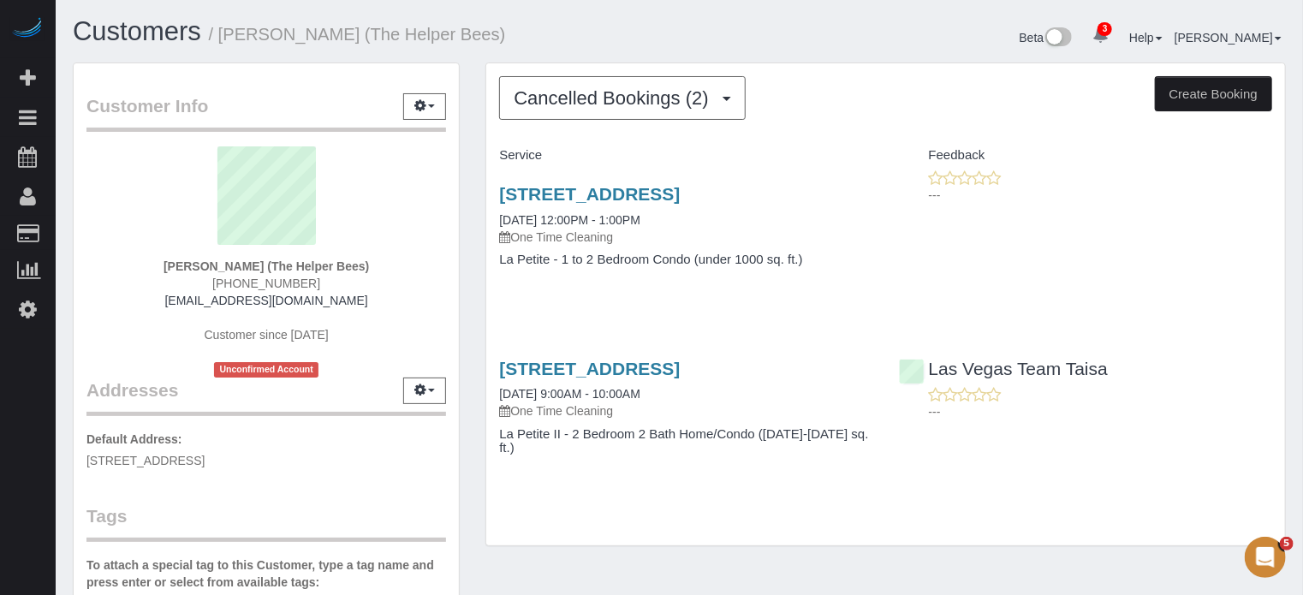
click at [281, 280] on span "(702) 439-7244" at bounding box center [266, 284] width 108 height 14
copy div "(702) 439-7244"
click at [251, 283] on span "(702) 439-7244" at bounding box center [266, 284] width 108 height 14
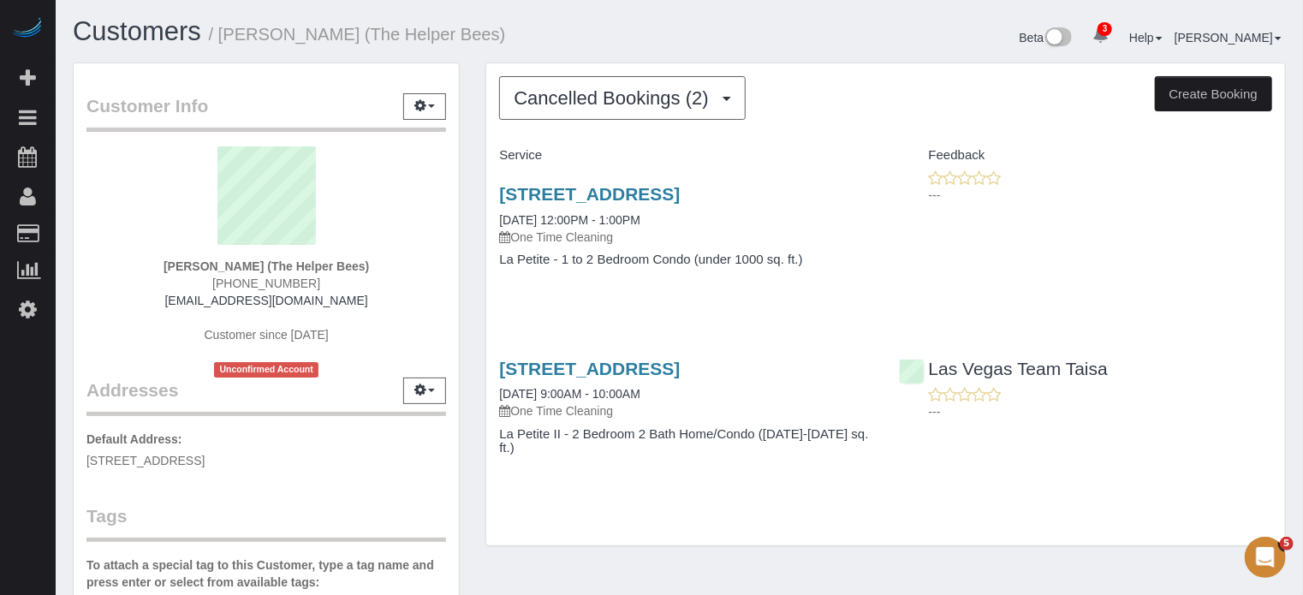
click at [251, 283] on span "(702) 439-7244" at bounding box center [266, 284] width 108 height 14
click at [478, 280] on div "Cancelled Bookings (2) Completed Bookings (0) Upcoming Bookings (0) Cancelled B…" at bounding box center [886, 312] width 826 height 501
drag, startPoint x: 1281, startPoint y: 259, endPoint x: 1272, endPoint y: 258, distance: 8.7
click at [1281, 259] on div "2641 Highvale Dr, Las Vegas, NV 89134 10/03/2025 12:00PM - 1:00PM One Time Clea…" at bounding box center [885, 236] width 799 height 132
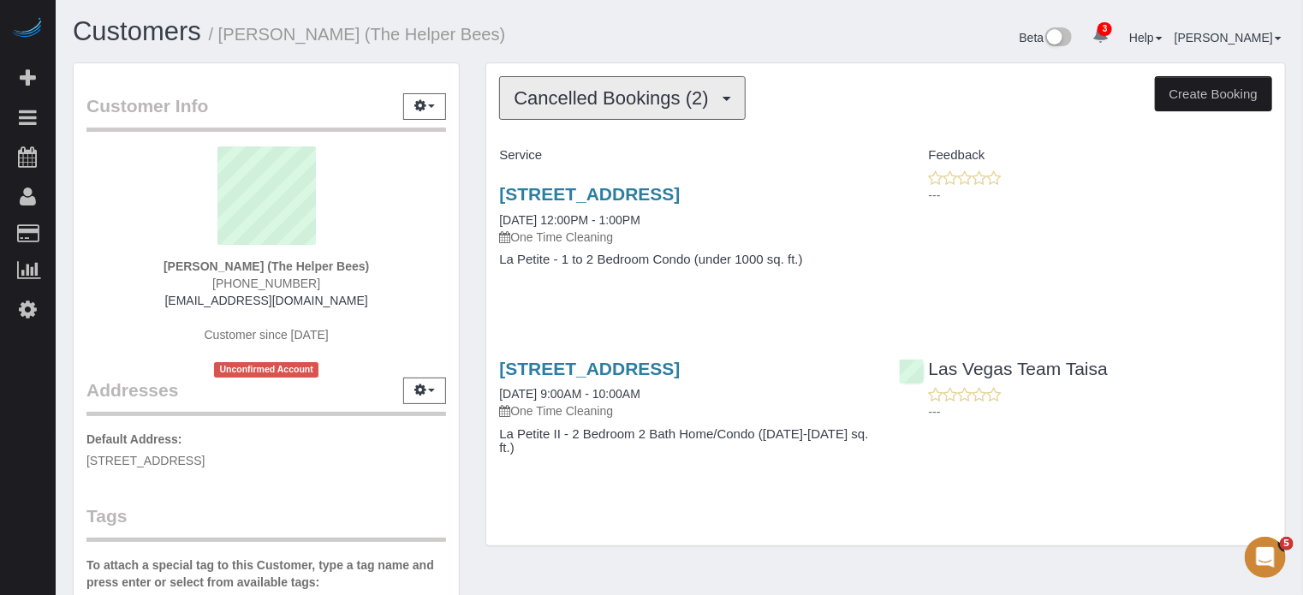
click at [534, 96] on span "Cancelled Bookings (2)" at bounding box center [615, 97] width 203 height 21
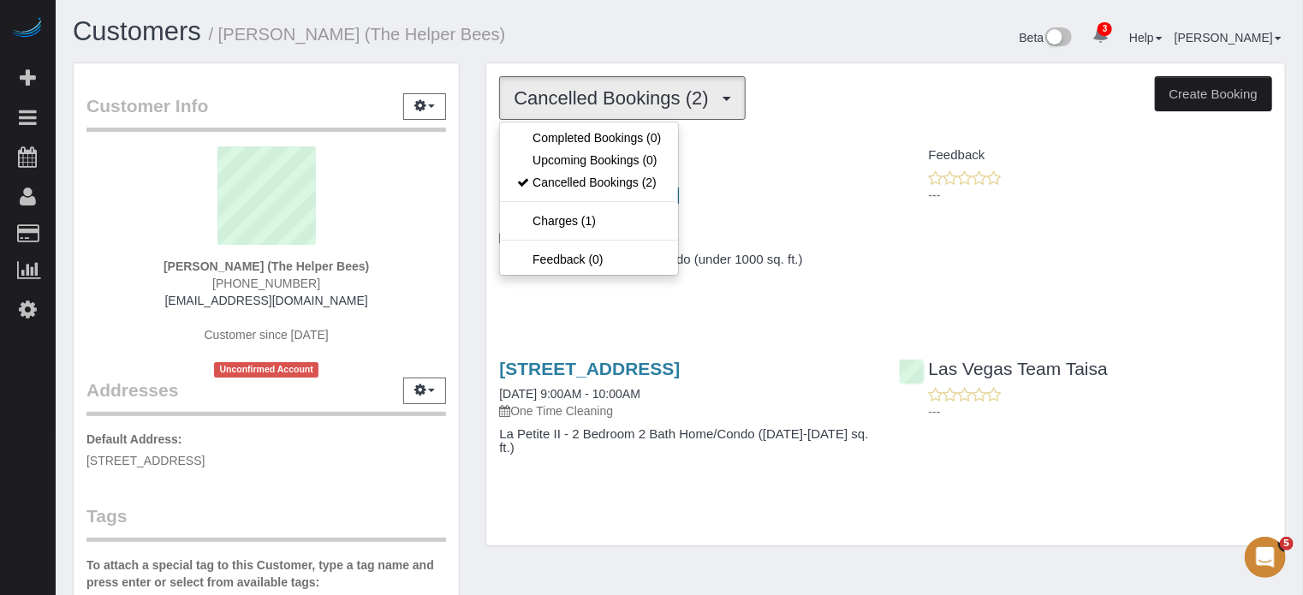
click at [548, 35] on h1 "Customers / Robert Edelman (The Helper Bees)" at bounding box center [370, 31] width 594 height 29
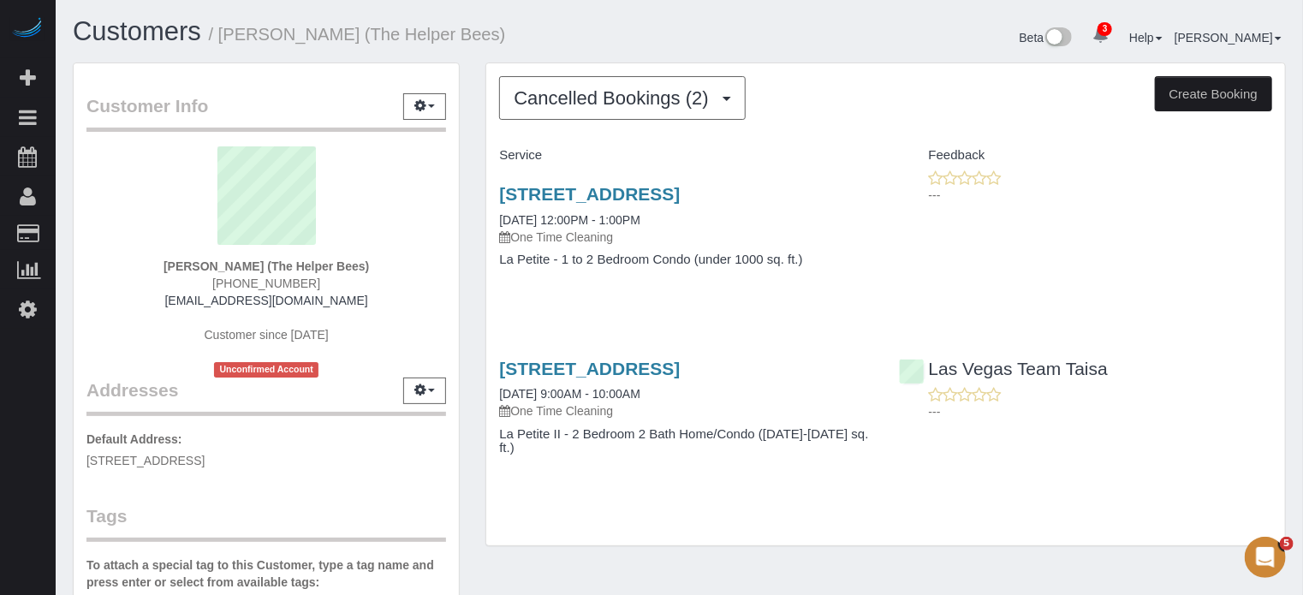
click at [274, 281] on span "(702) 439-7244" at bounding box center [266, 284] width 108 height 14
copy div "(702) 439-7244"
click at [1221, 92] on button "Create Booking" at bounding box center [1213, 94] width 117 height 36
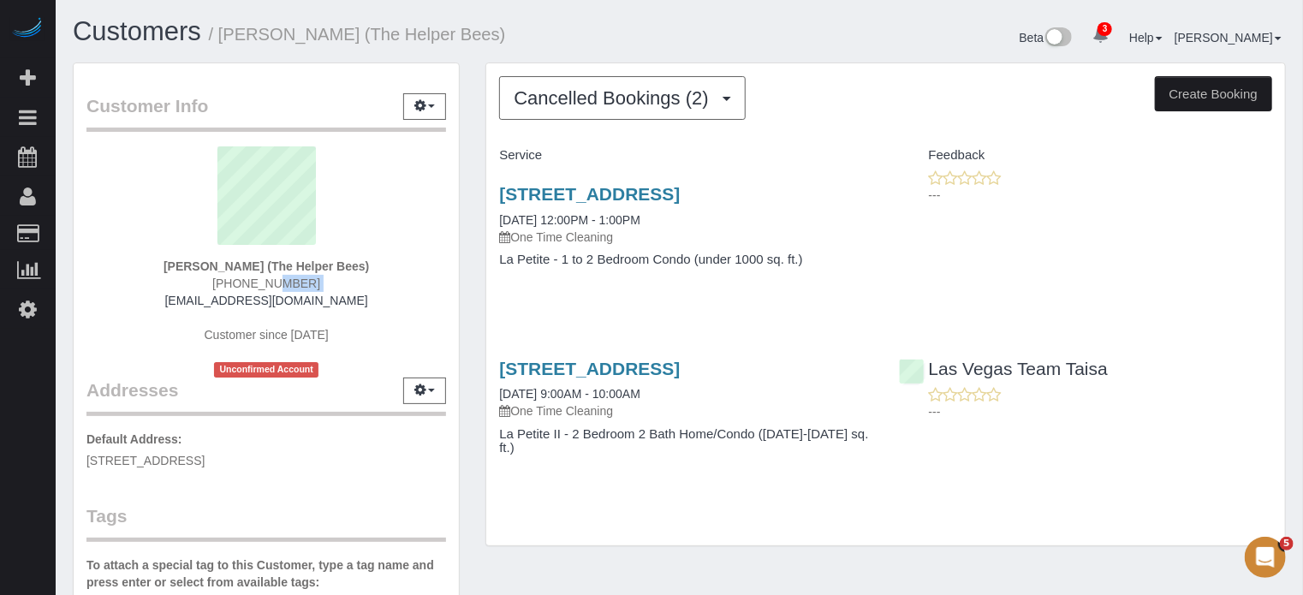
select select "NV"
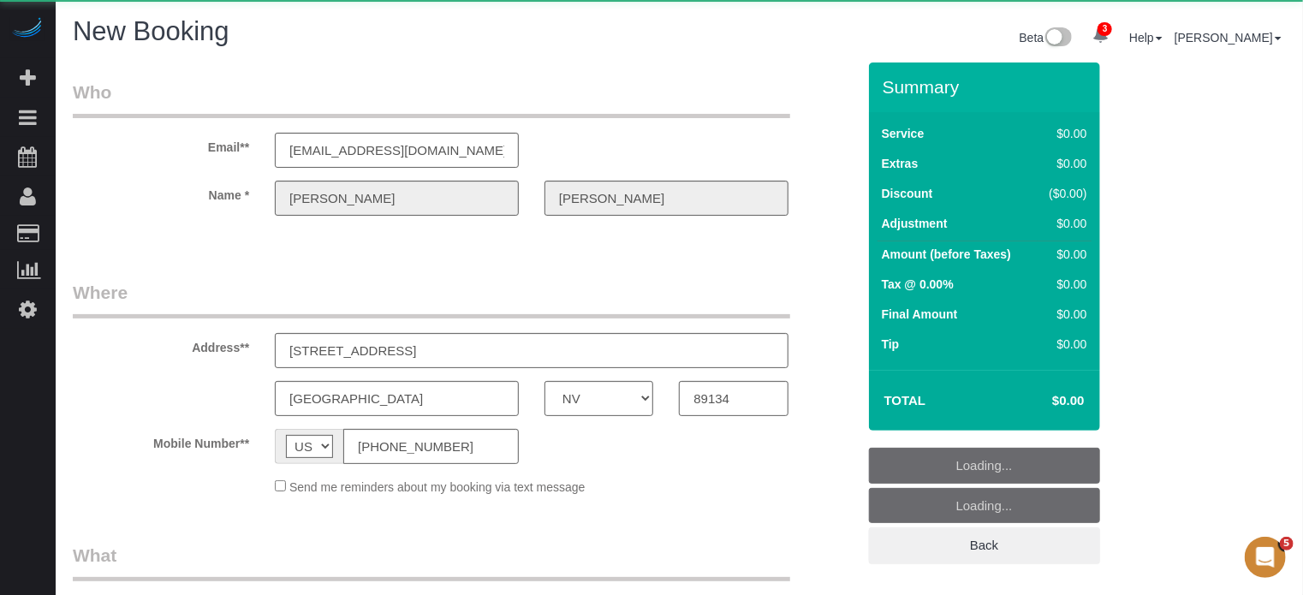
select select "string:fspay-df4979cb-a07d-4d70-9097-4d503f8c930b"
select select "number:9"
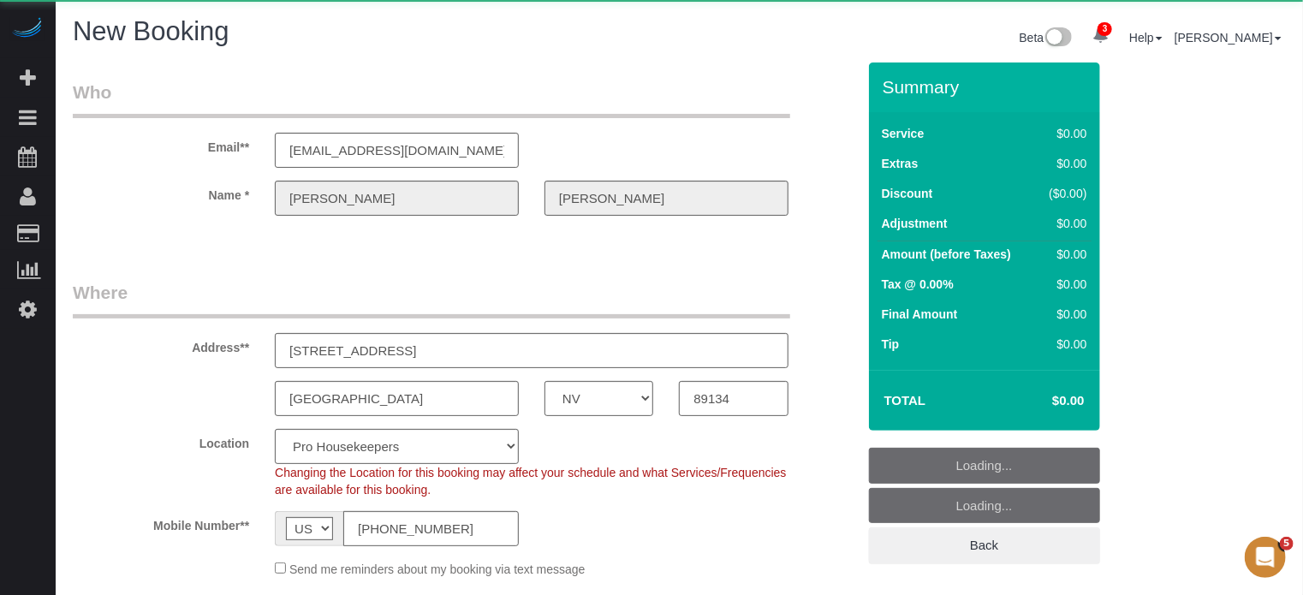
select select "object:2697"
select select "4"
select select "18"
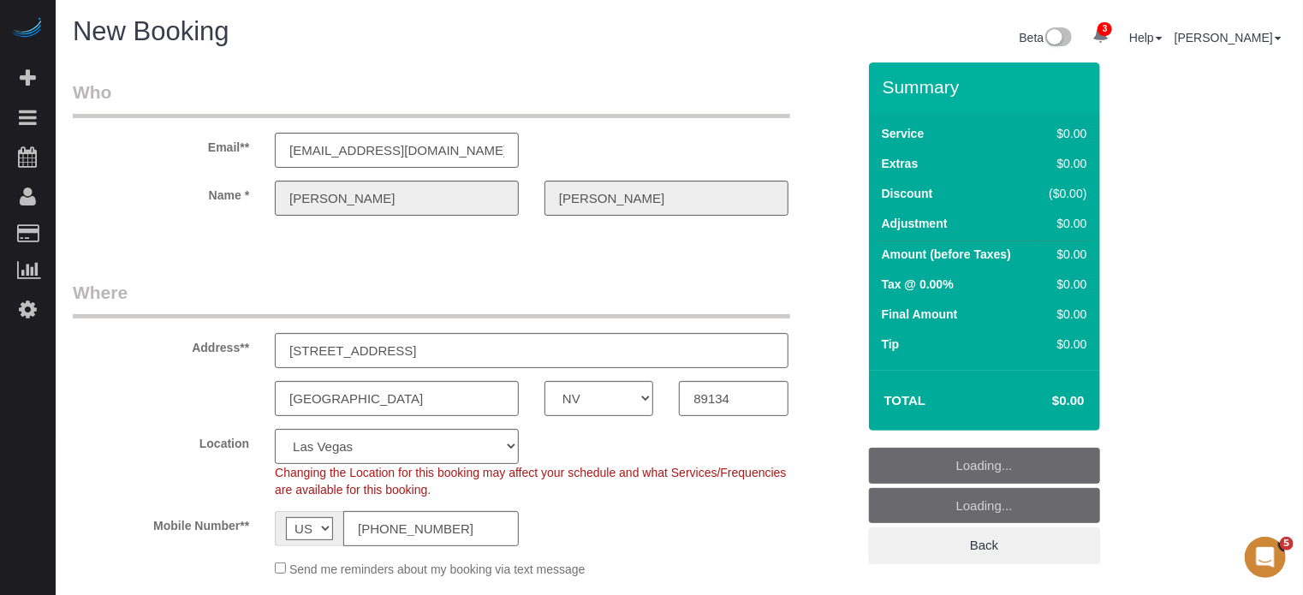
select select "object:2833"
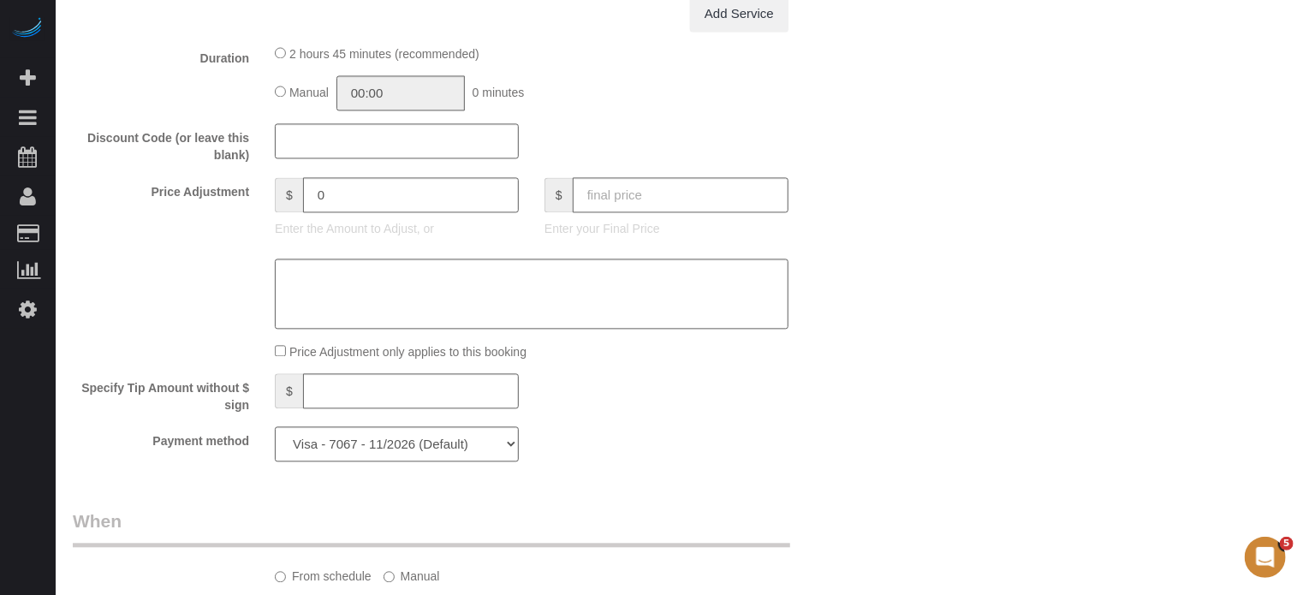
scroll to position [1712, 0]
click at [1245, 330] on div "Who Email** medelman12@gmail.com Name * Robert Edelman Where Address** 2641 HIG…" at bounding box center [679, 12] width 1213 height 3324
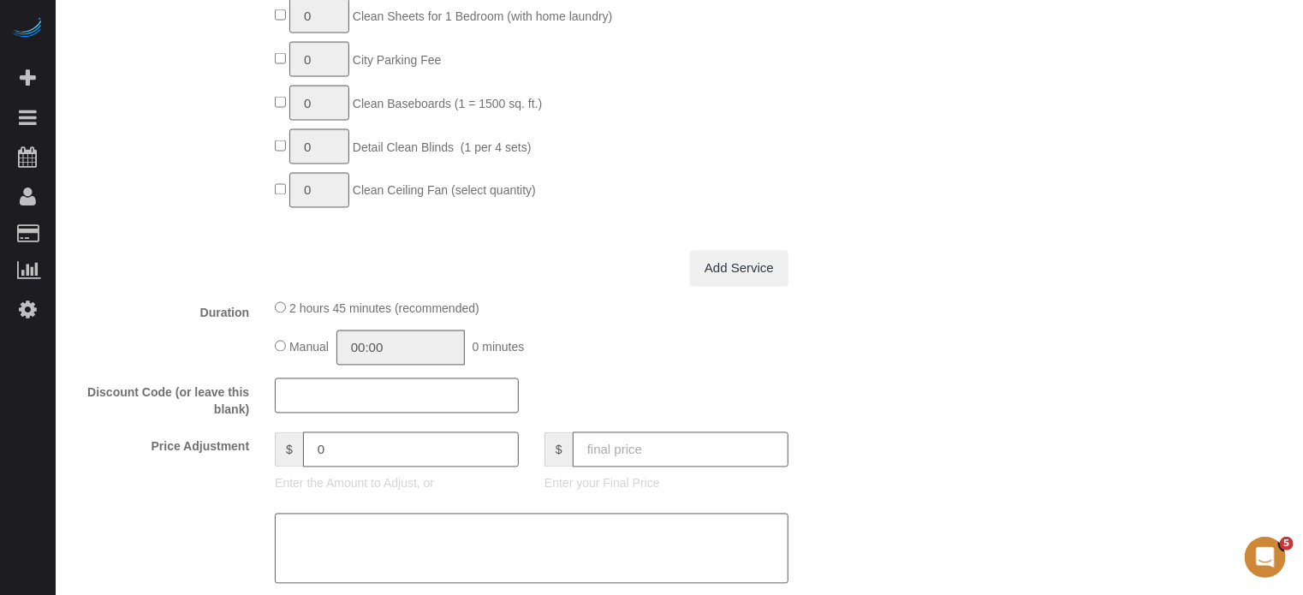
scroll to position [1627, 0]
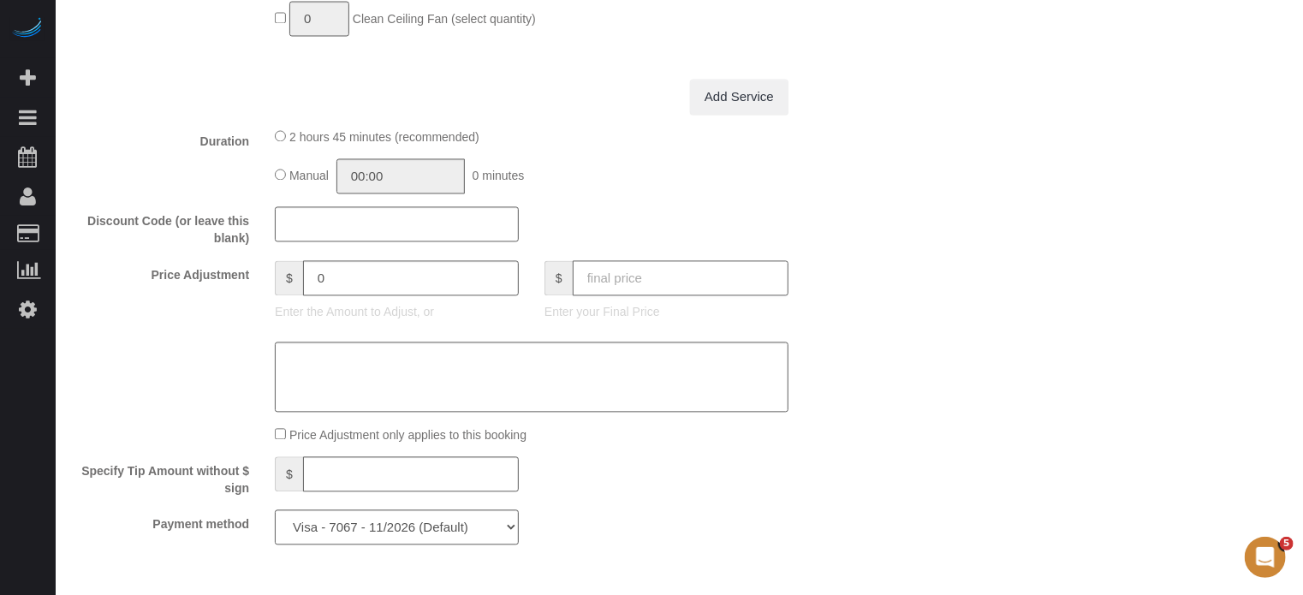
click at [737, 277] on input "text" at bounding box center [681, 278] width 216 height 35
type input "50"
click at [897, 253] on div "Who Email** medelman12@gmail.com Name * Robert Edelman Where Address** 2641 HIG…" at bounding box center [679, 98] width 1213 height 3324
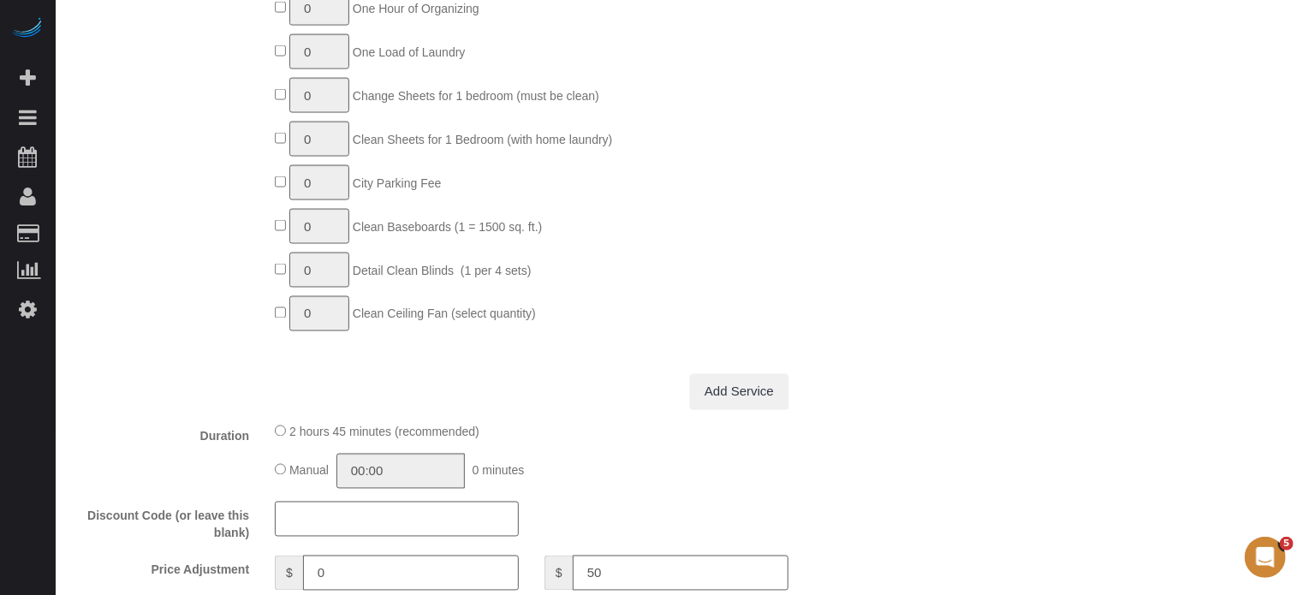
type input "-112.87"
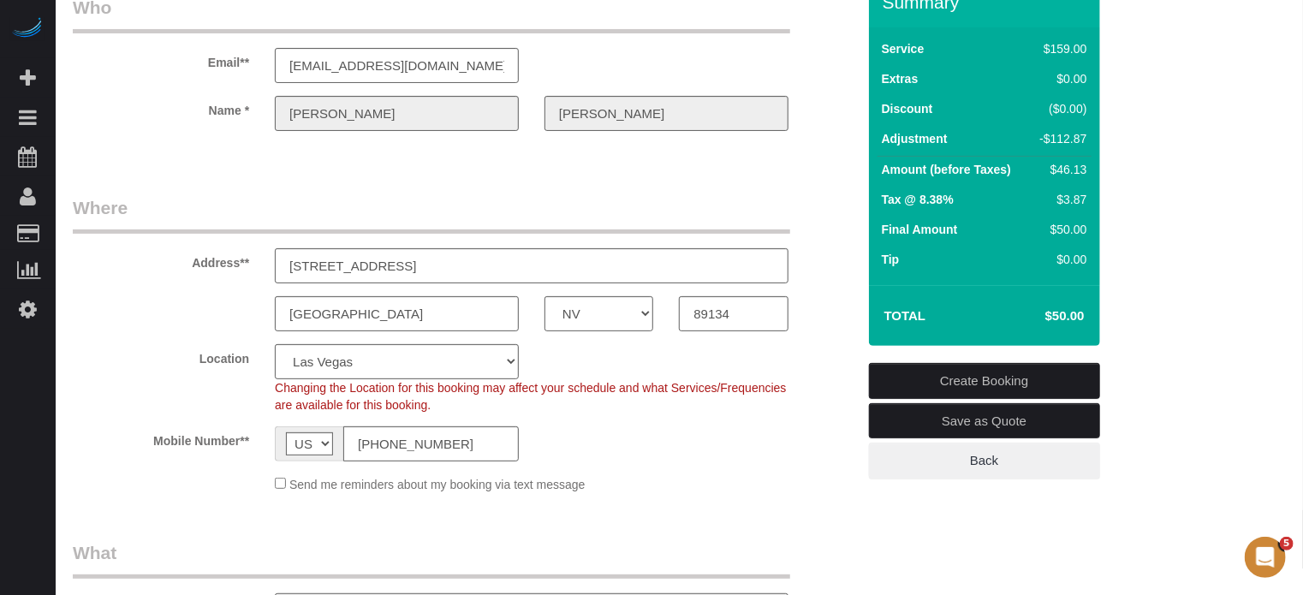
scroll to position [0, 0]
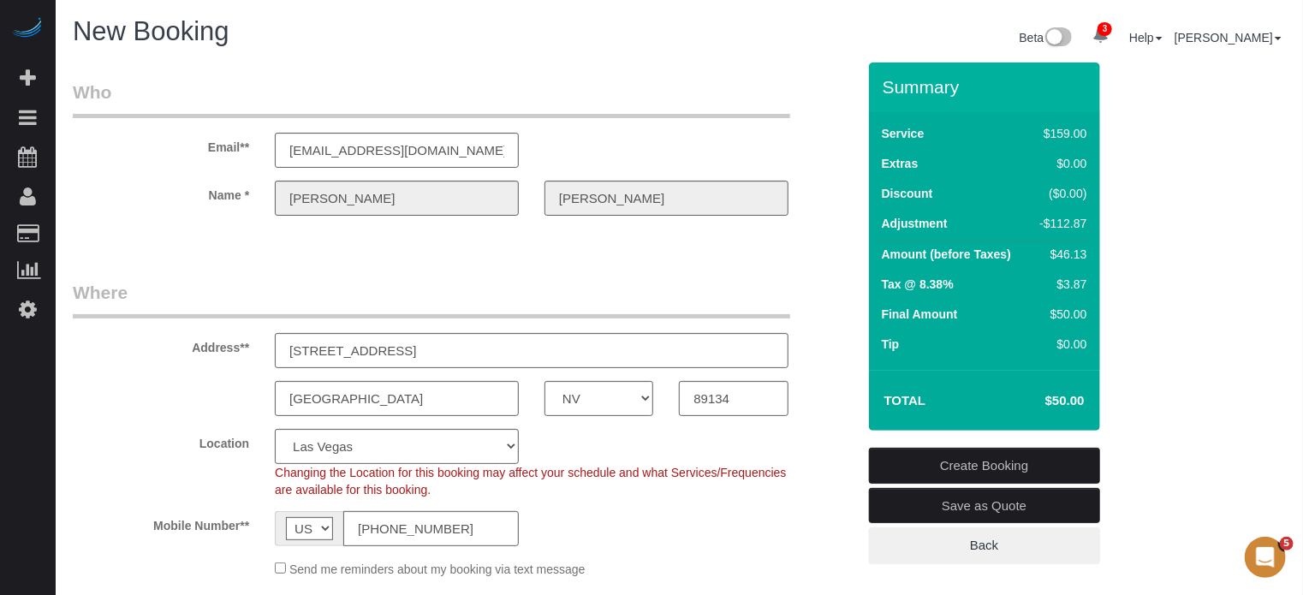
click at [829, 198] on div "Name * Robert Edelman" at bounding box center [464, 198] width 809 height 35
click at [850, 153] on div "Email** medelman12@gmail.com" at bounding box center [464, 124] width 809 height 88
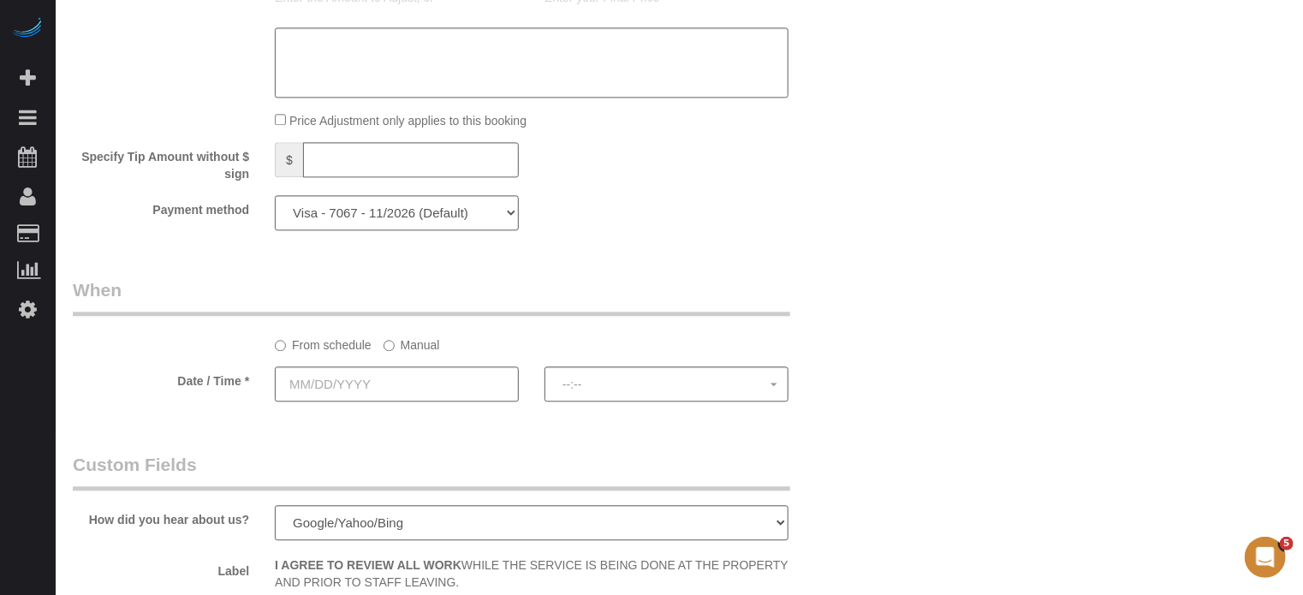
scroll to position [1969, 0]
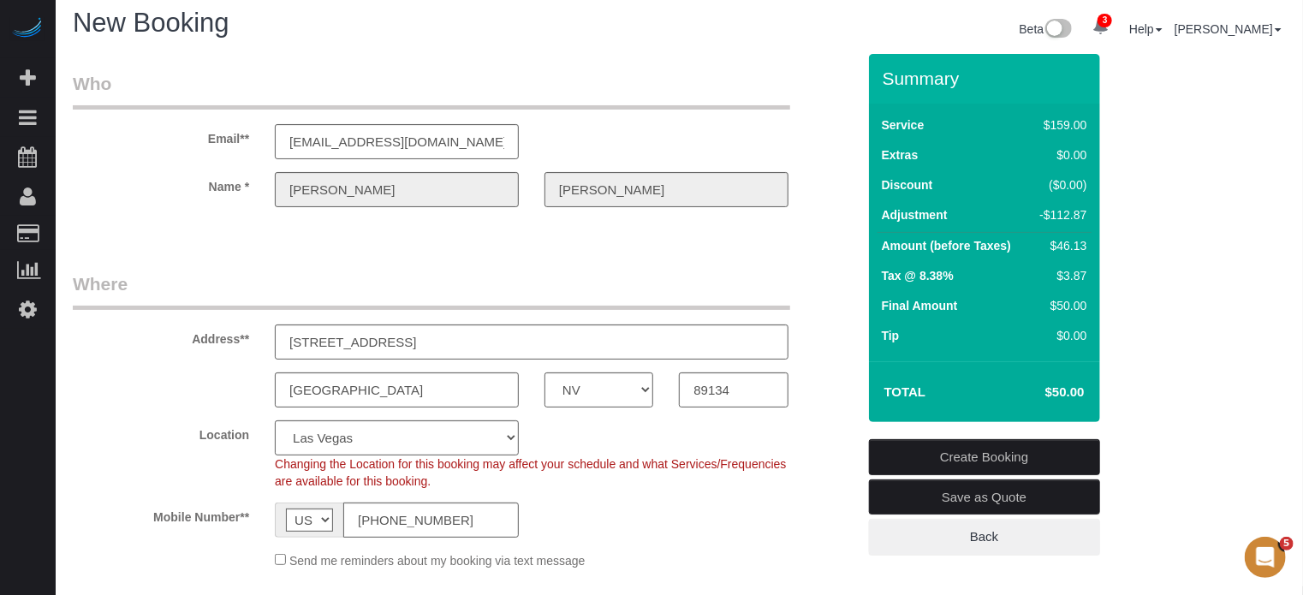
scroll to position [0, 0]
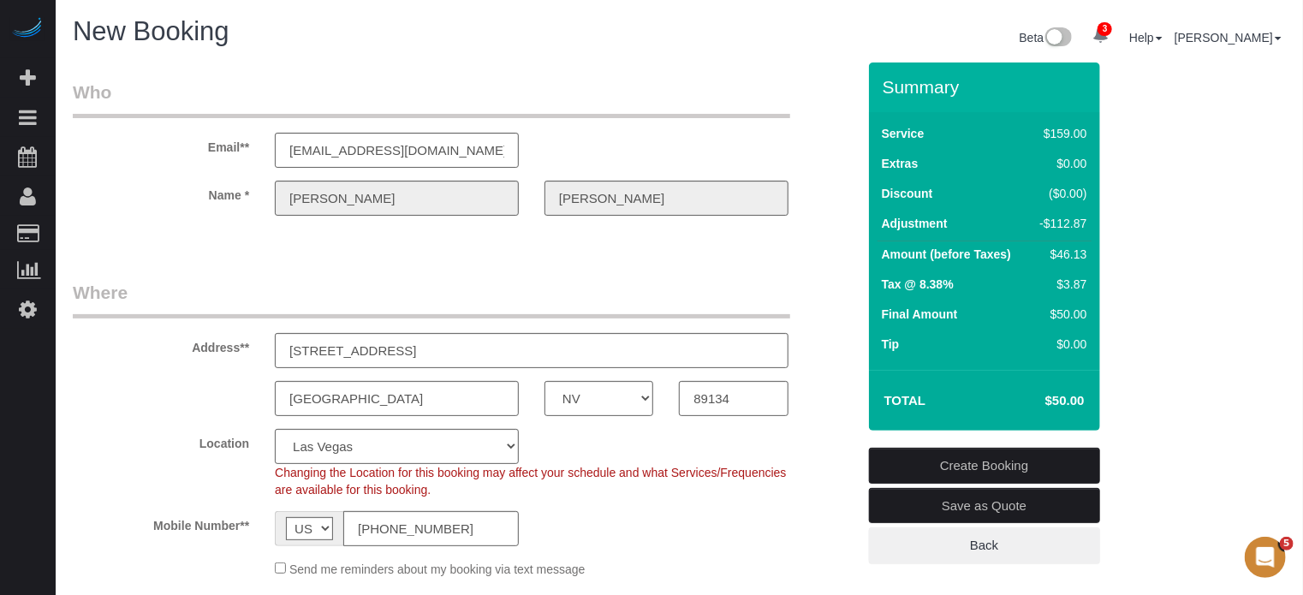
click at [887, 86] on h3 "Summary" at bounding box center [987, 87] width 209 height 20
drag, startPoint x: 885, startPoint y: 86, endPoint x: 1087, endPoint y: 394, distance: 368.5
click at [1087, 394] on div "Summary Service $159.00 Extras $0.00 Discount ($0.00) Adjustment -$112.87 Amoun…" at bounding box center [984, 246] width 231 height 368
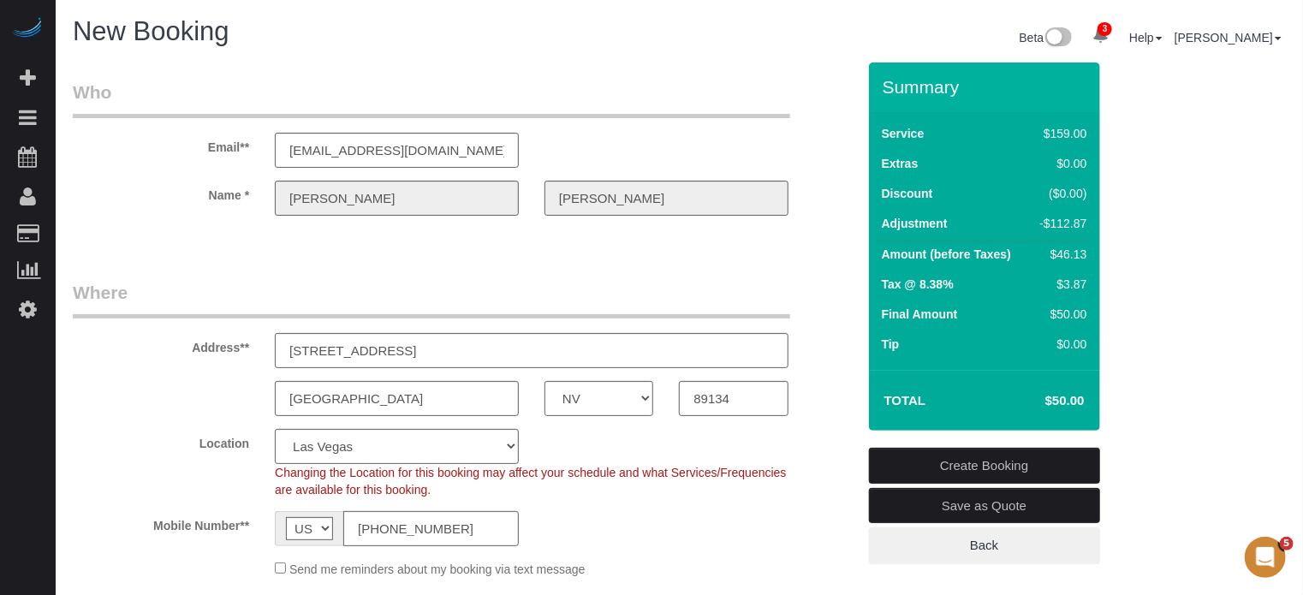
click at [1087, 394] on td "$50.00" at bounding box center [1038, 400] width 104 height 43
click at [810, 97] on div "Email** medelman12@gmail.com" at bounding box center [464, 124] width 809 height 88
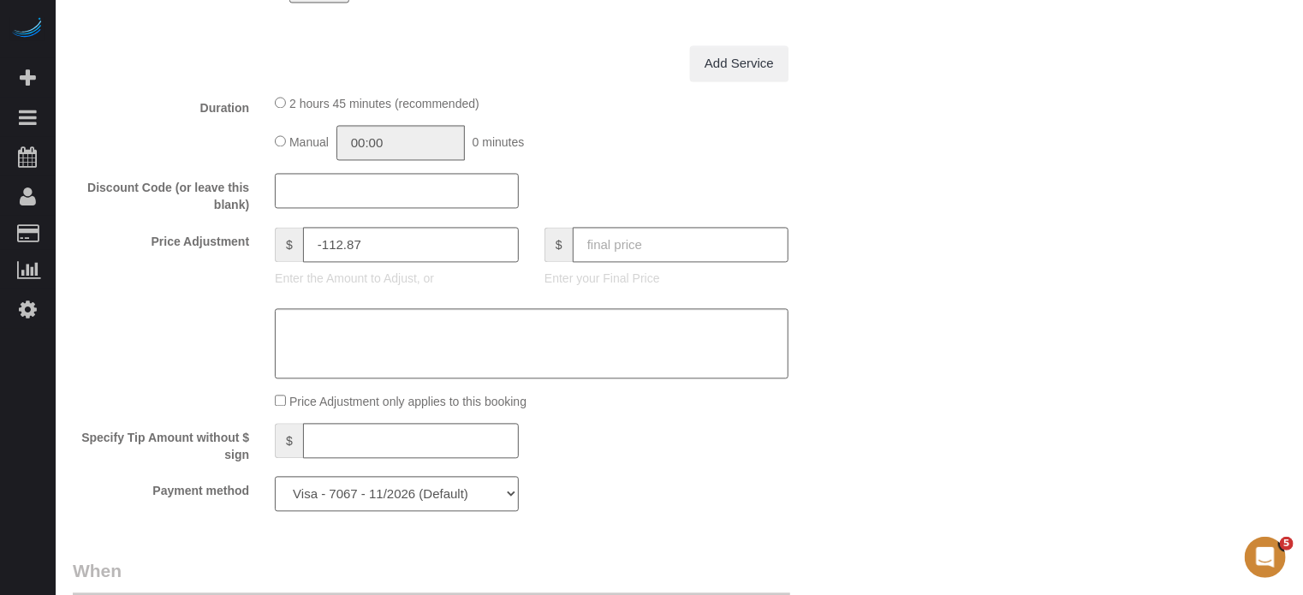
scroll to position [1647, 0]
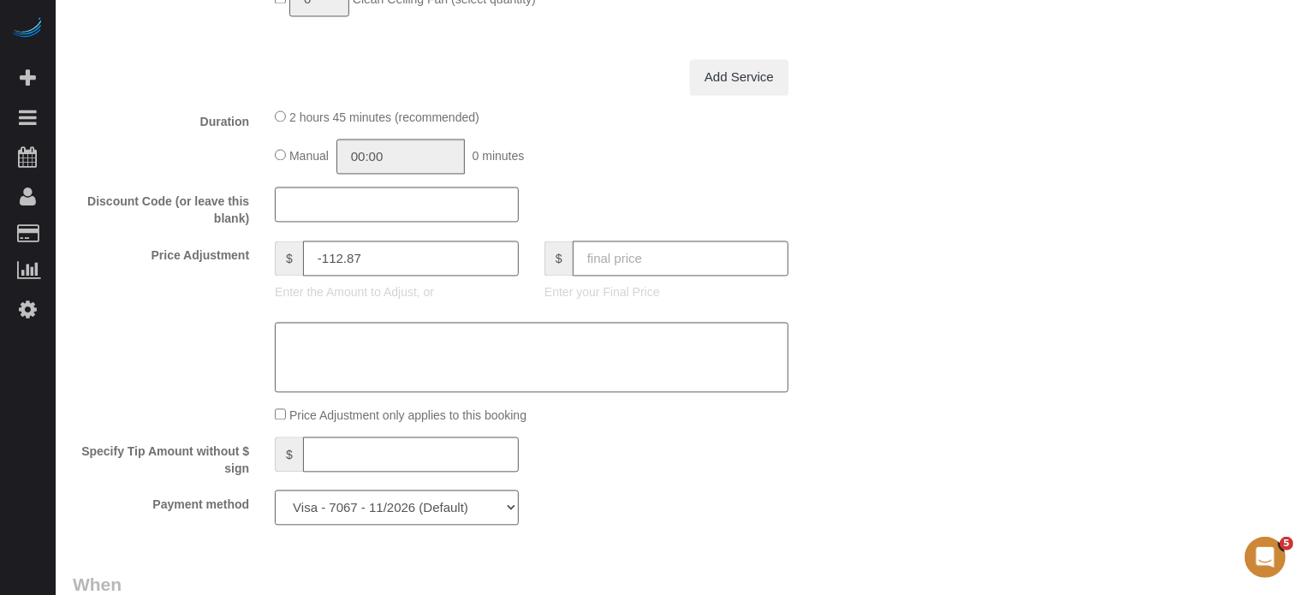
click at [1264, 255] on div "Who Email** medelman12@gmail.com Name * Robert Edelman Where Address** 2641 HIG…" at bounding box center [679, 77] width 1213 height 3324
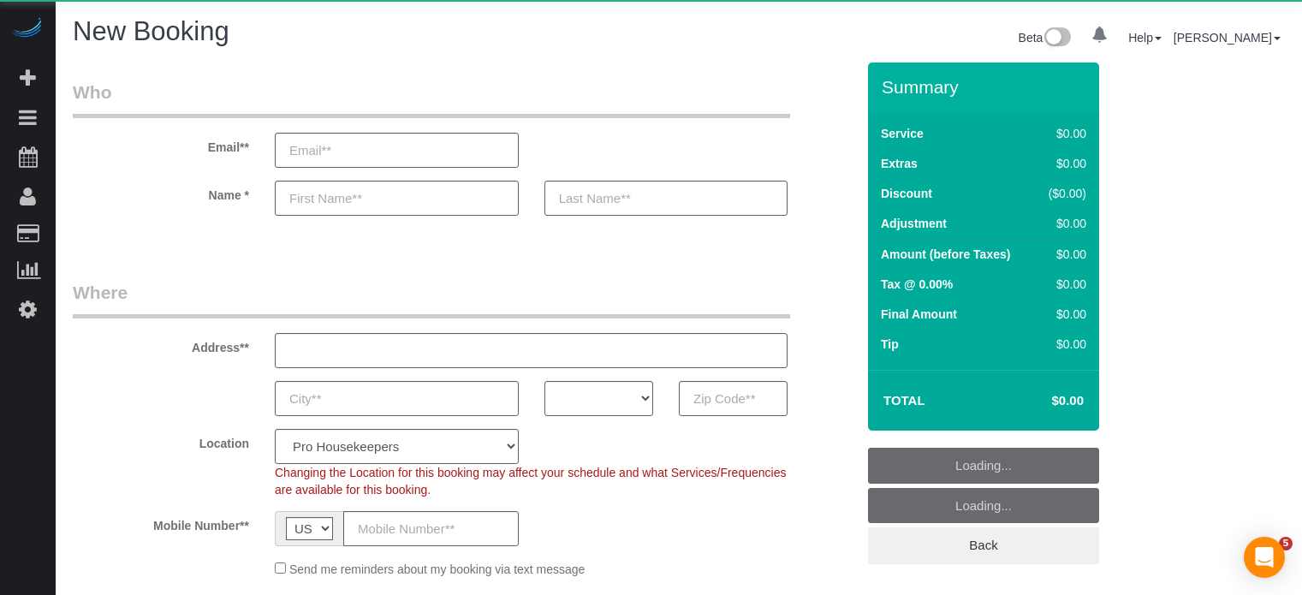
select select "number:9"
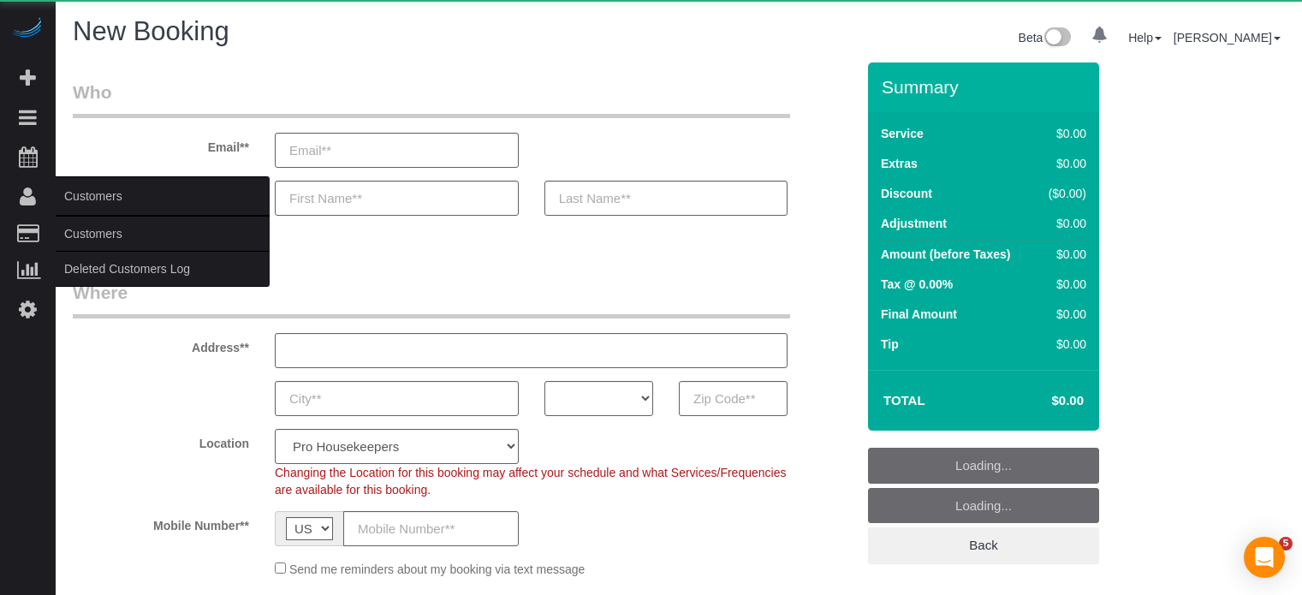
select select "object:1252"
select select "4"
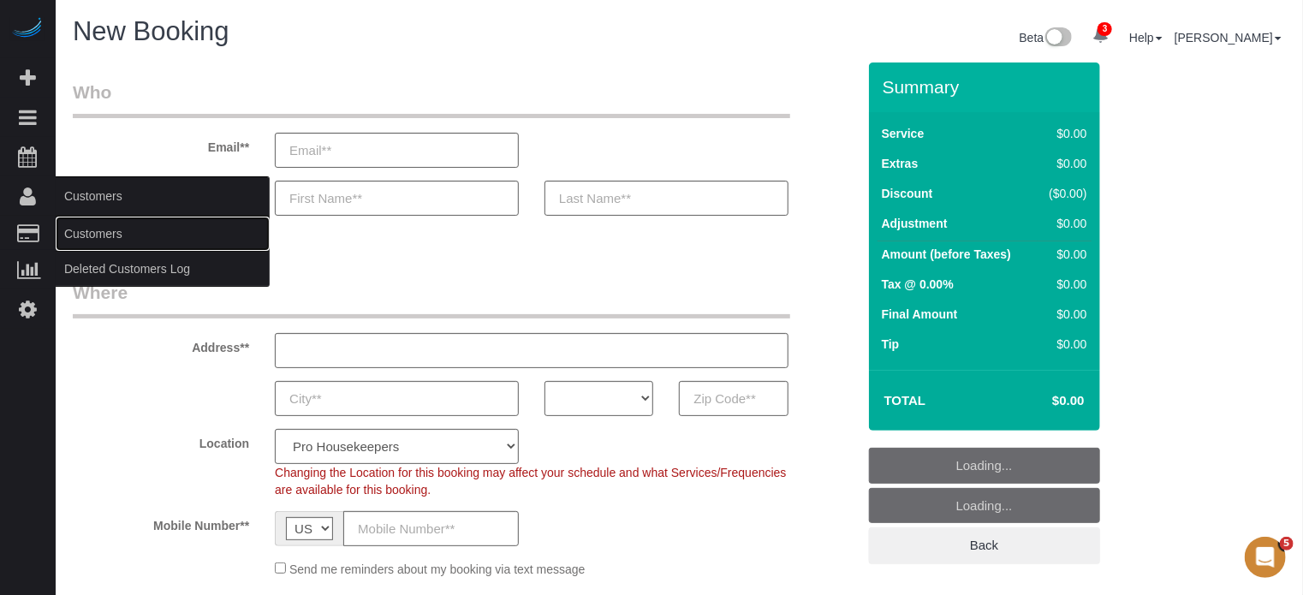
click at [100, 241] on link "Customers" at bounding box center [163, 234] width 214 height 34
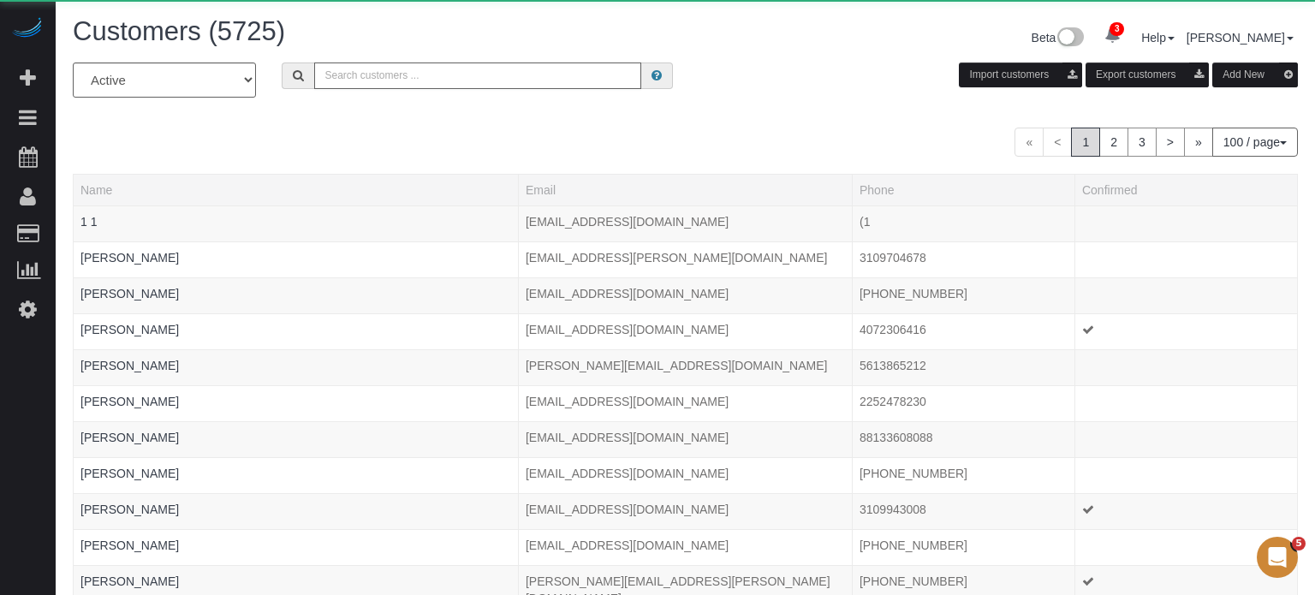
click at [402, 81] on input "text" at bounding box center [477, 75] width 327 height 27
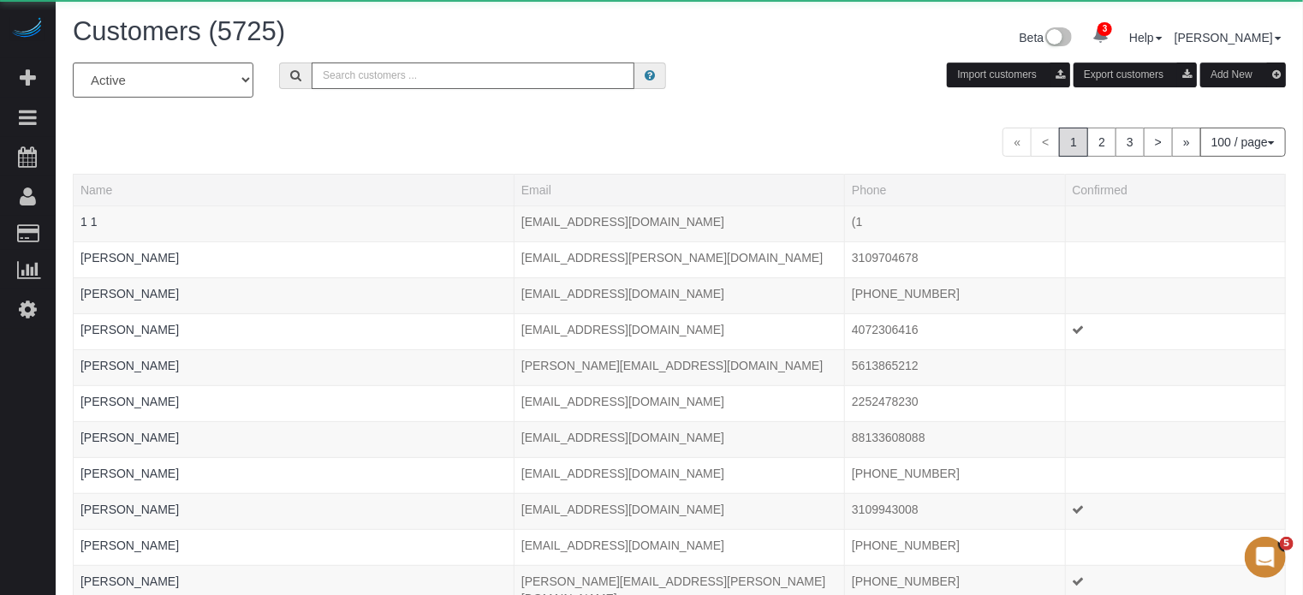
paste input "[PERSON_NAME]"
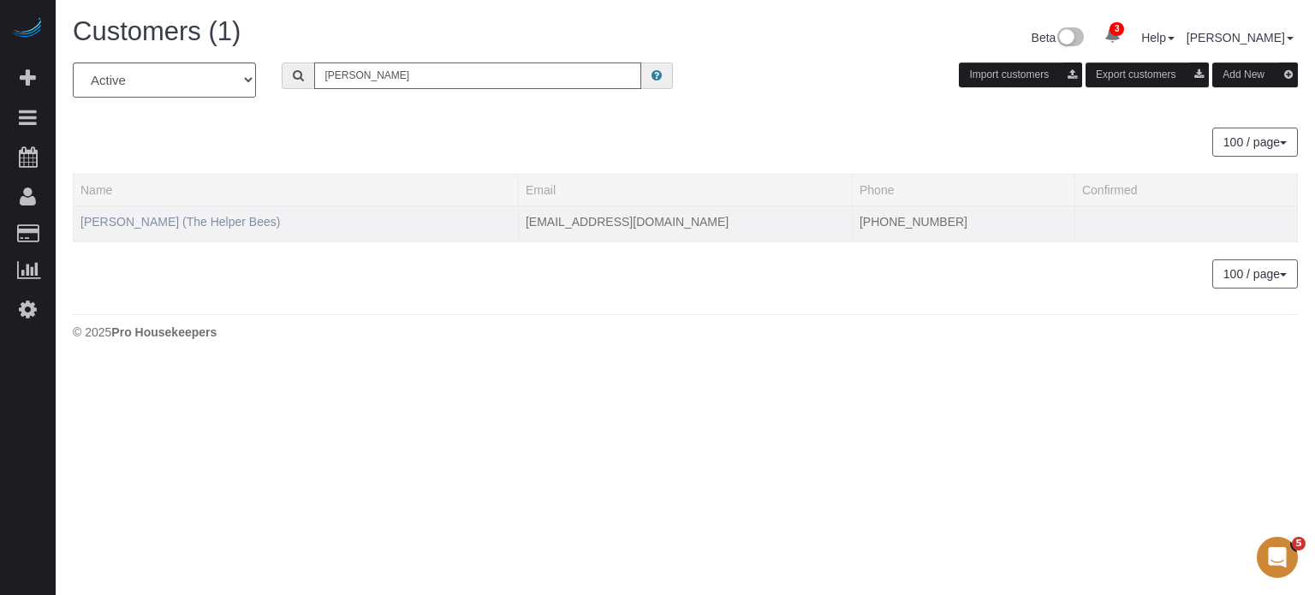
type input "[PERSON_NAME]"
click at [194, 224] on link "[PERSON_NAME] (The Helper Bees)" at bounding box center [179, 222] width 199 height 14
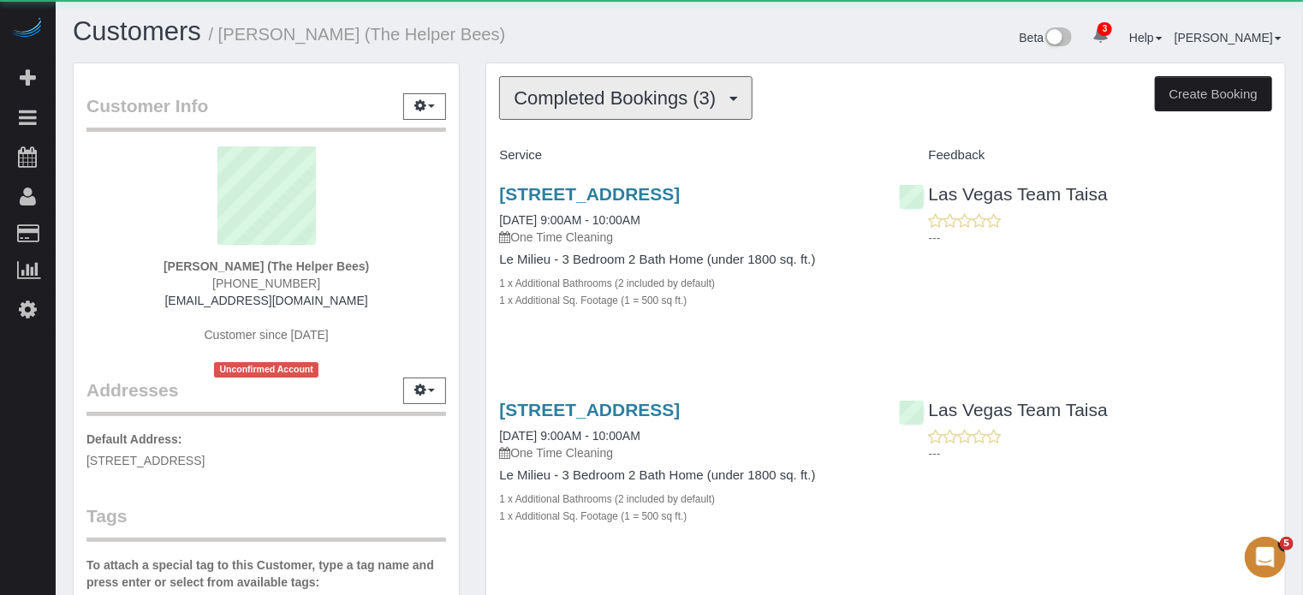
click at [670, 110] on button "Completed Bookings (3)" at bounding box center [625, 98] width 253 height 44
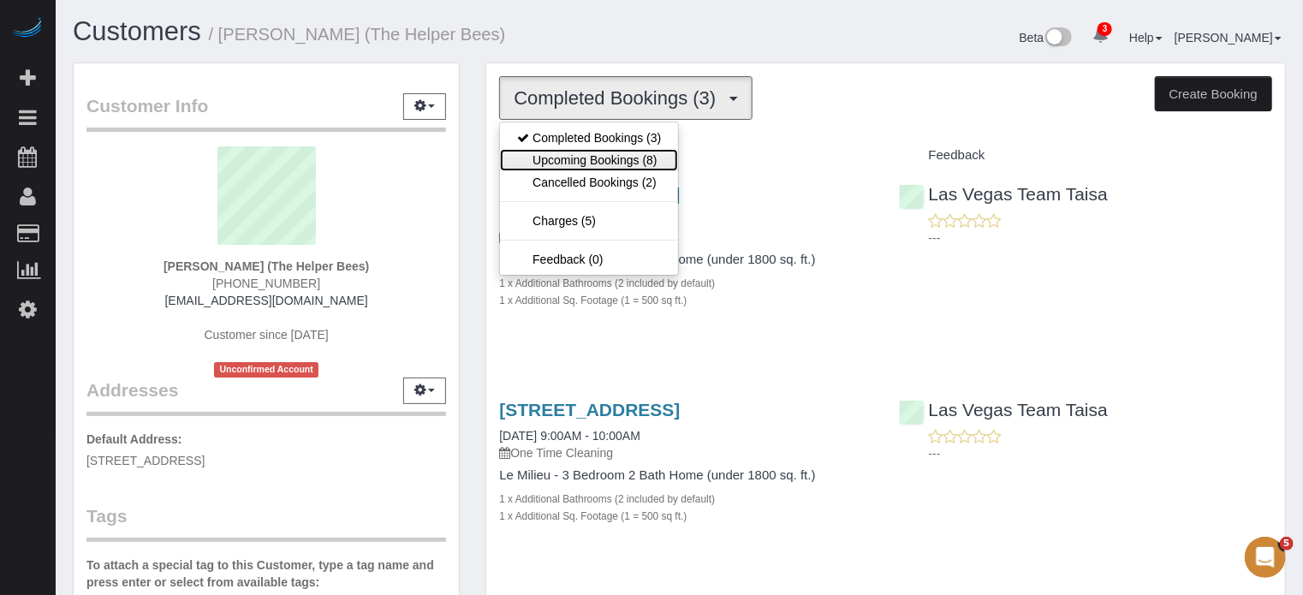
click at [658, 162] on link "Upcoming Bookings (8)" at bounding box center [589, 160] width 178 height 22
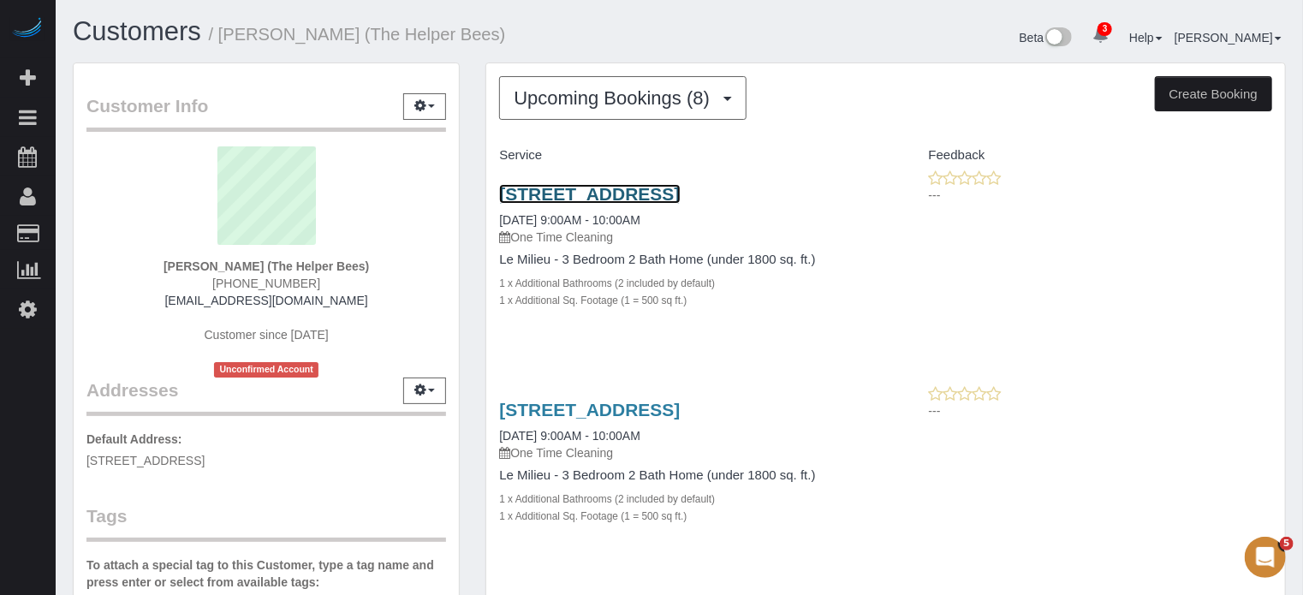
click at [576, 194] on link "[STREET_ADDRESS]" at bounding box center [589, 194] width 181 height 20
click at [735, 284] on div "1 x Additional Bathrooms (2 included by default)" at bounding box center [685, 282] width 373 height 17
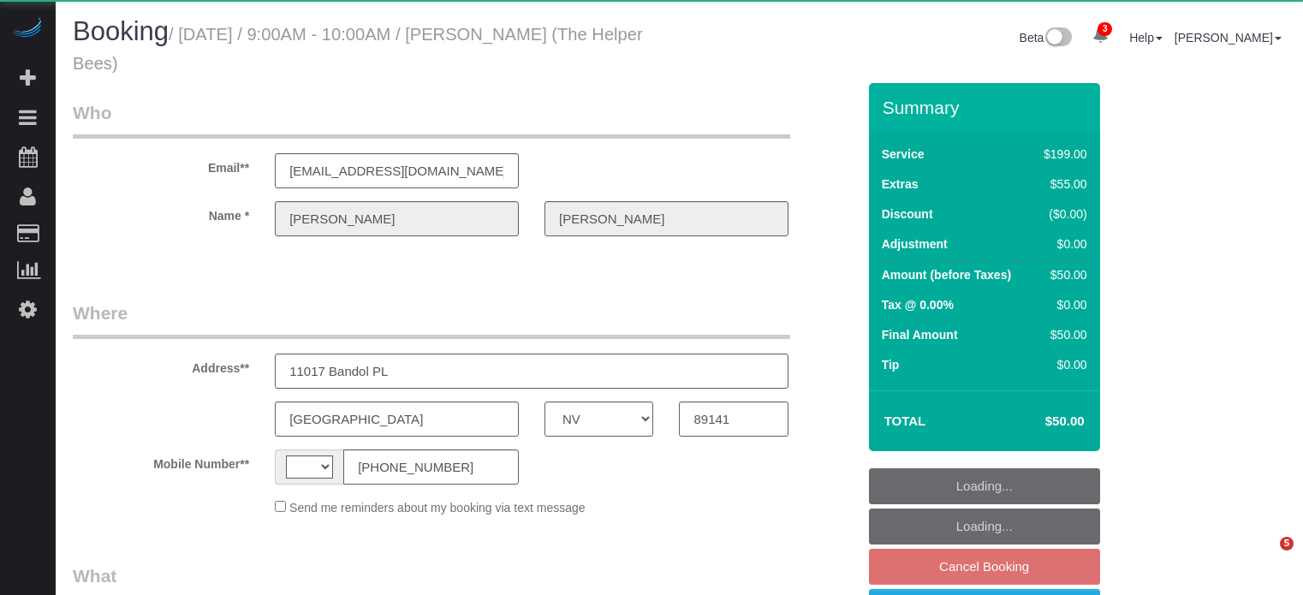
select select "NV"
select select "string:US"
select select "object:836"
select select "string:fspay-06170906-52d6-4c18-819e-69543205673e"
select select "4"
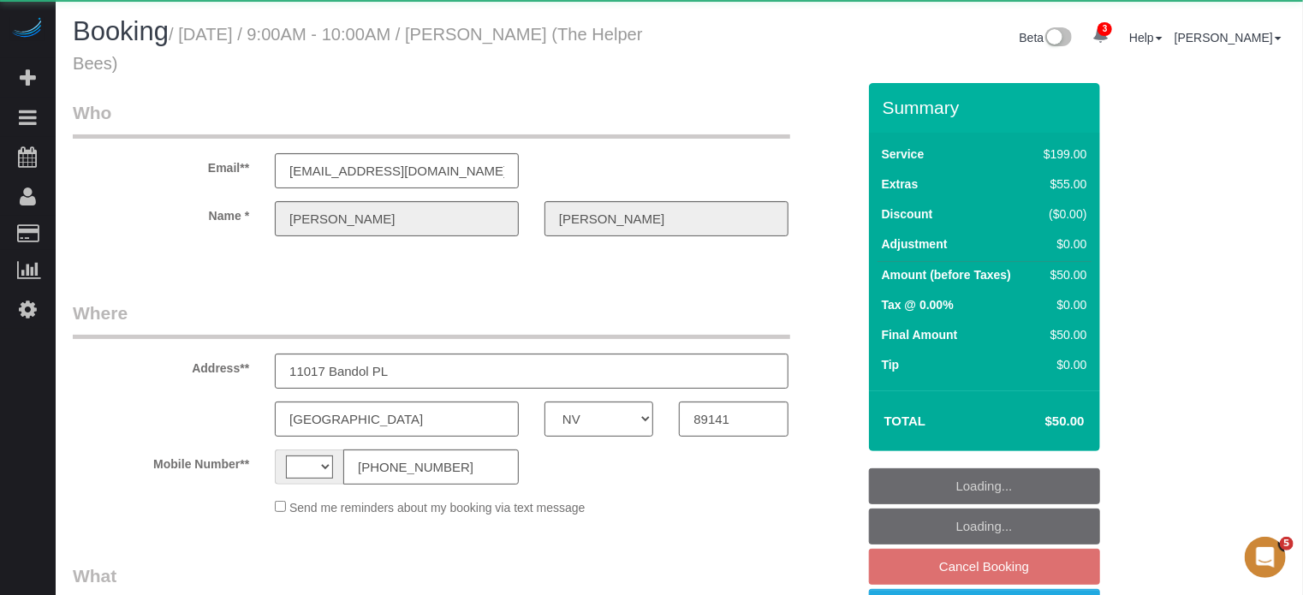
select select "number:9"
